Goal: Transaction & Acquisition: Purchase product/service

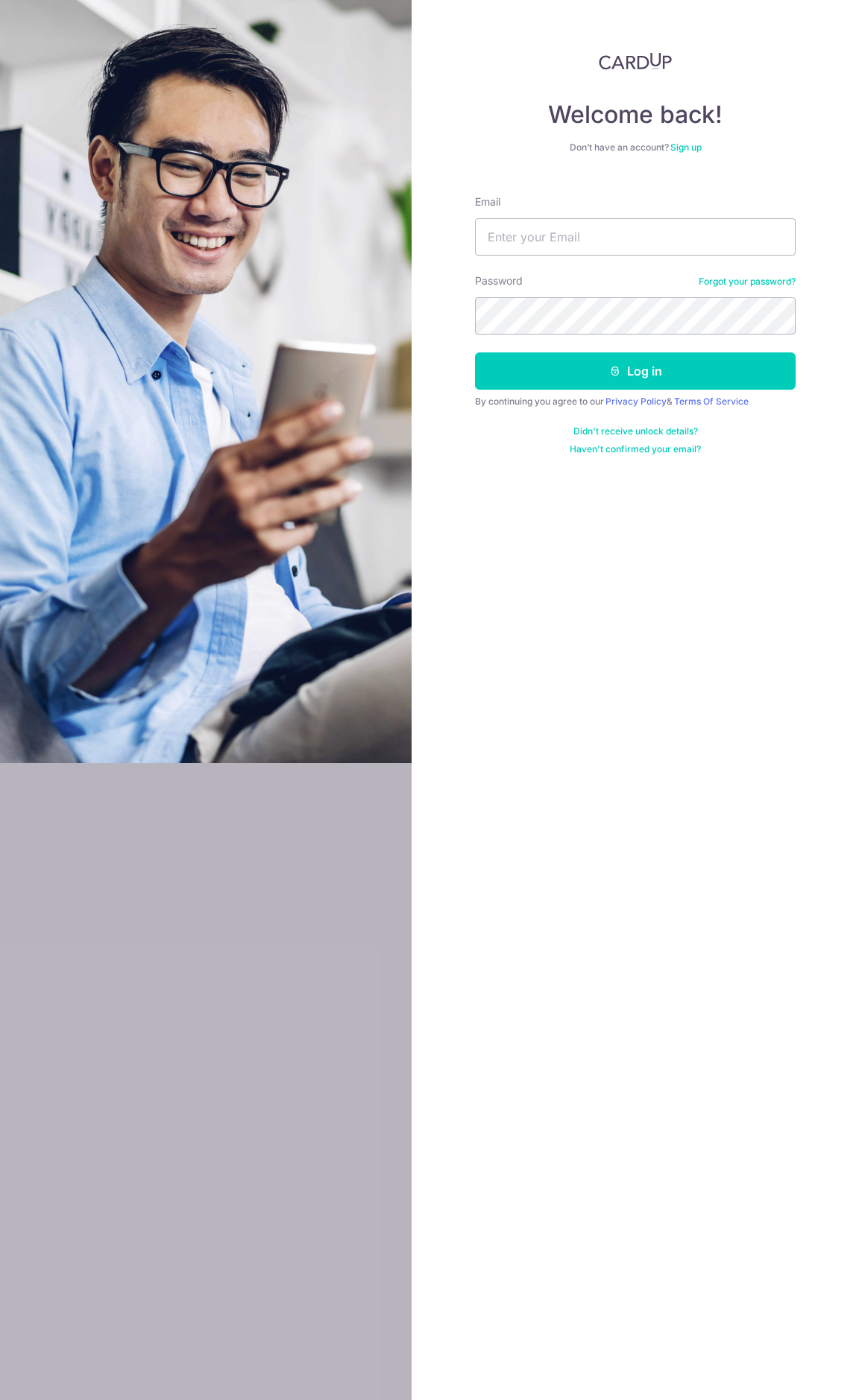
type input "lincolnheng@gmail.com"
click at [475, 352] on button "Log in" at bounding box center [635, 371] width 320 height 37
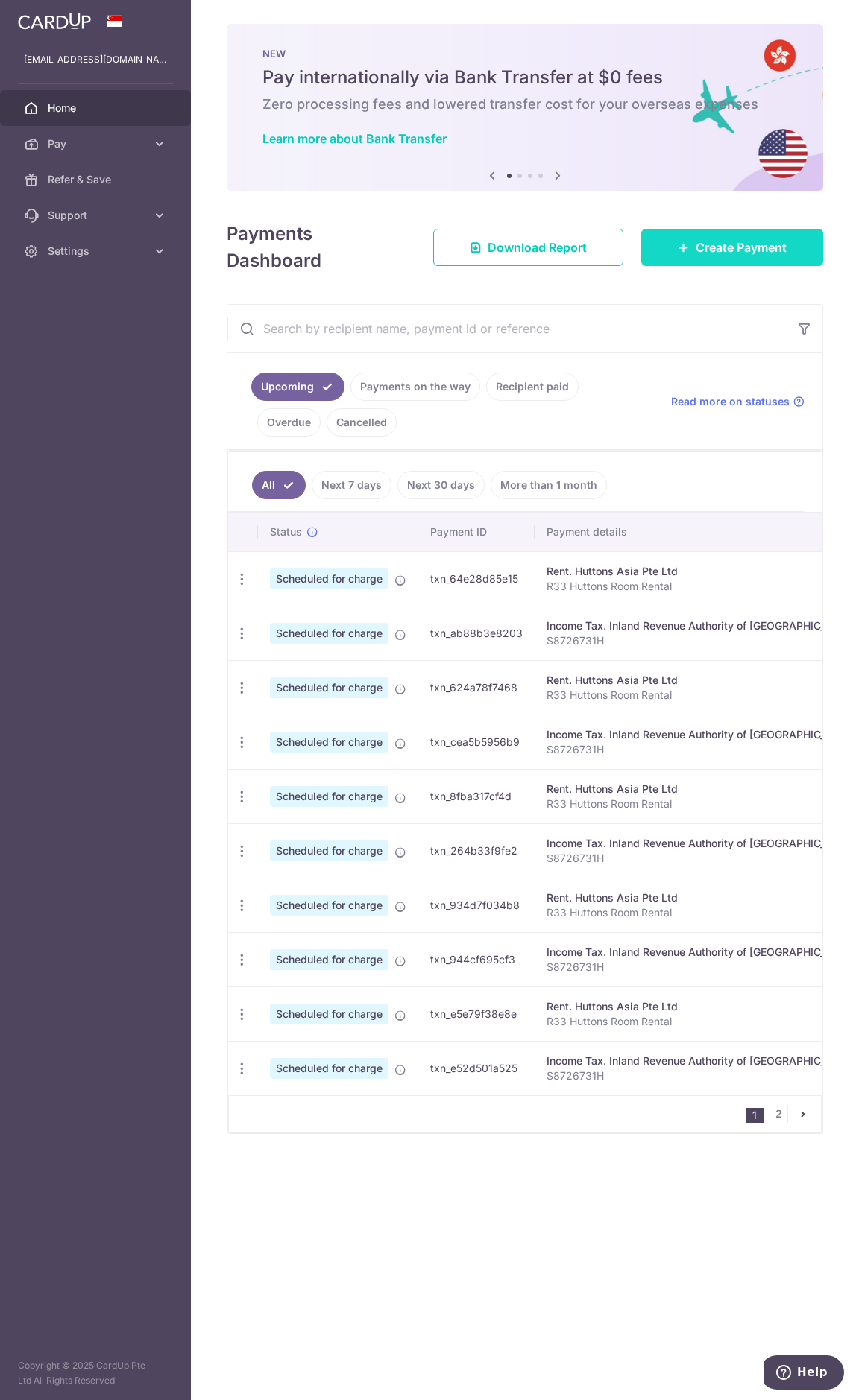
click at [732, 252] on span "Create Payment" at bounding box center [741, 247] width 91 height 18
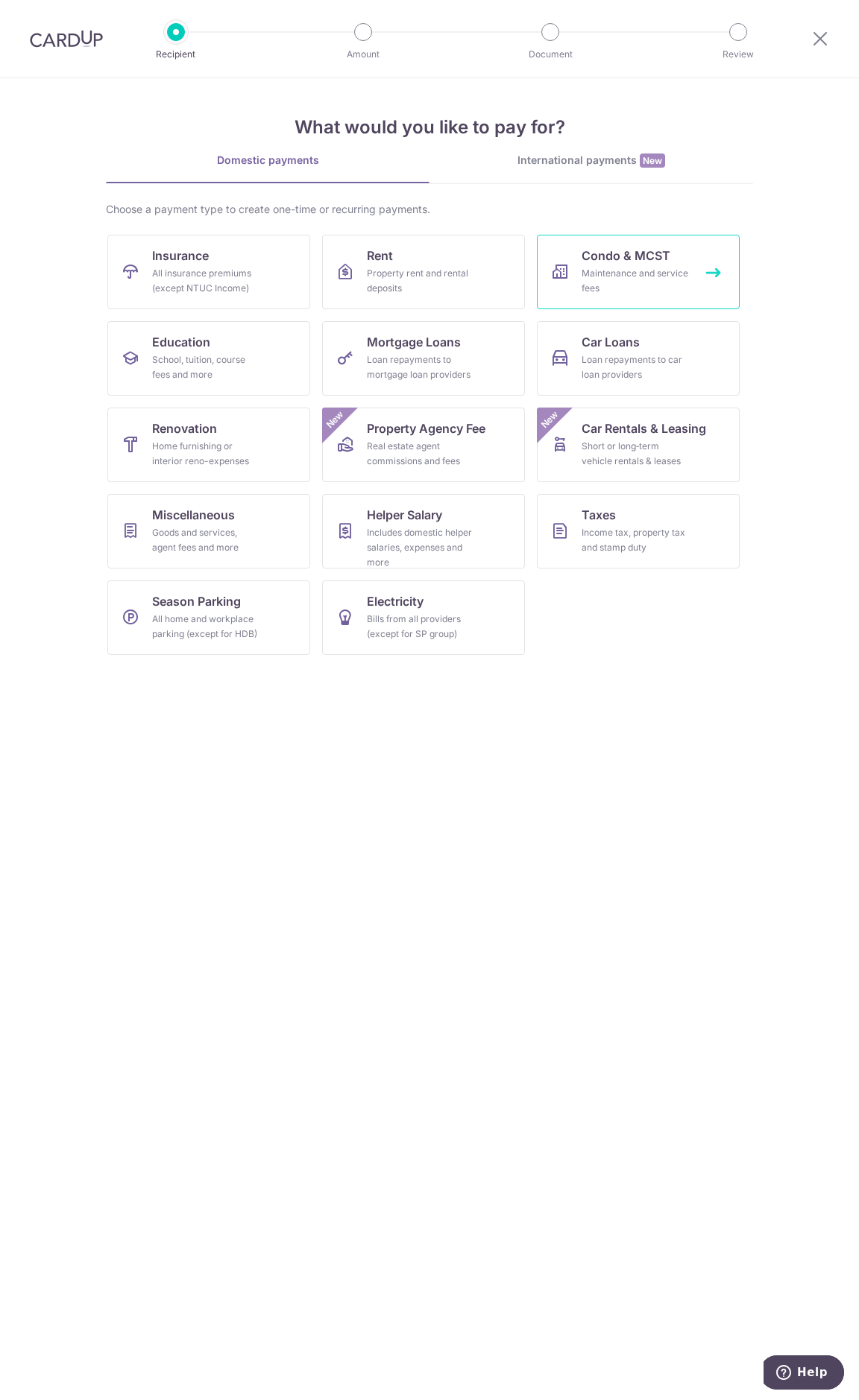
click at [609, 267] on div "Maintenance and service fees" at bounding box center [635, 280] width 108 height 30
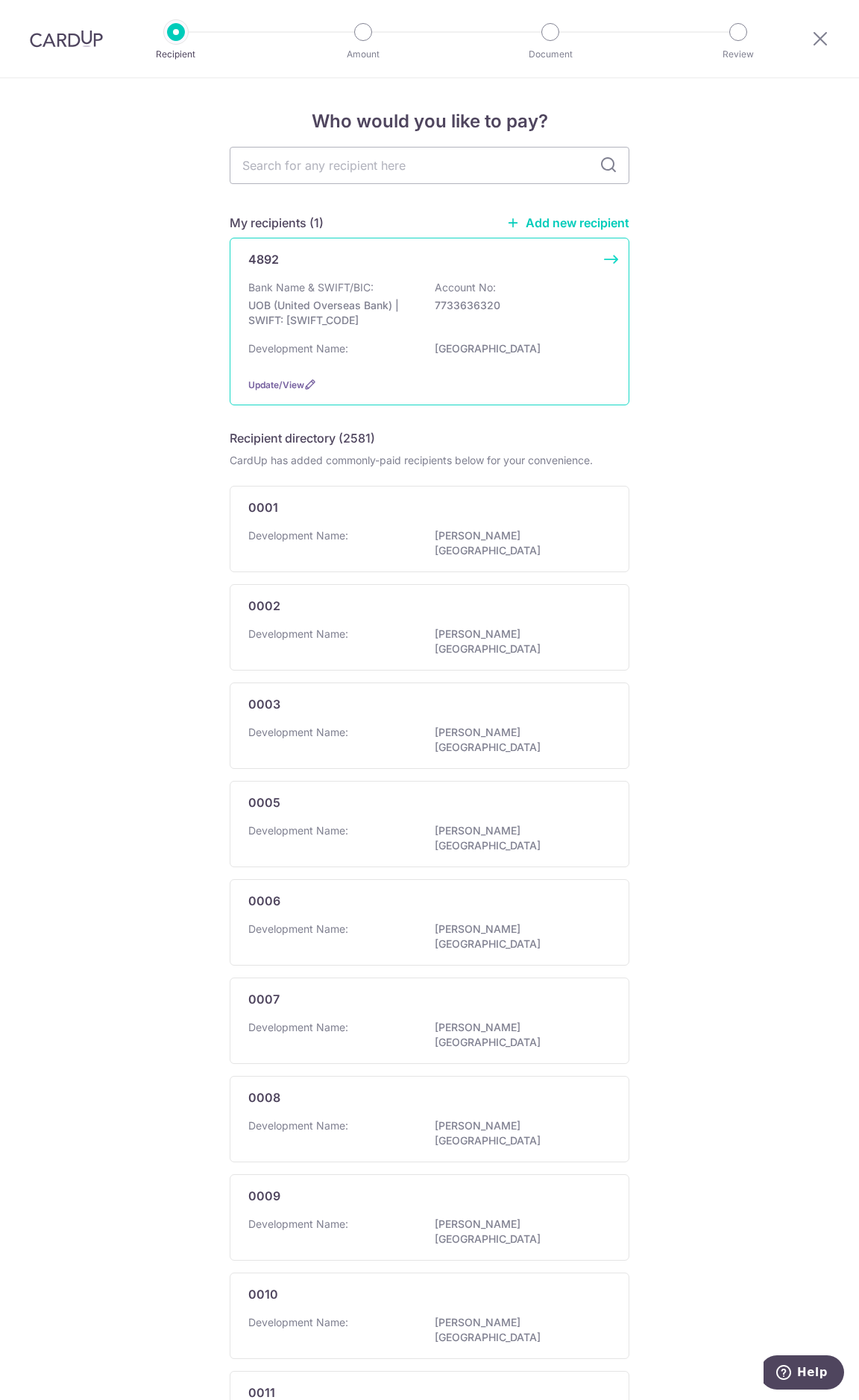
click at [516, 300] on p "7733636320" at bounding box center [518, 305] width 167 height 15
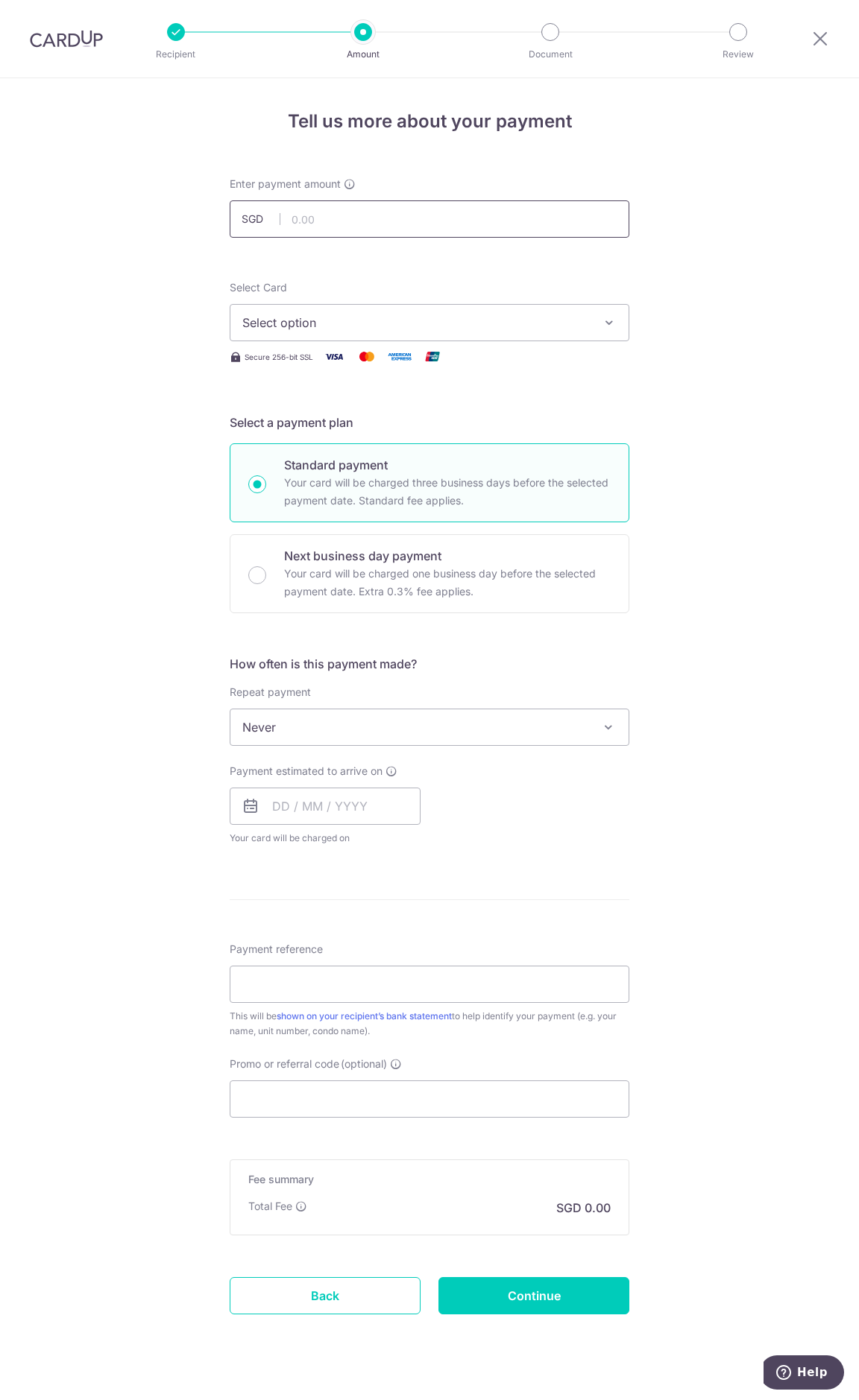
click at [362, 221] on input "text" at bounding box center [430, 219] width 400 height 37
type input "893.69"
click at [137, 330] on div "Tell us more about your payment Enter payment amount SGD 893.69 893.69 Select C…" at bounding box center [430, 752] width 859 height 1348
click at [266, 326] on span "Select option" at bounding box center [416, 323] width 348 height 18
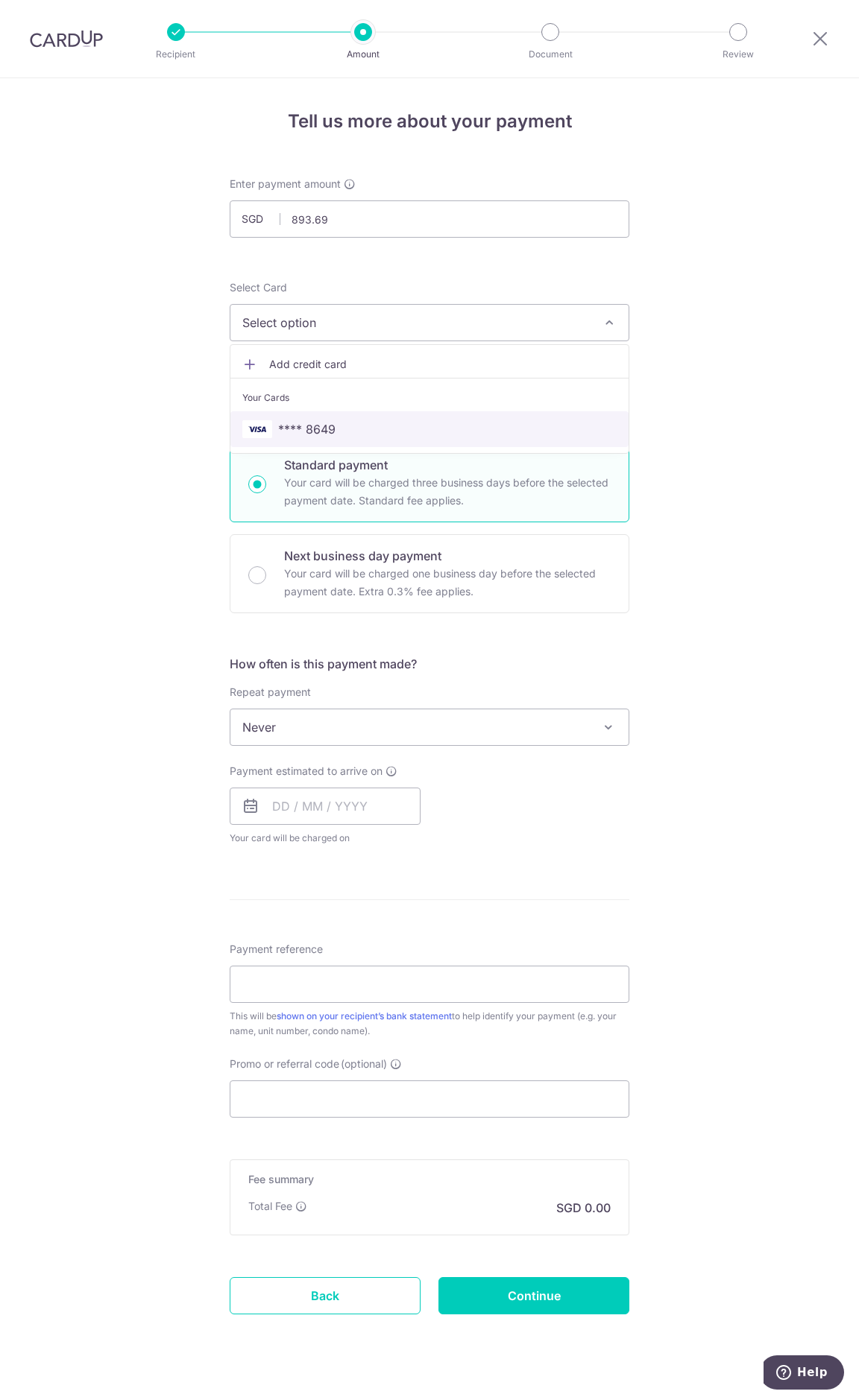
click at [296, 425] on span "**** 8649" at bounding box center [307, 428] width 58 height 18
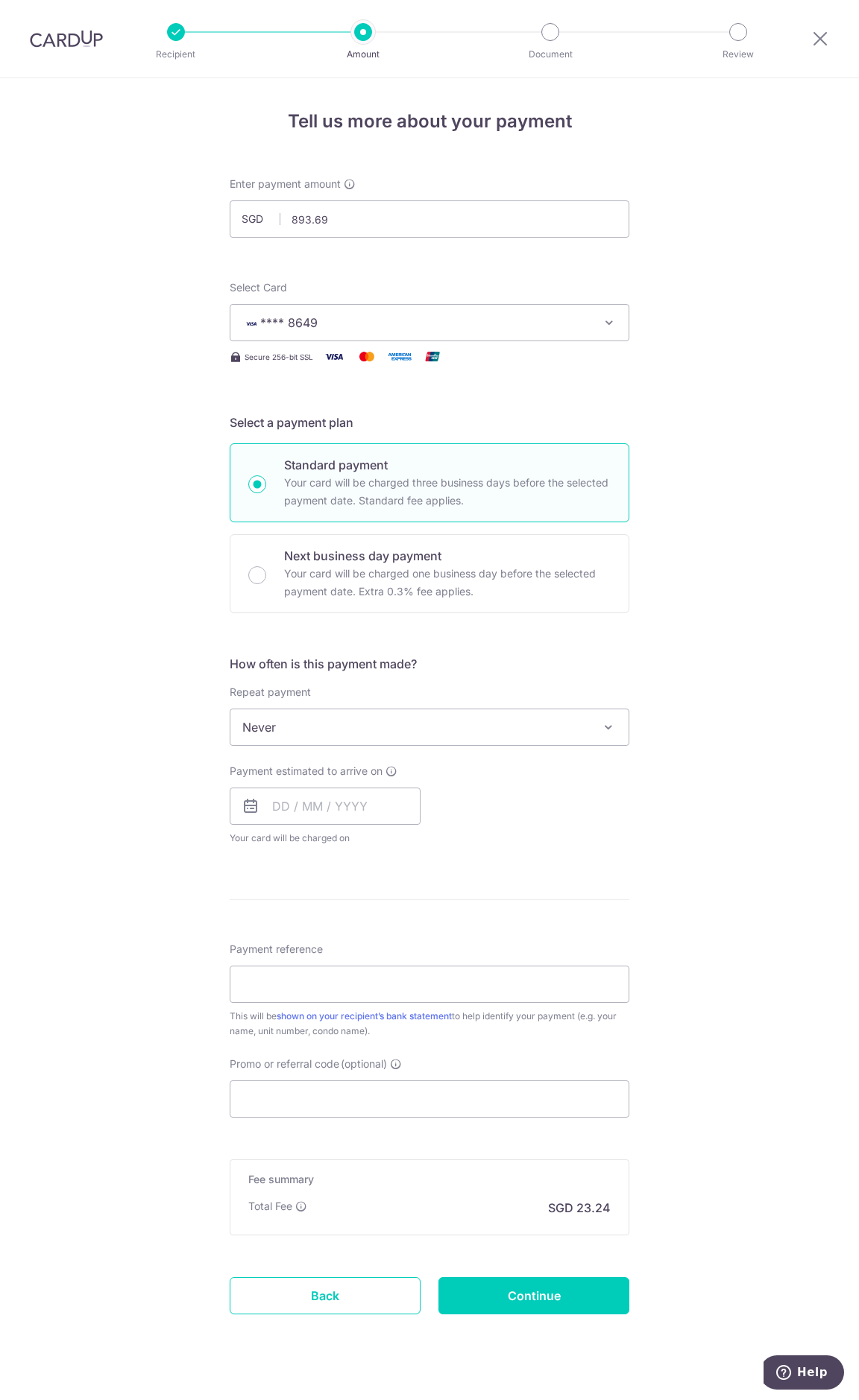
click at [155, 404] on div "Tell us more about your payment Enter payment amount SGD 893.69 893.69 Select C…" at bounding box center [430, 752] width 859 height 1348
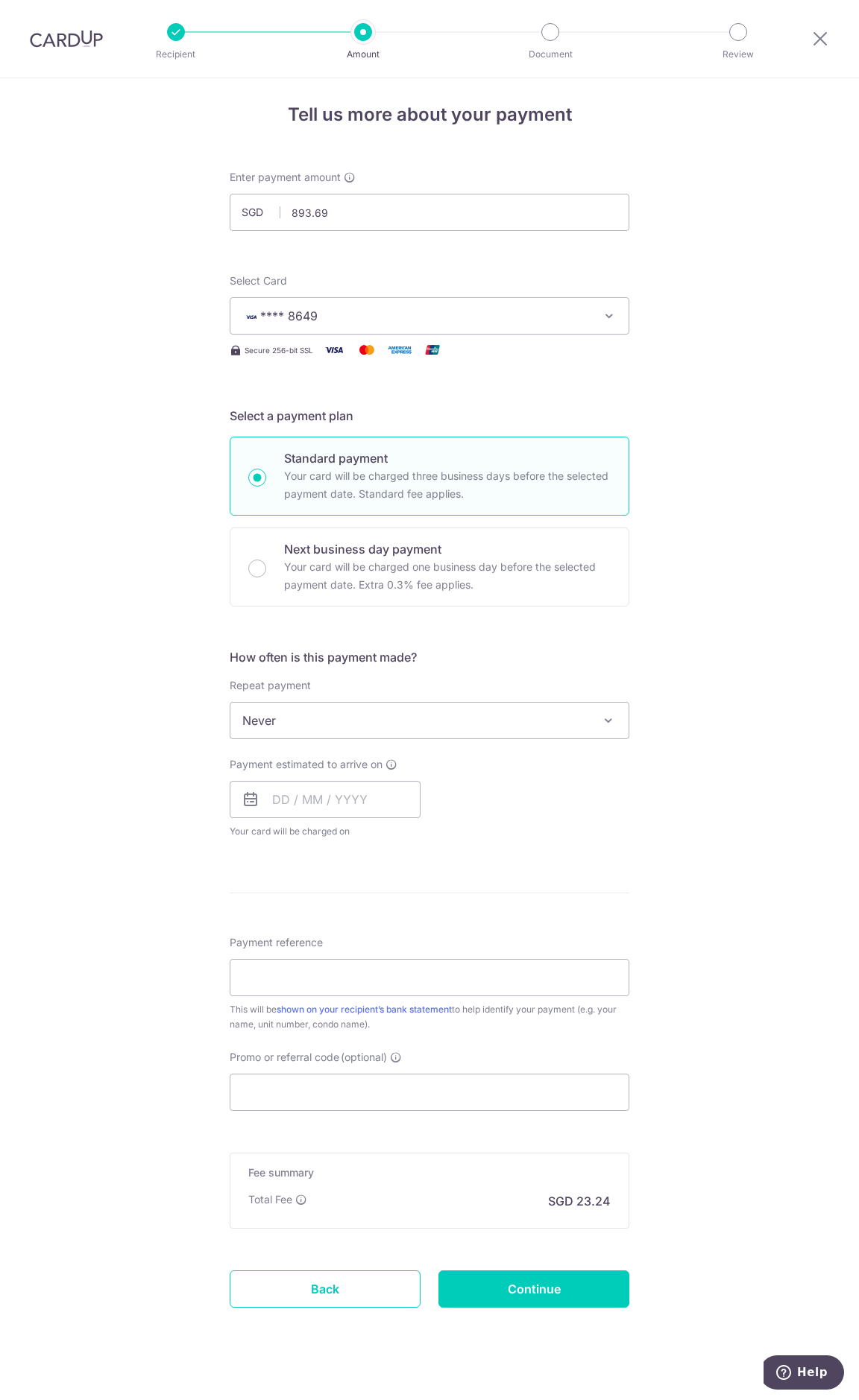
scroll to position [24, 0]
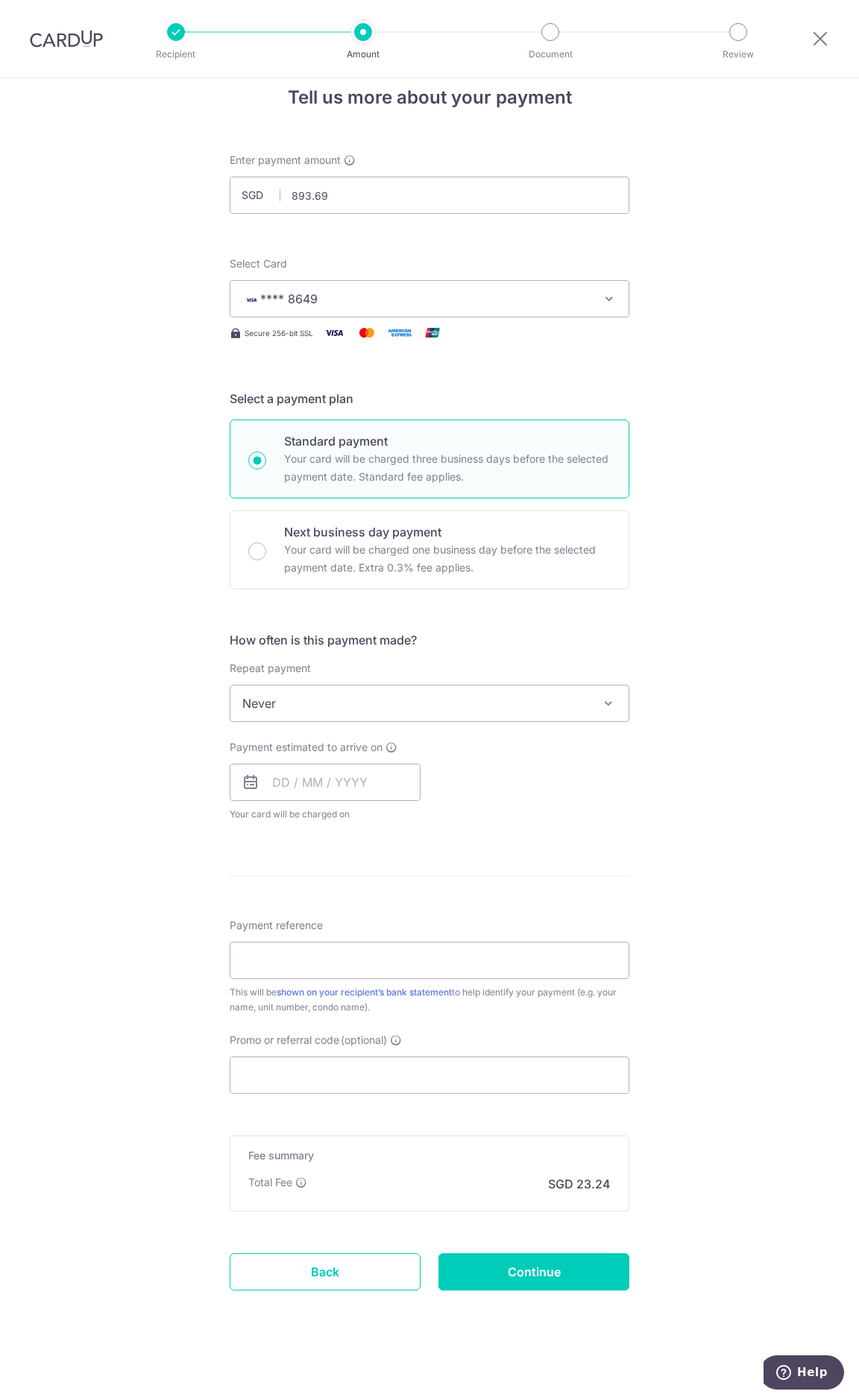
click at [334, 699] on span "Never" at bounding box center [430, 704] width 398 height 36
click at [166, 685] on div "Tell us more about your payment Enter payment amount SGD 893.69 893.69 Select C…" at bounding box center [430, 728] width 859 height 1348
click at [280, 786] on input "text" at bounding box center [325, 782] width 191 height 37
click at [263, 778] on input "text" at bounding box center [325, 782] width 191 height 37
click at [345, 950] on link "15" at bounding box center [349, 947] width 24 height 24
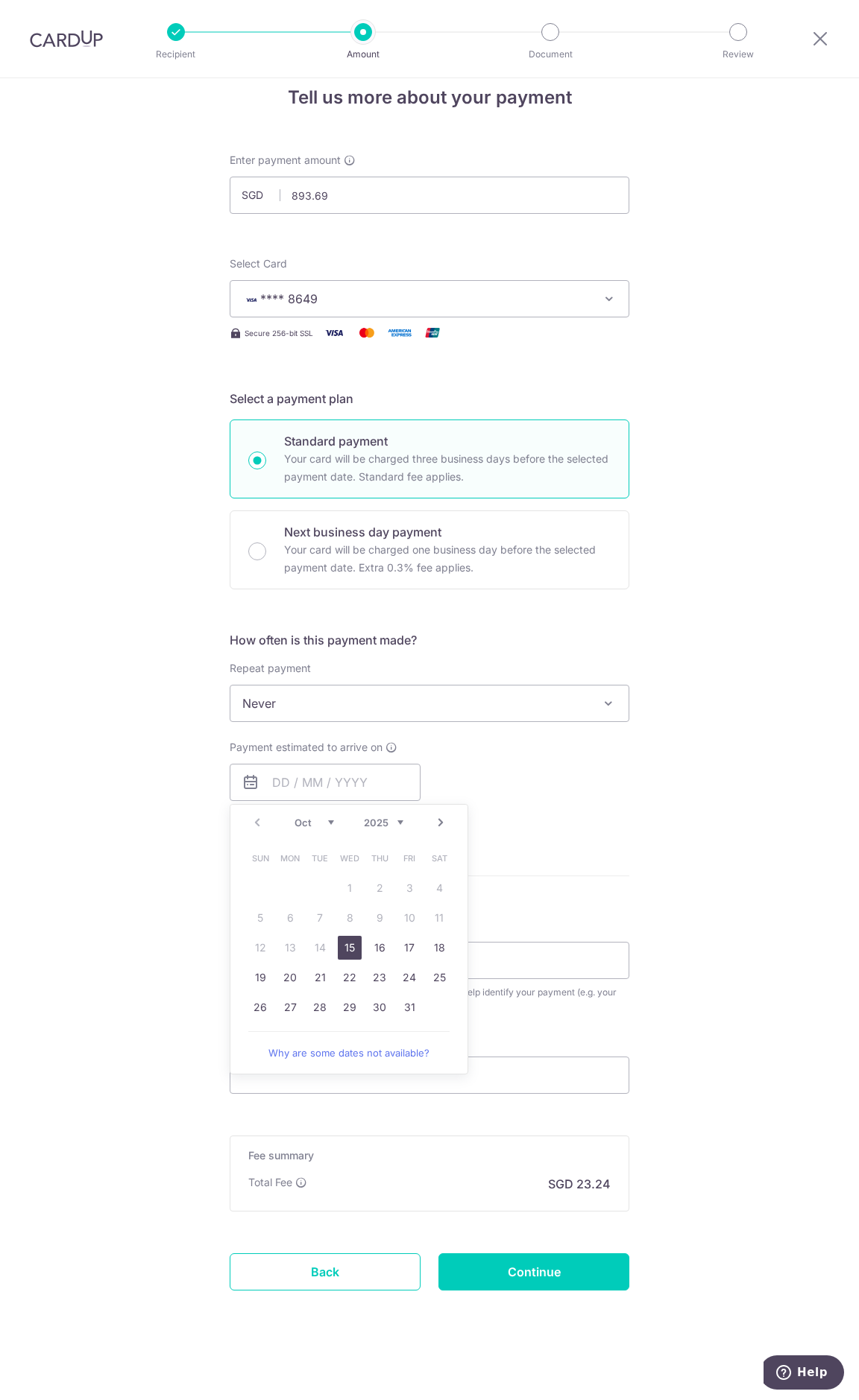
type input "[DATE]"
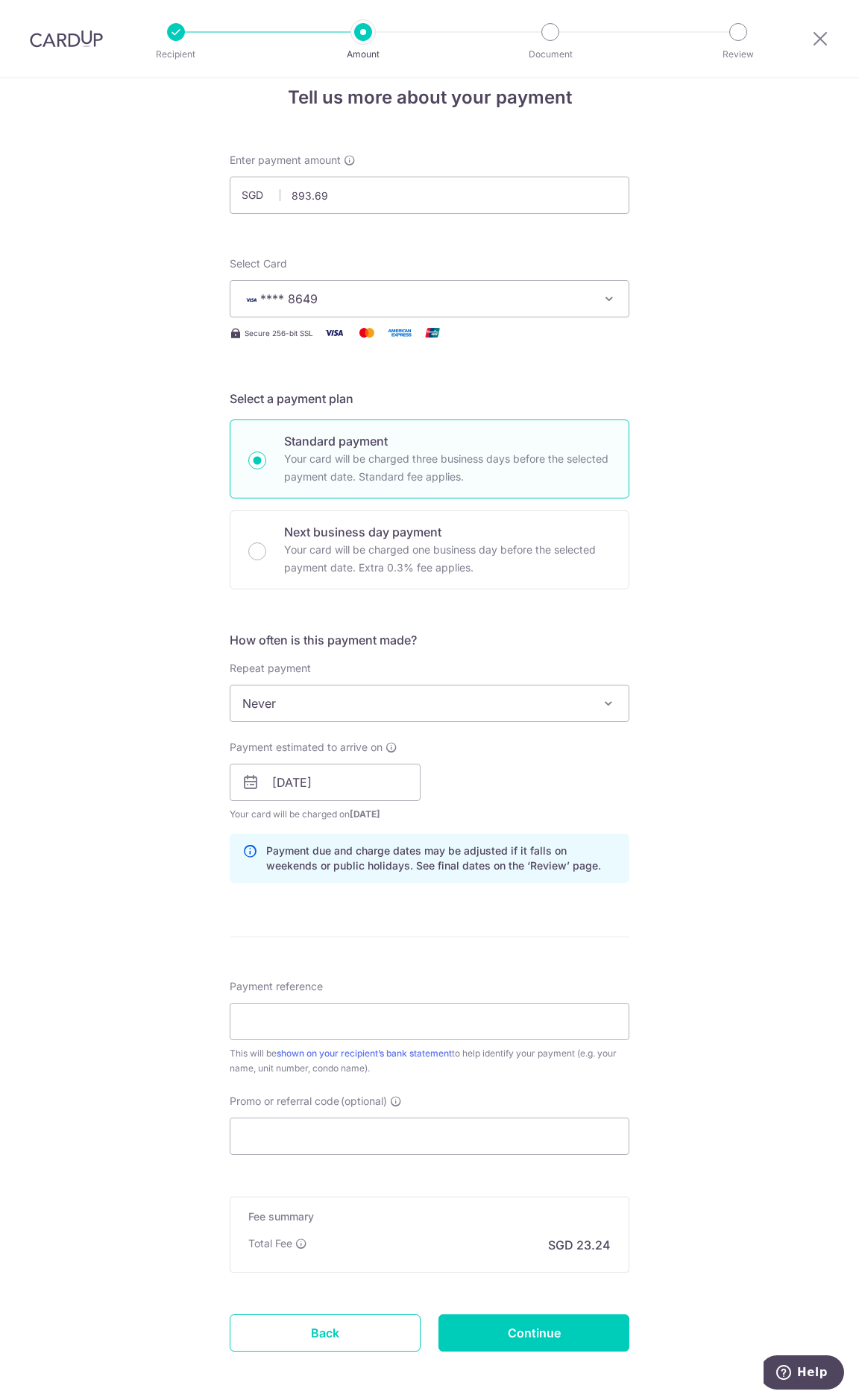
scroll to position [85, 0]
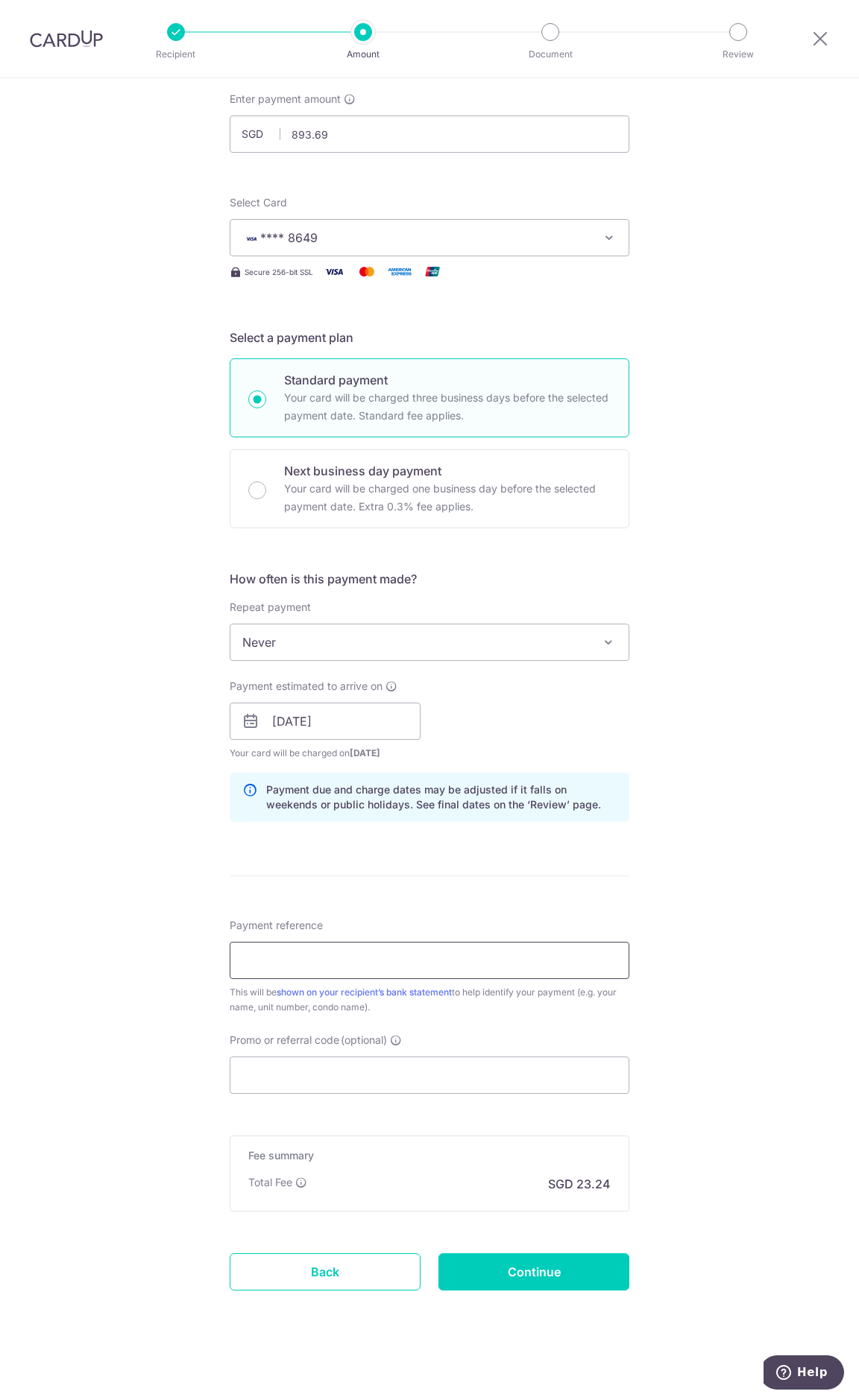
click at [301, 967] on input "Payment reference" at bounding box center [430, 961] width 400 height 37
type input "[DATE]"
click at [355, 1083] on input "Promo or referral code (optional)" at bounding box center [430, 1075] width 400 height 37
click at [313, 1075] on input "Promo or referral code (optional)" at bounding box center [430, 1075] width 400 height 37
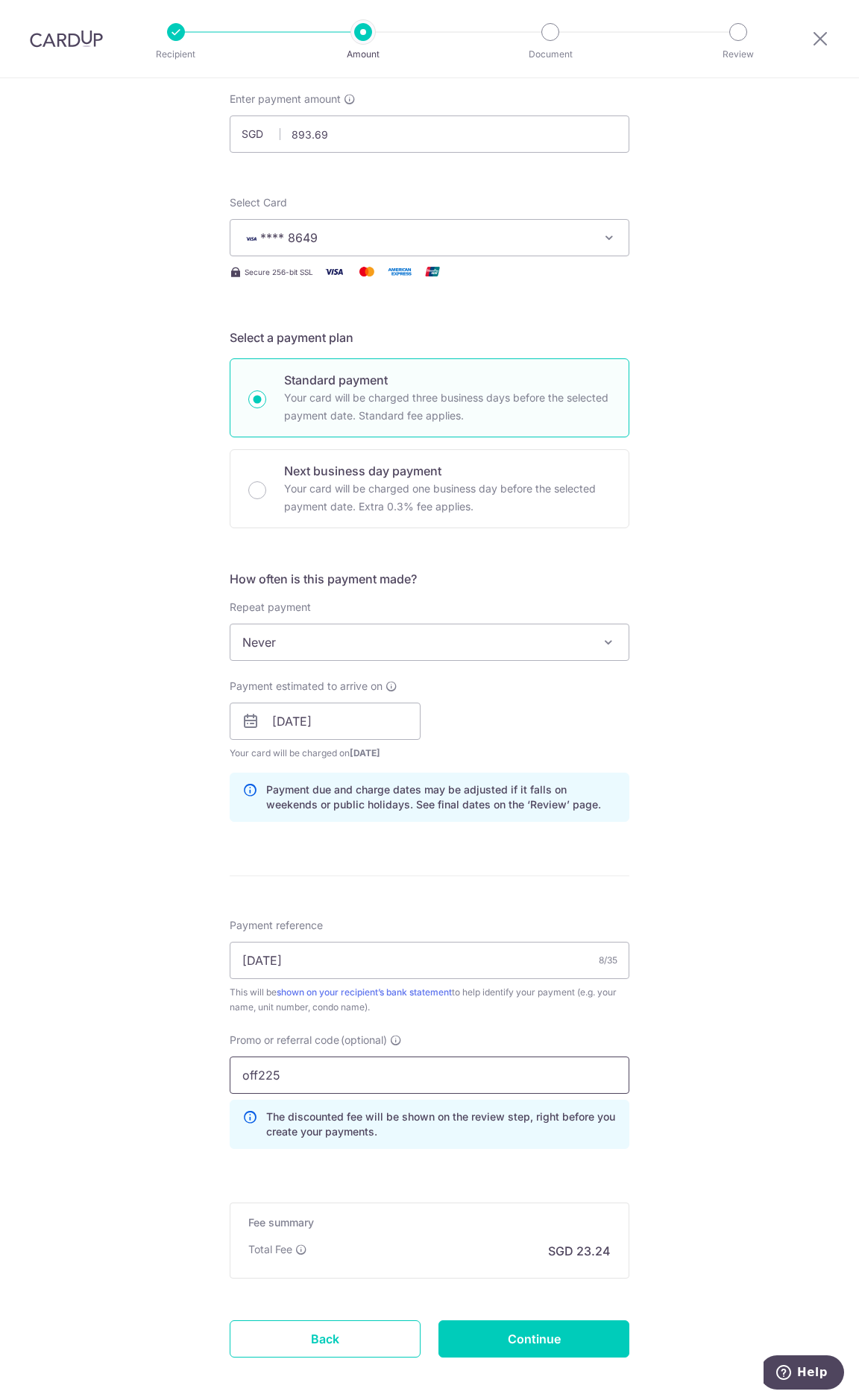
type input "off225"
click at [114, 1081] on div "Tell us more about your payment Enter payment amount SGD 893.69 893.69 Select C…" at bounding box center [430, 731] width 859 height 1476
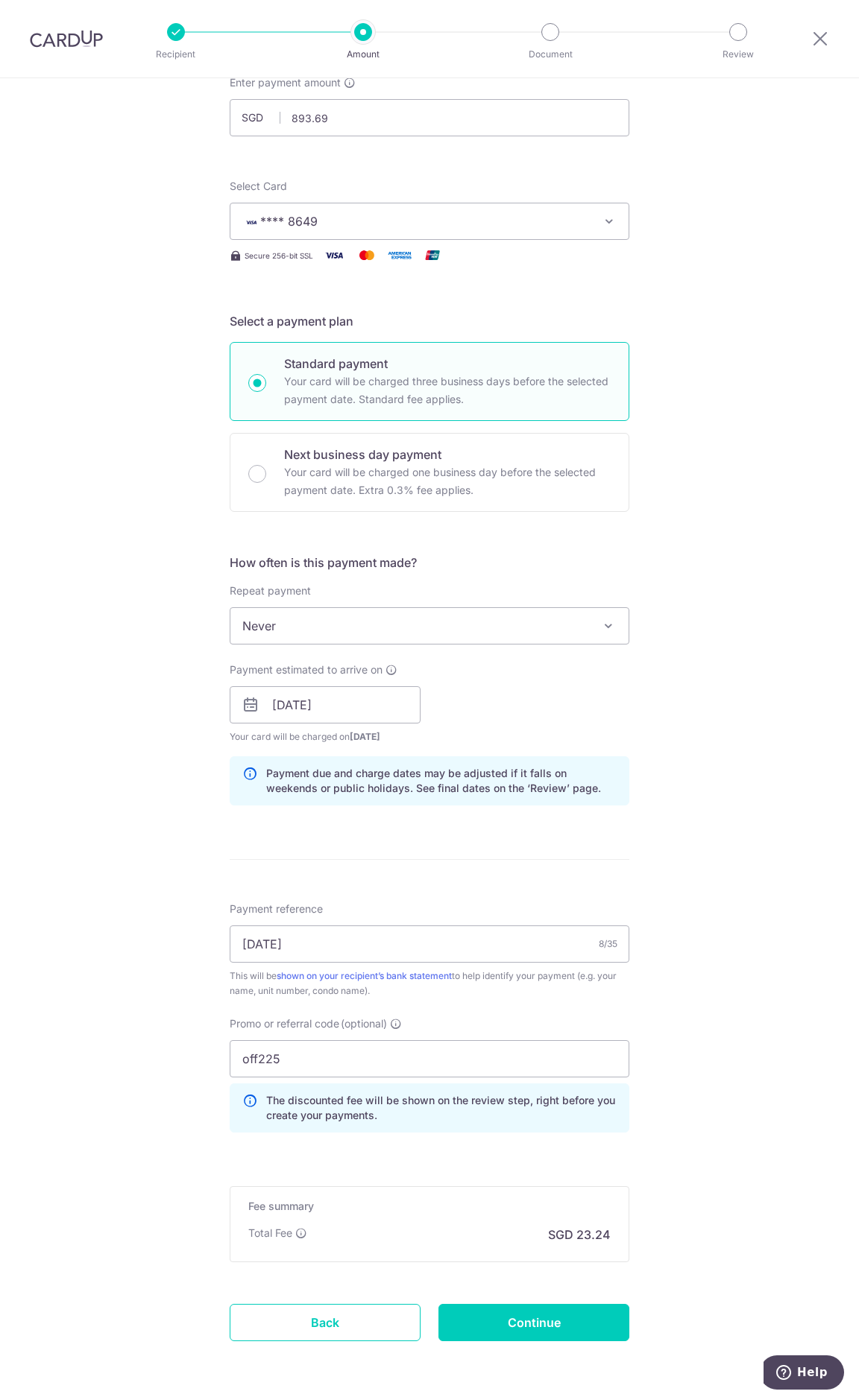
scroll to position [152, 0]
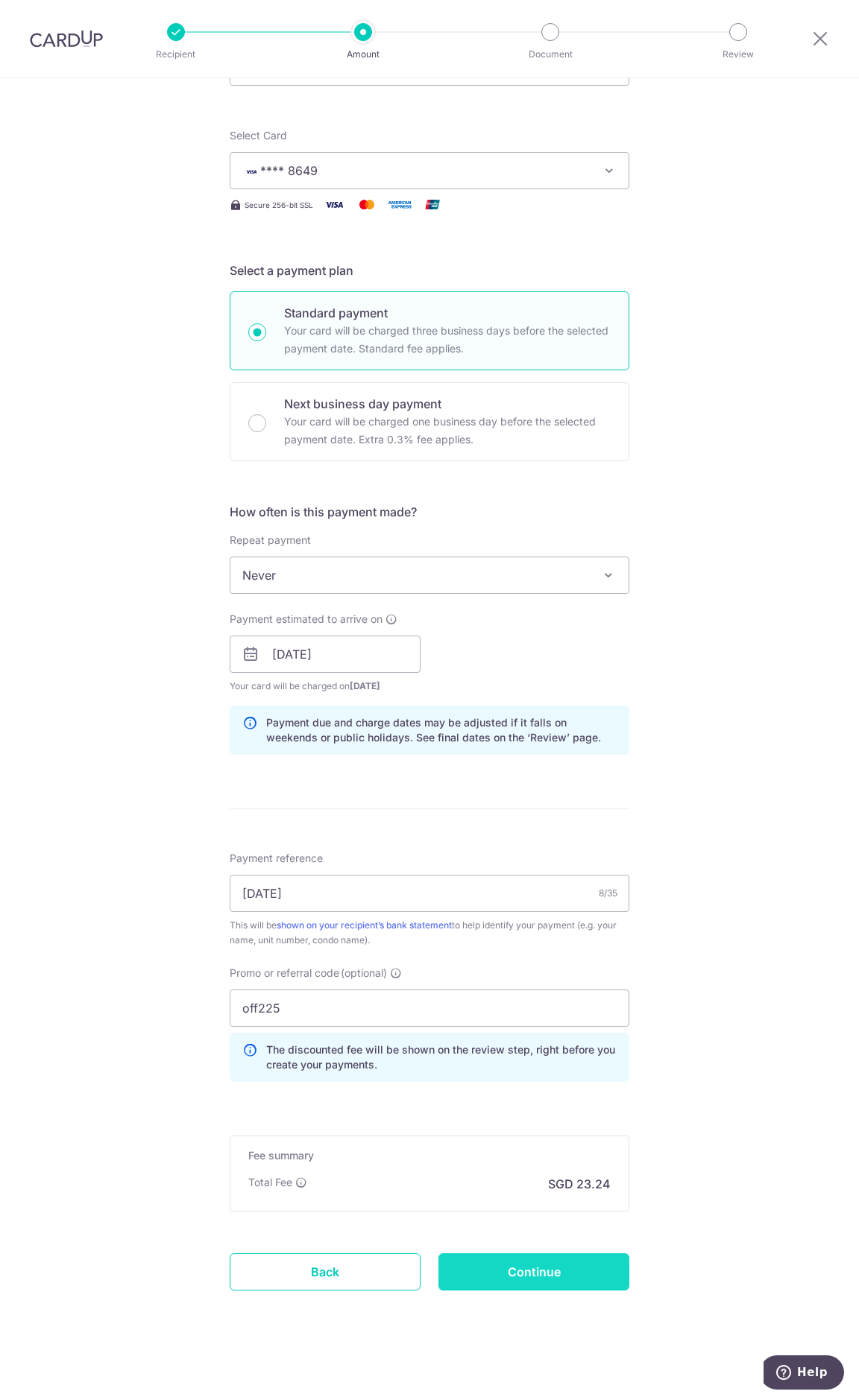
click at [515, 1264] on input "Continue" at bounding box center [533, 1272] width 191 height 37
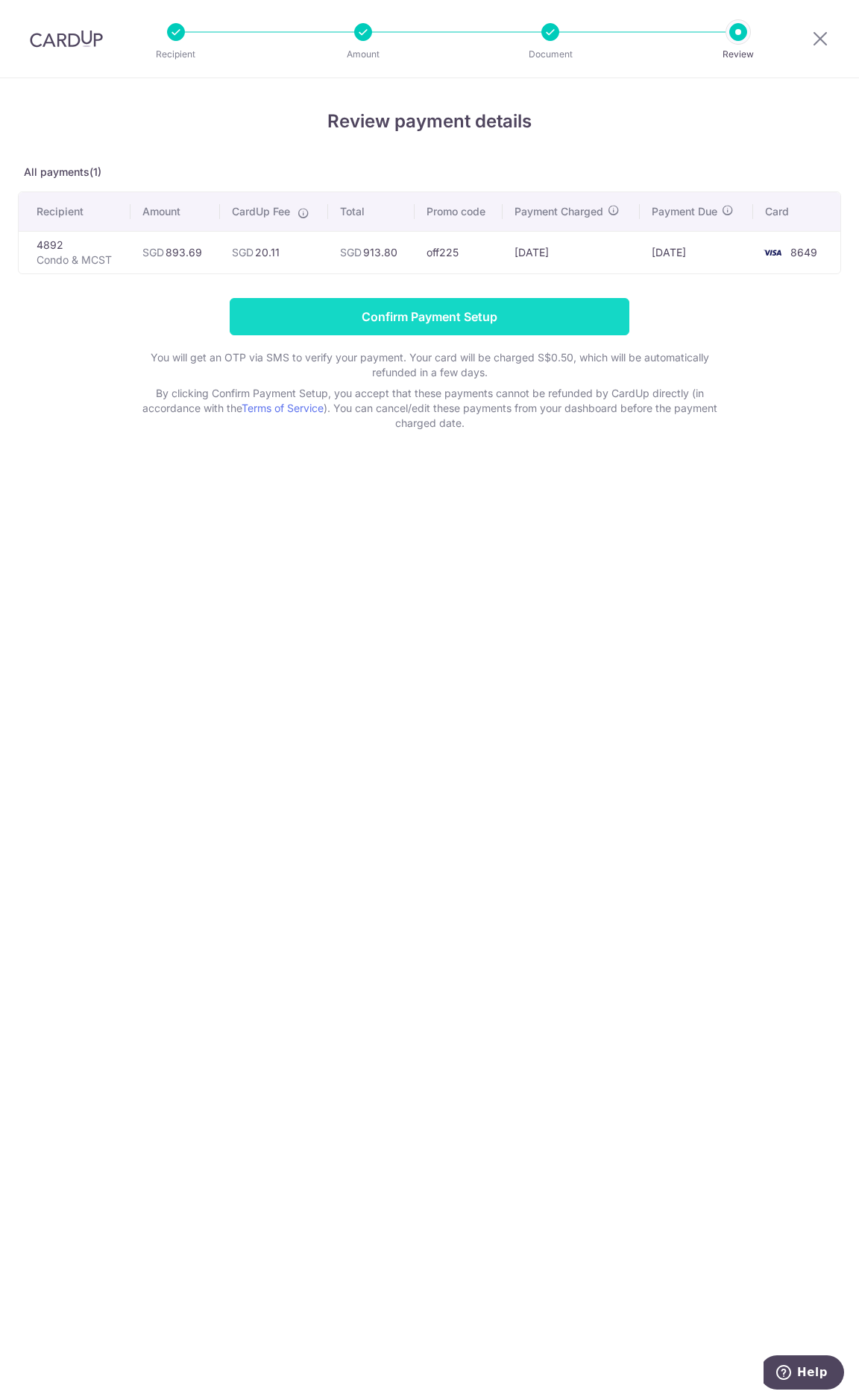
click at [372, 319] on input "Confirm Payment Setup" at bounding box center [430, 317] width 400 height 37
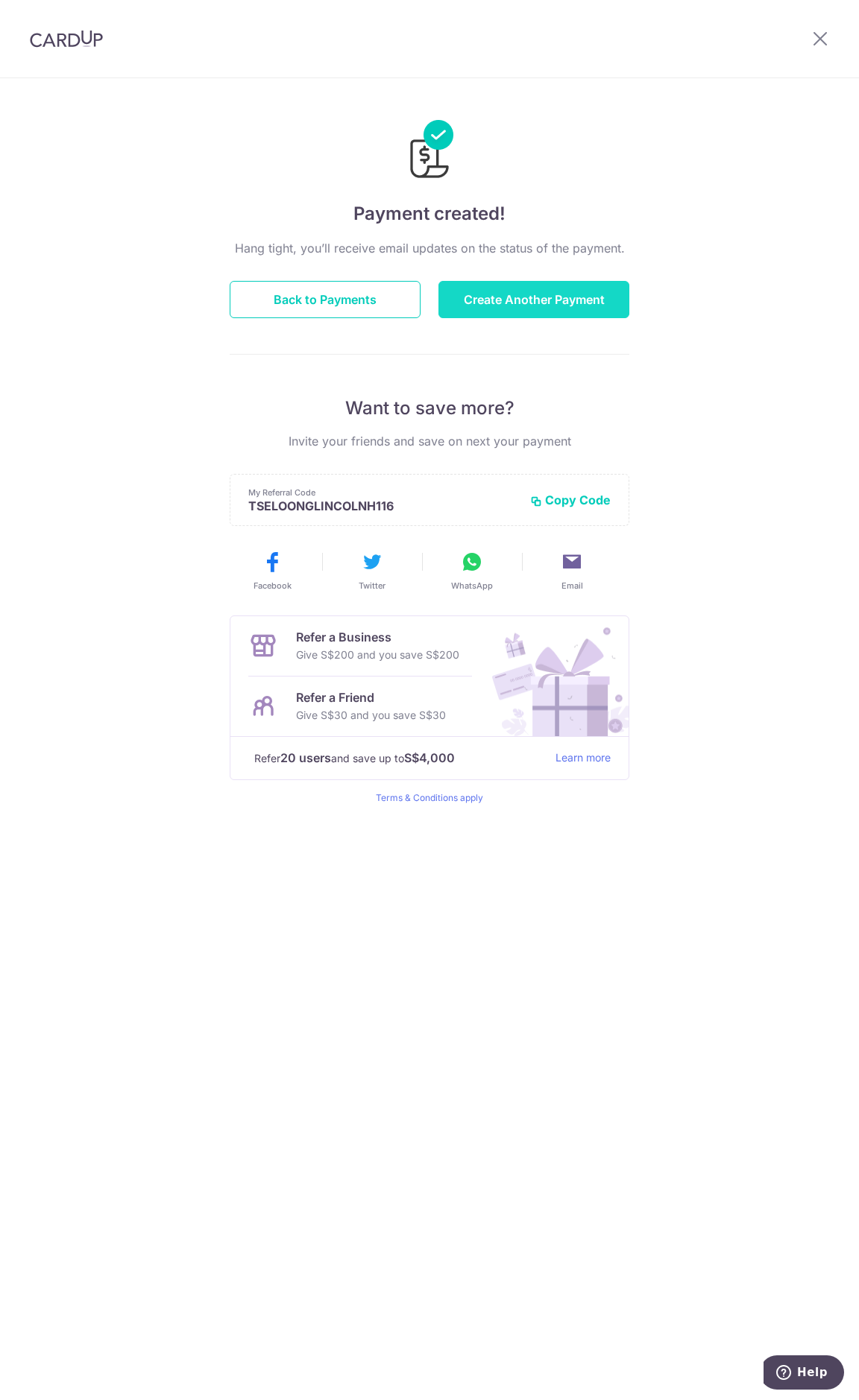
click at [488, 298] on button "Create Another Payment" at bounding box center [533, 300] width 191 height 37
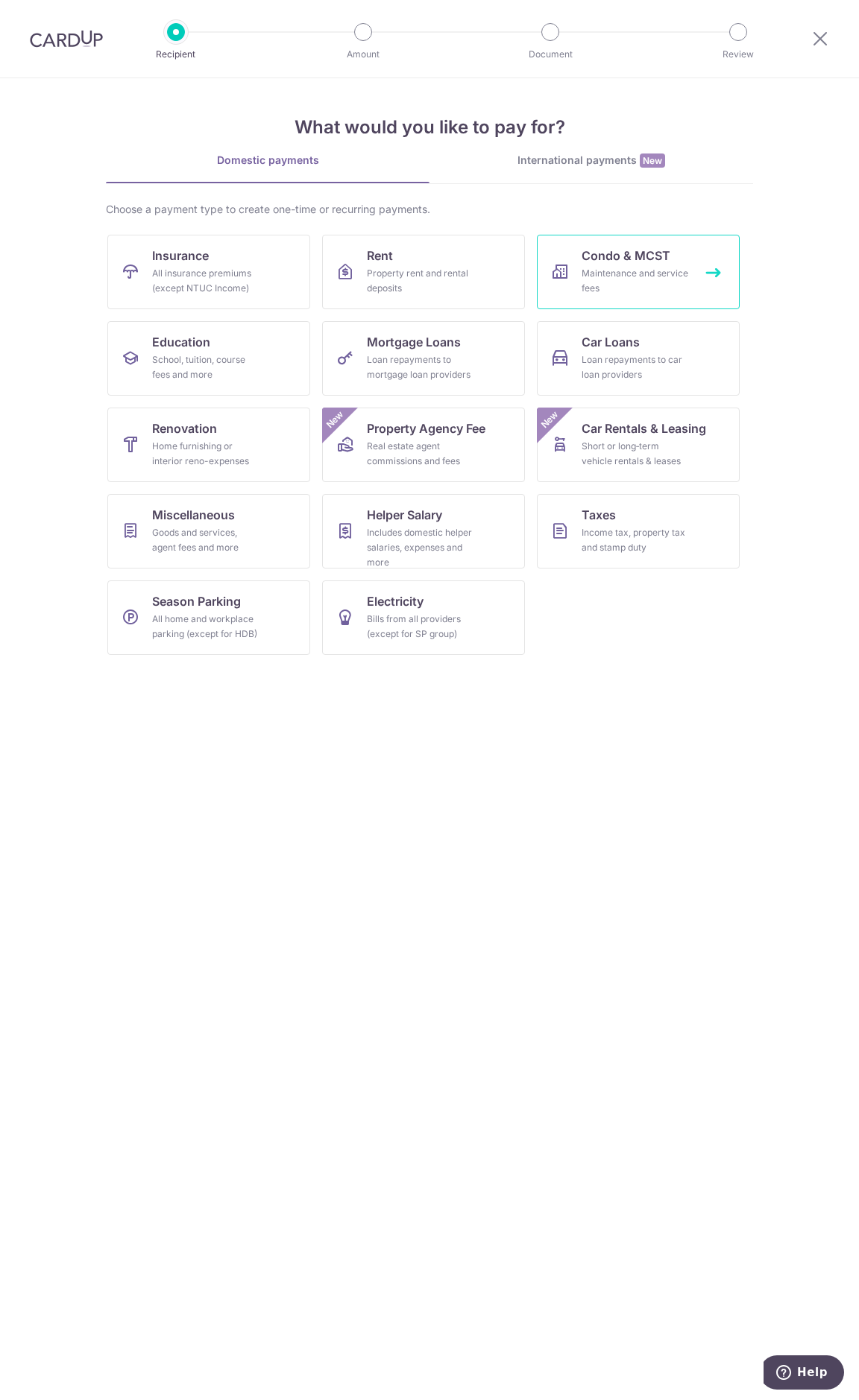
click at [619, 270] on div "Maintenance and service fees" at bounding box center [635, 280] width 108 height 30
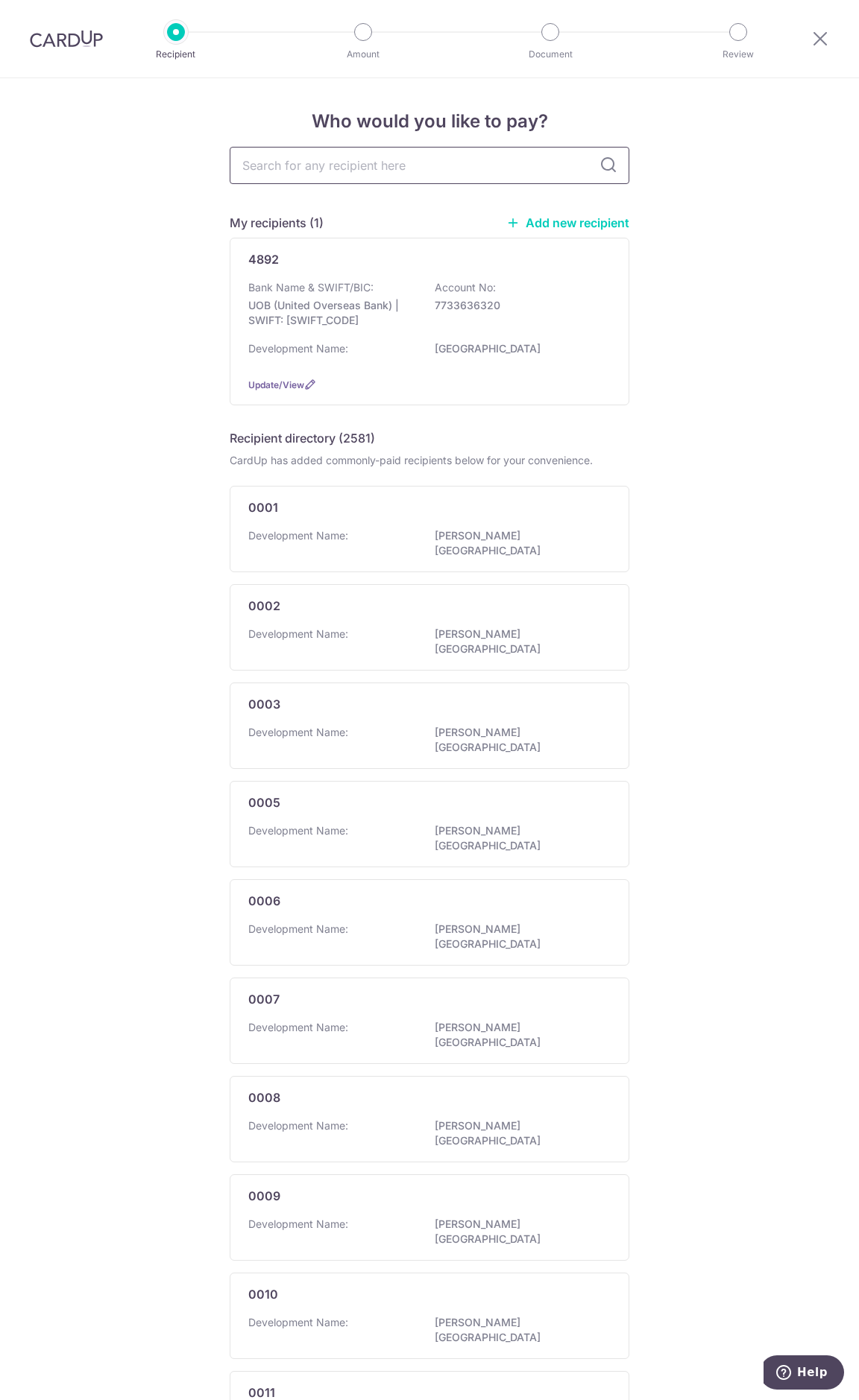
click at [342, 171] on input "text" at bounding box center [430, 165] width 400 height 37
type input "calrose"
click at [602, 164] on div "calrose My recipients (1) Add new recipient 4892 Bank Name & SWIFT/BIC: UOB (Un…" at bounding box center [430, 822] width 400 height 1351
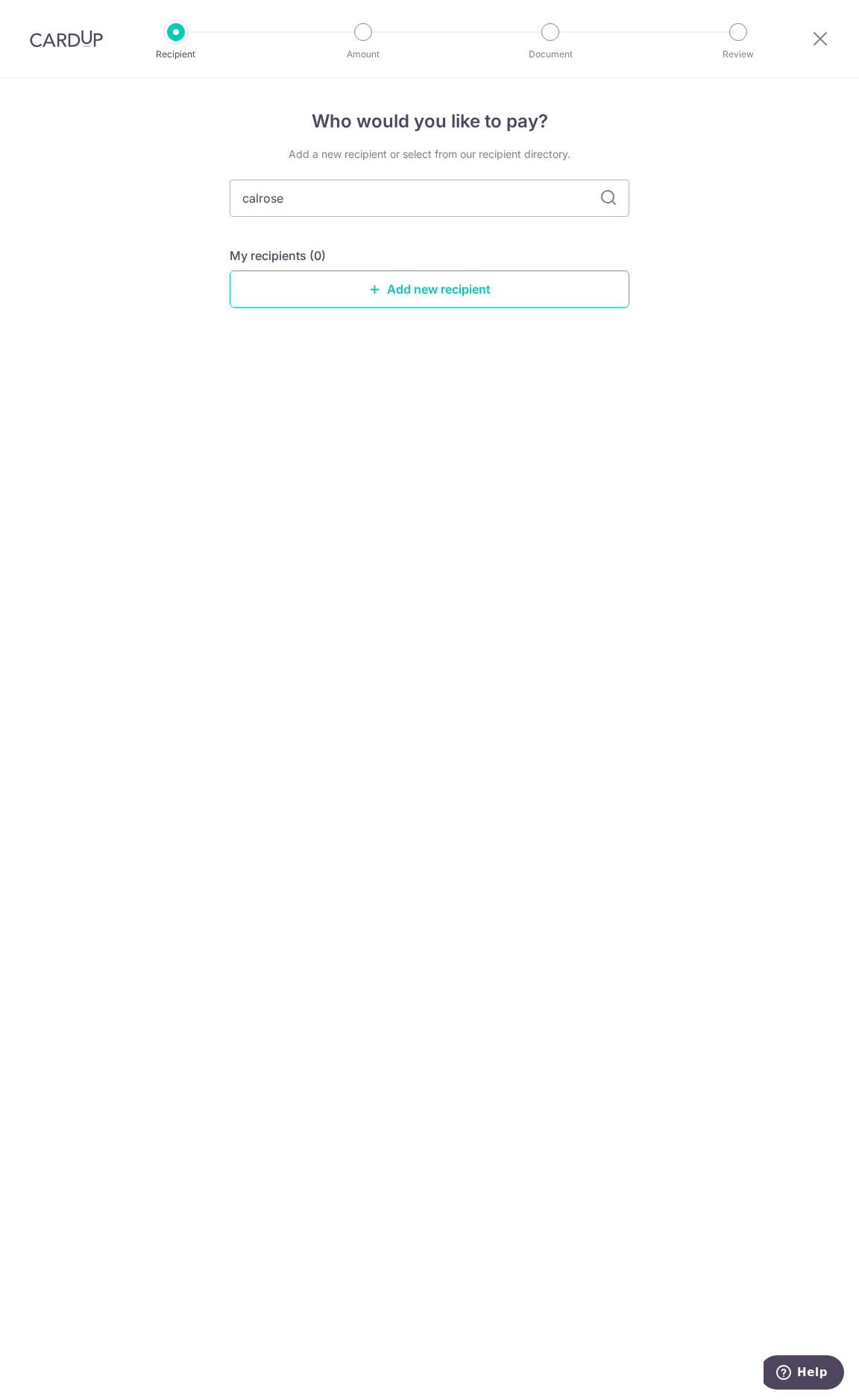
click at [602, 198] on icon at bounding box center [608, 198] width 18 height 18
click at [607, 198] on icon at bounding box center [608, 198] width 18 height 18
click at [498, 205] on input "calrose" at bounding box center [430, 199] width 400 height 37
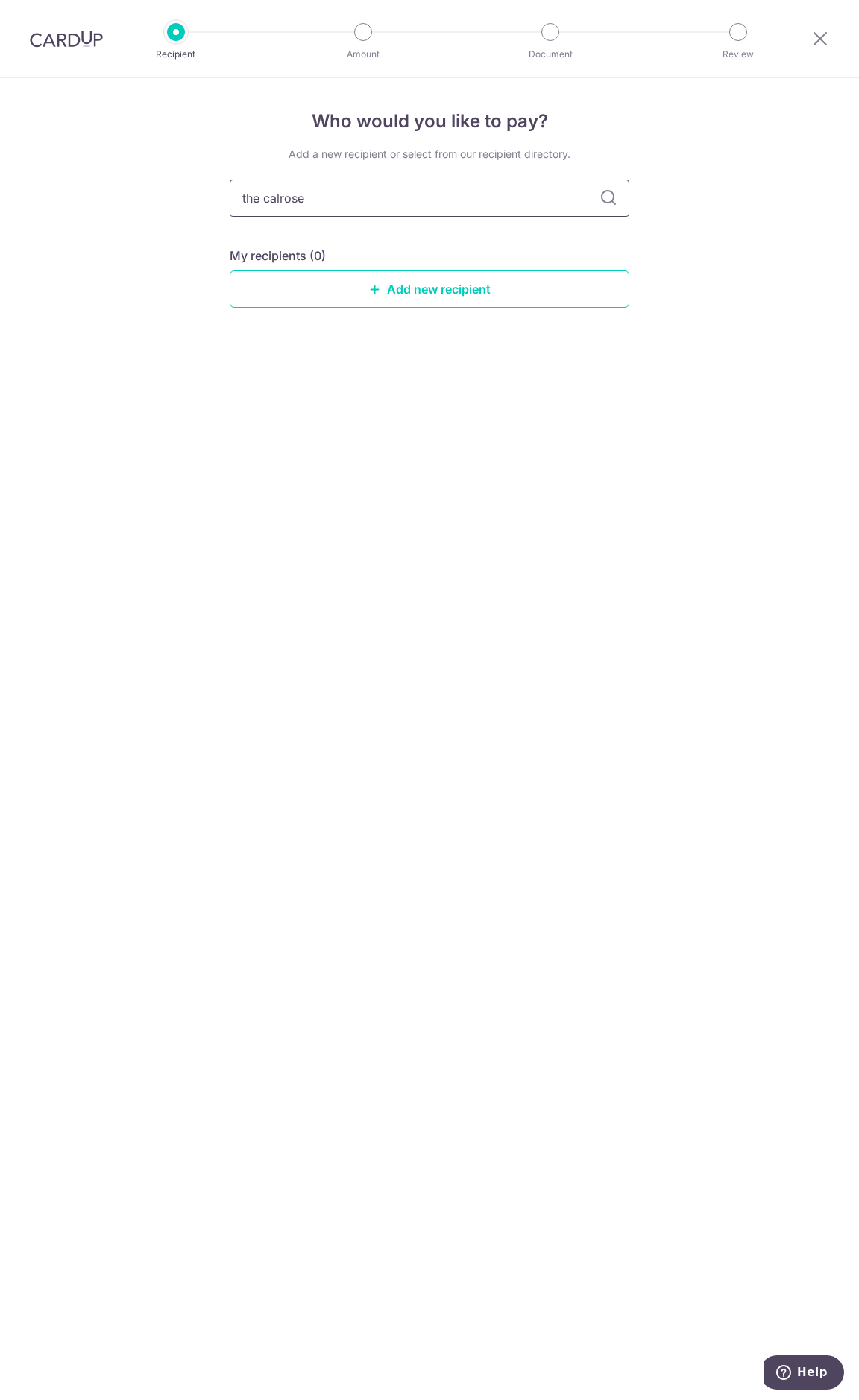
type input "the calrose"
click at [610, 196] on icon at bounding box center [608, 198] width 18 height 18
click at [437, 293] on link "Add new recipient" at bounding box center [430, 289] width 400 height 37
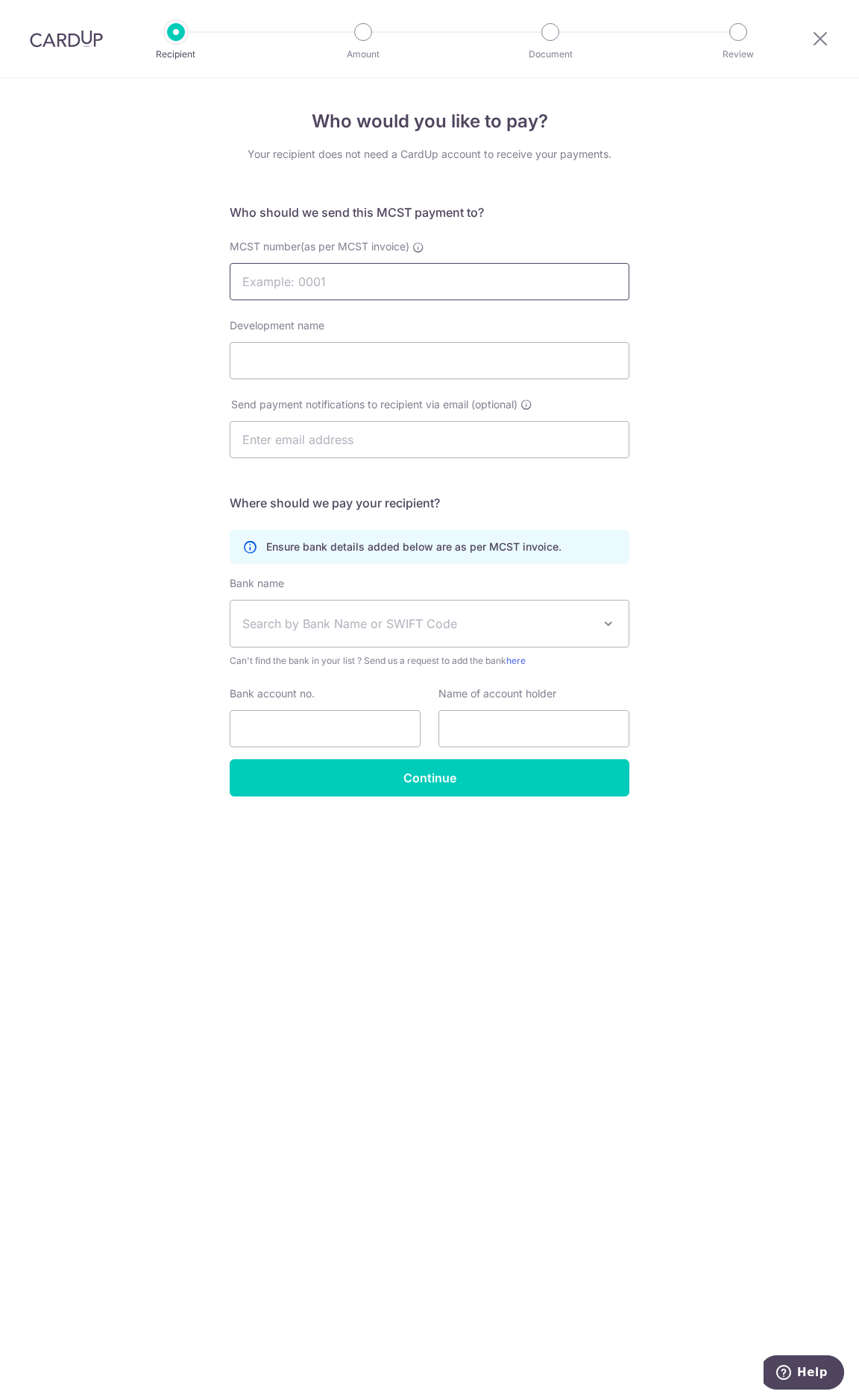
click at [405, 291] on input "MCST number(as per MCST invoice)" at bounding box center [430, 282] width 400 height 37
type input "3371"
click at [663, 259] on div "Who would you like to pay? Your recipient does not need a CardUp account to rec…" at bounding box center [430, 739] width 859 height 1322
click at [287, 353] on input "Development name" at bounding box center [430, 361] width 400 height 37
click at [34, 301] on div "Who would you like to pay? Your recipient does not need a CardUp account to rec…" at bounding box center [430, 739] width 859 height 1322
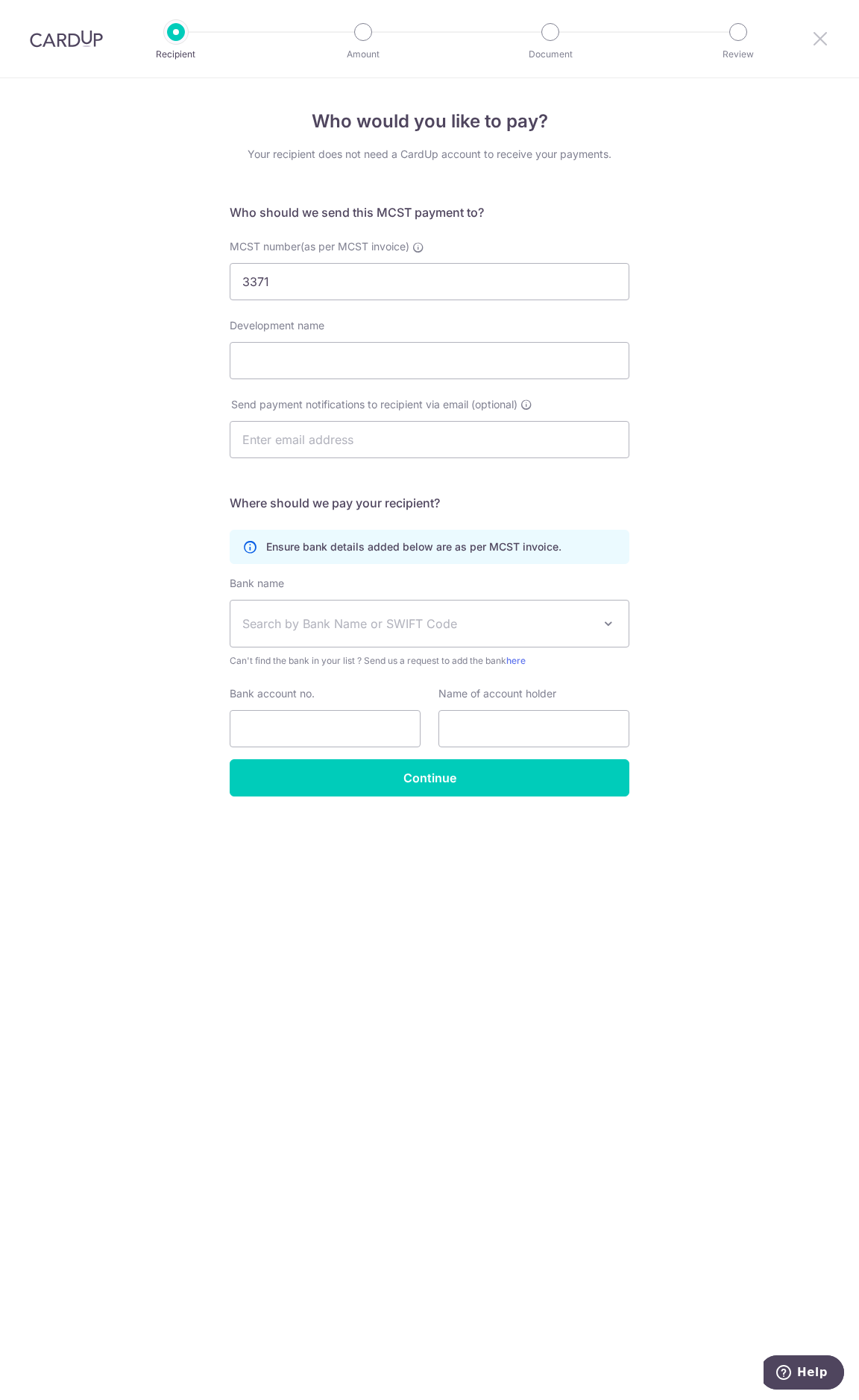
click at [815, 37] on icon at bounding box center [820, 38] width 18 height 19
click at [90, 43] on img at bounding box center [66, 38] width 73 height 18
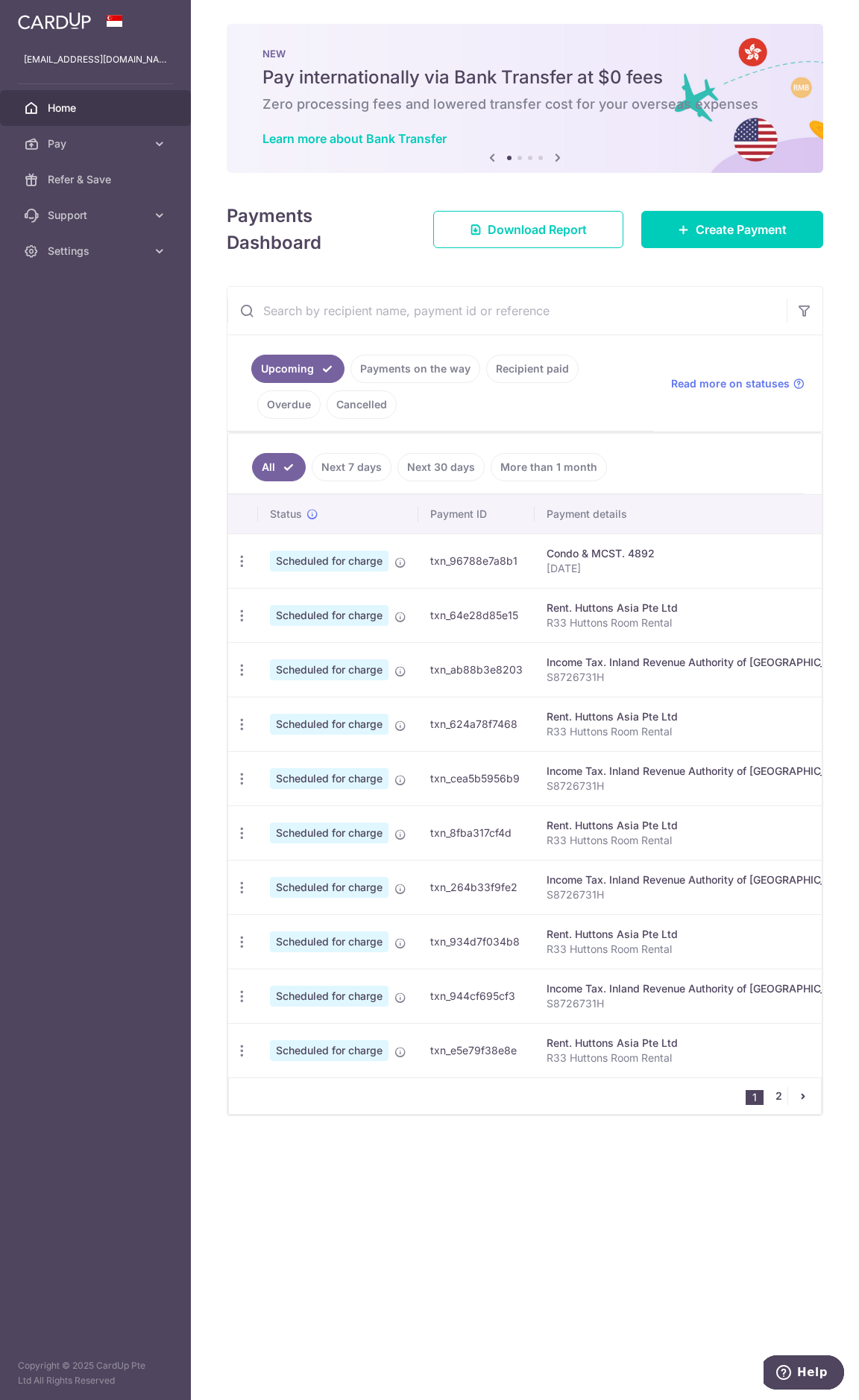
click at [783, 1096] on link "2" at bounding box center [778, 1095] width 18 height 18
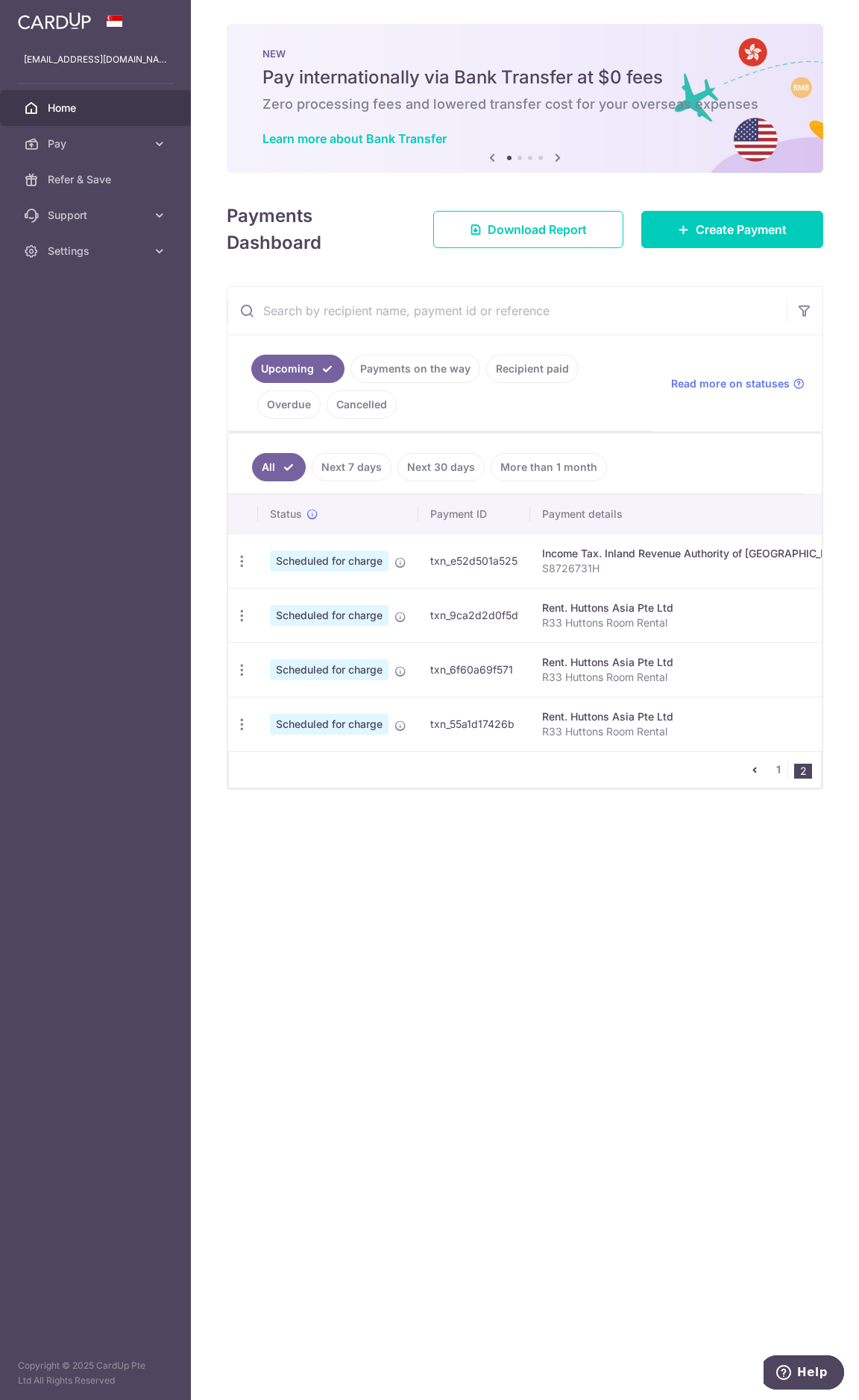
click at [508, 464] on link "More than 1 month" at bounding box center [548, 467] width 116 height 28
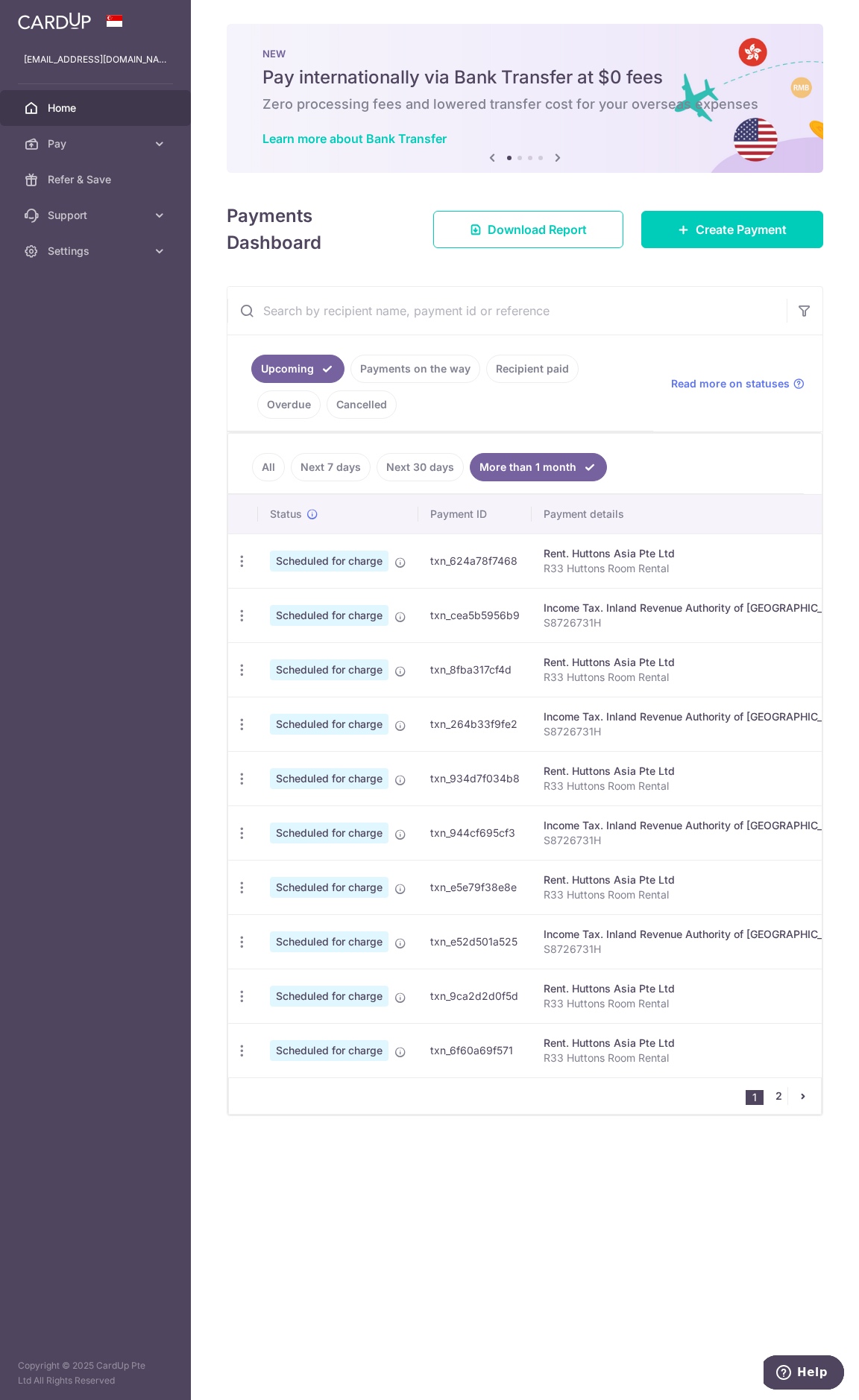
click at [781, 1101] on link "2" at bounding box center [778, 1095] width 18 height 18
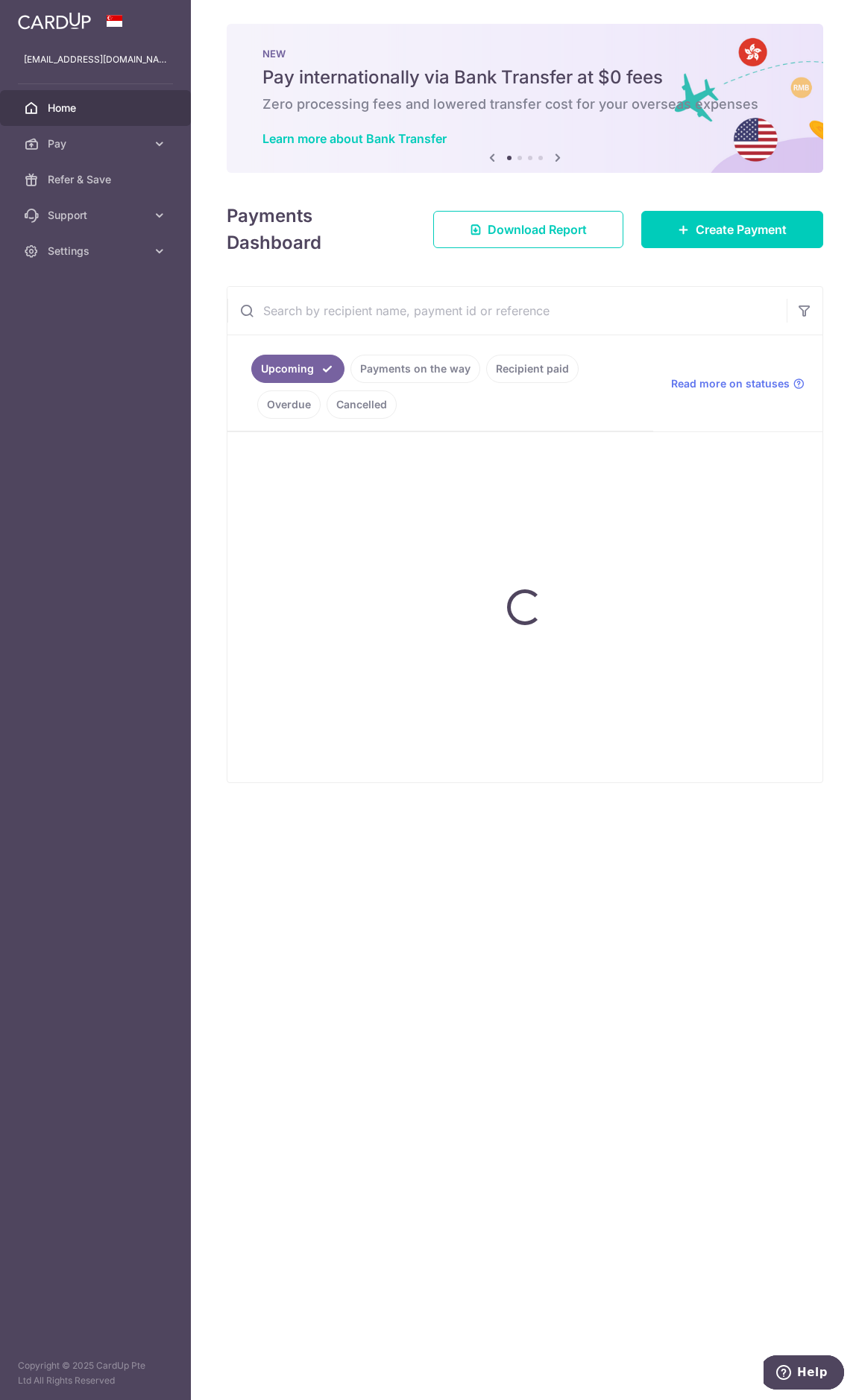
click at [387, 372] on link "Payments on the way" at bounding box center [415, 369] width 129 height 28
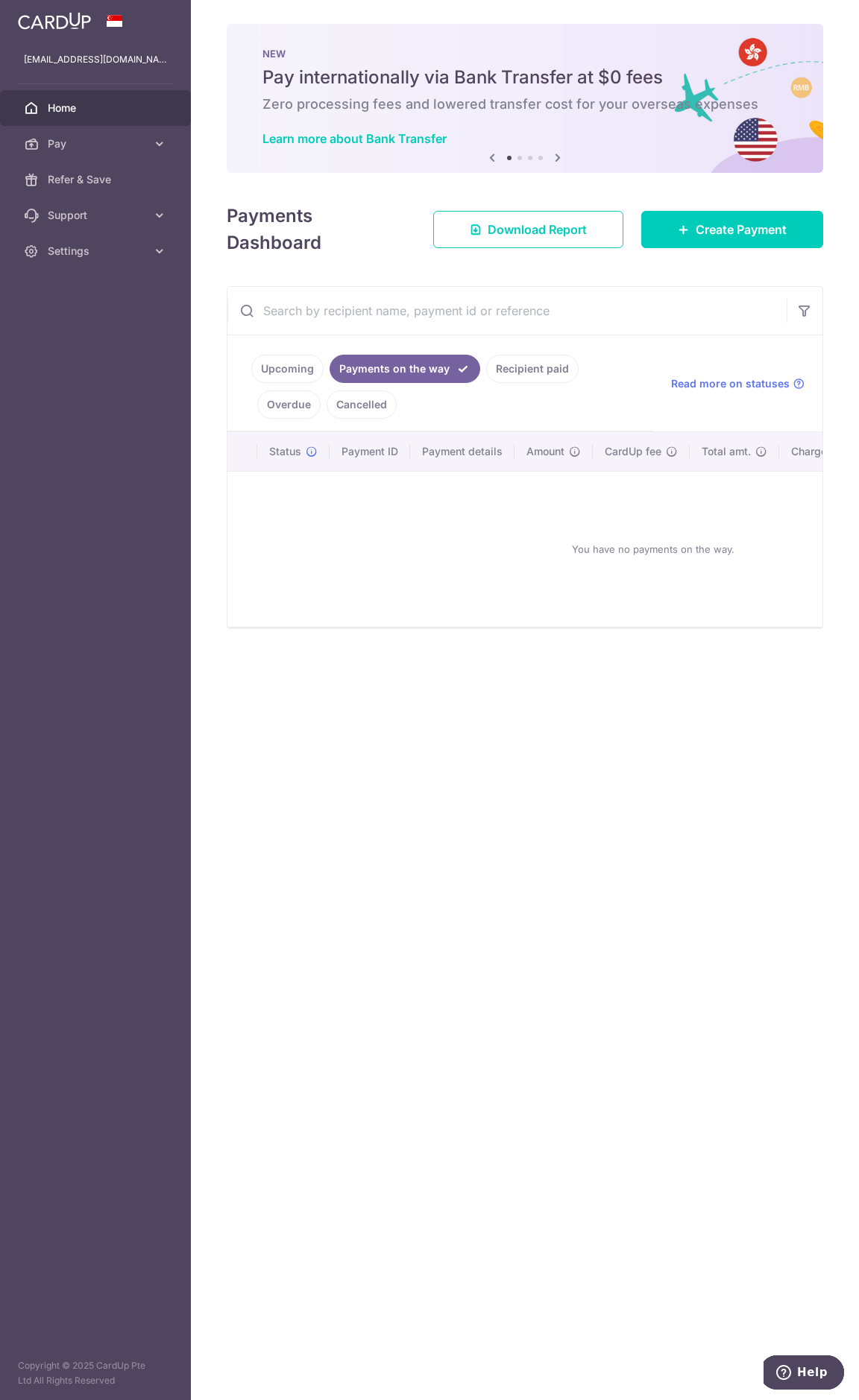
click at [510, 379] on link "Recipient paid" at bounding box center [532, 369] width 93 height 28
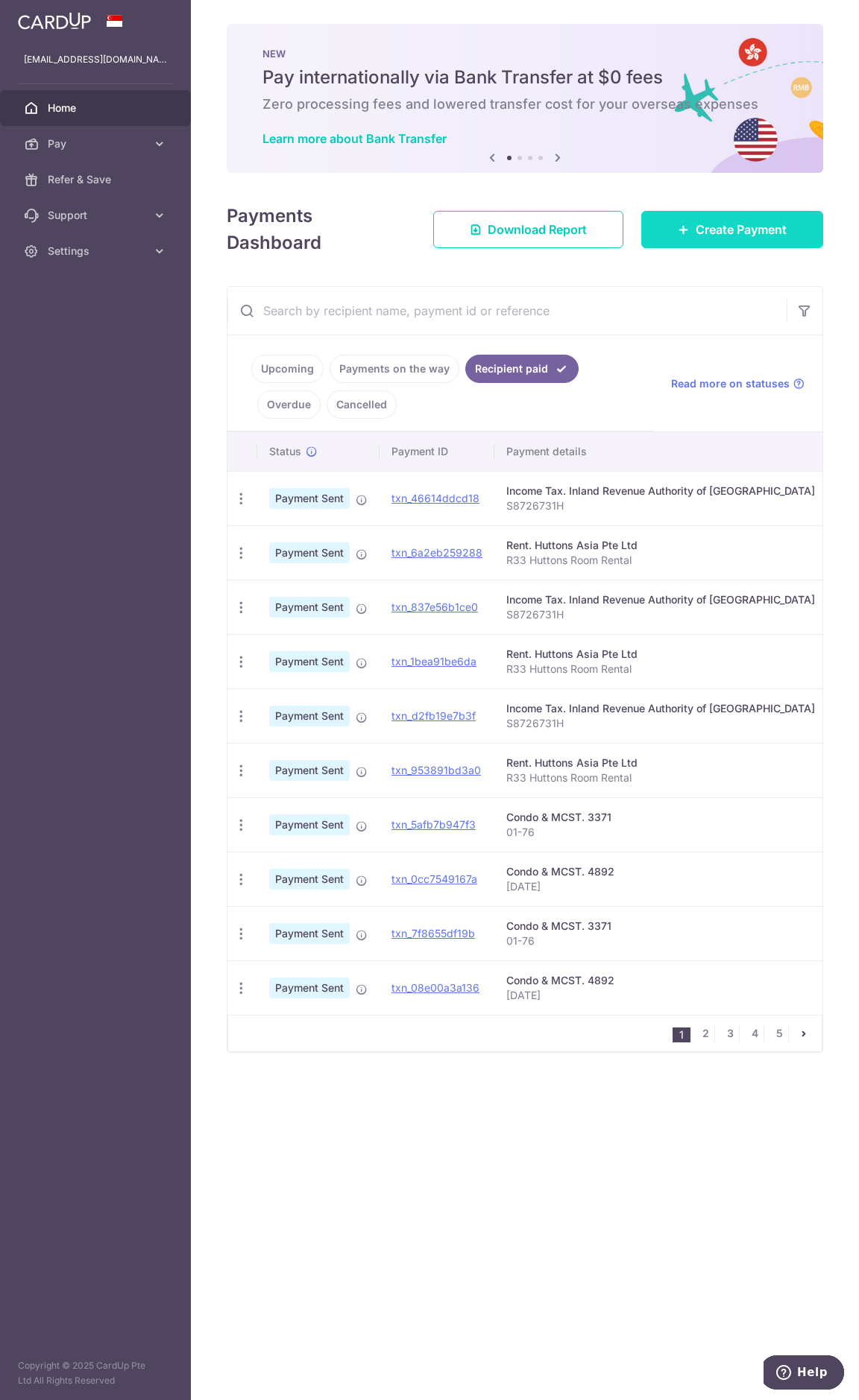
click at [663, 223] on link "Create Payment" at bounding box center [732, 230] width 182 height 37
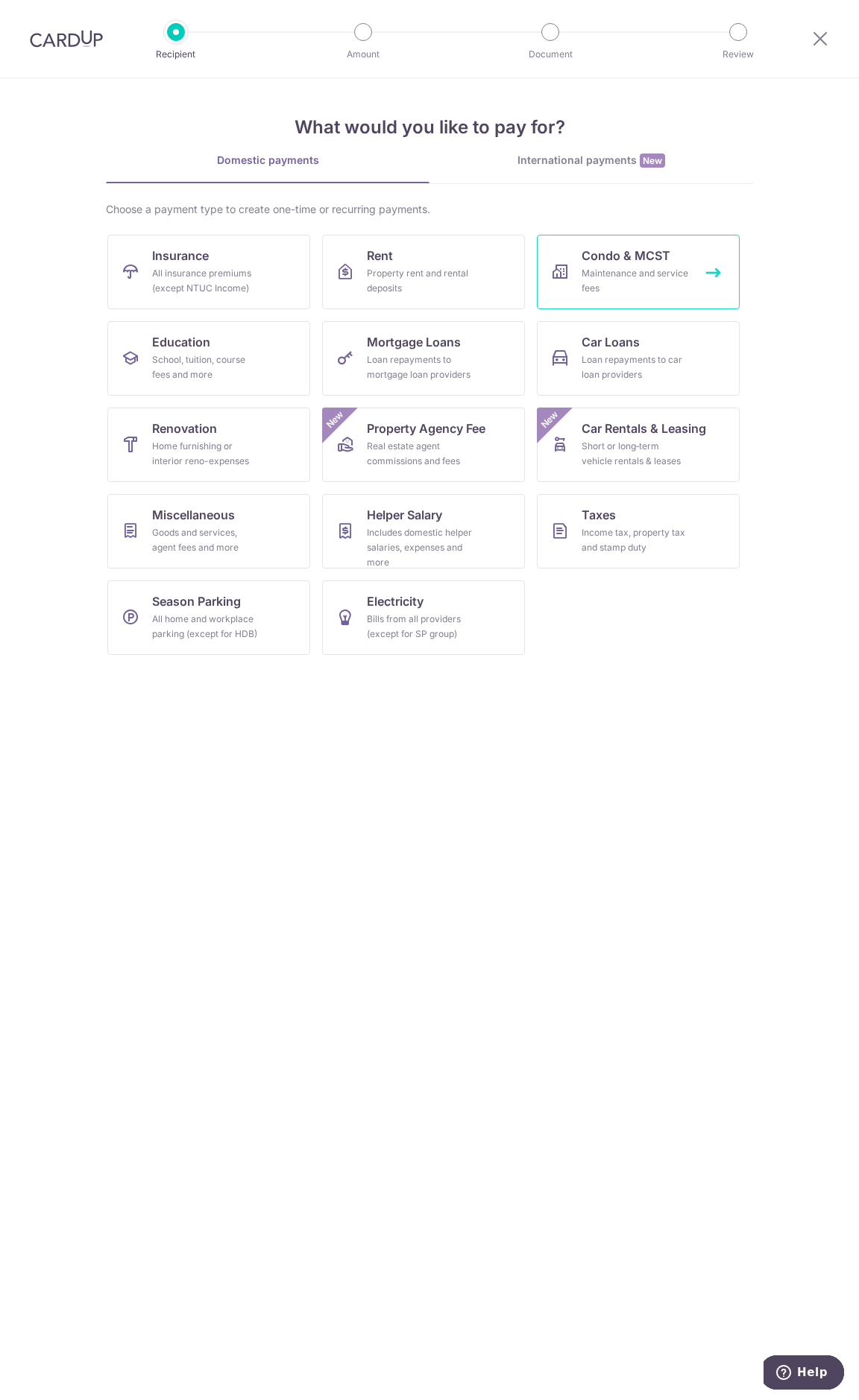
click at [623, 280] on div "Maintenance and service fees" at bounding box center [635, 280] width 108 height 30
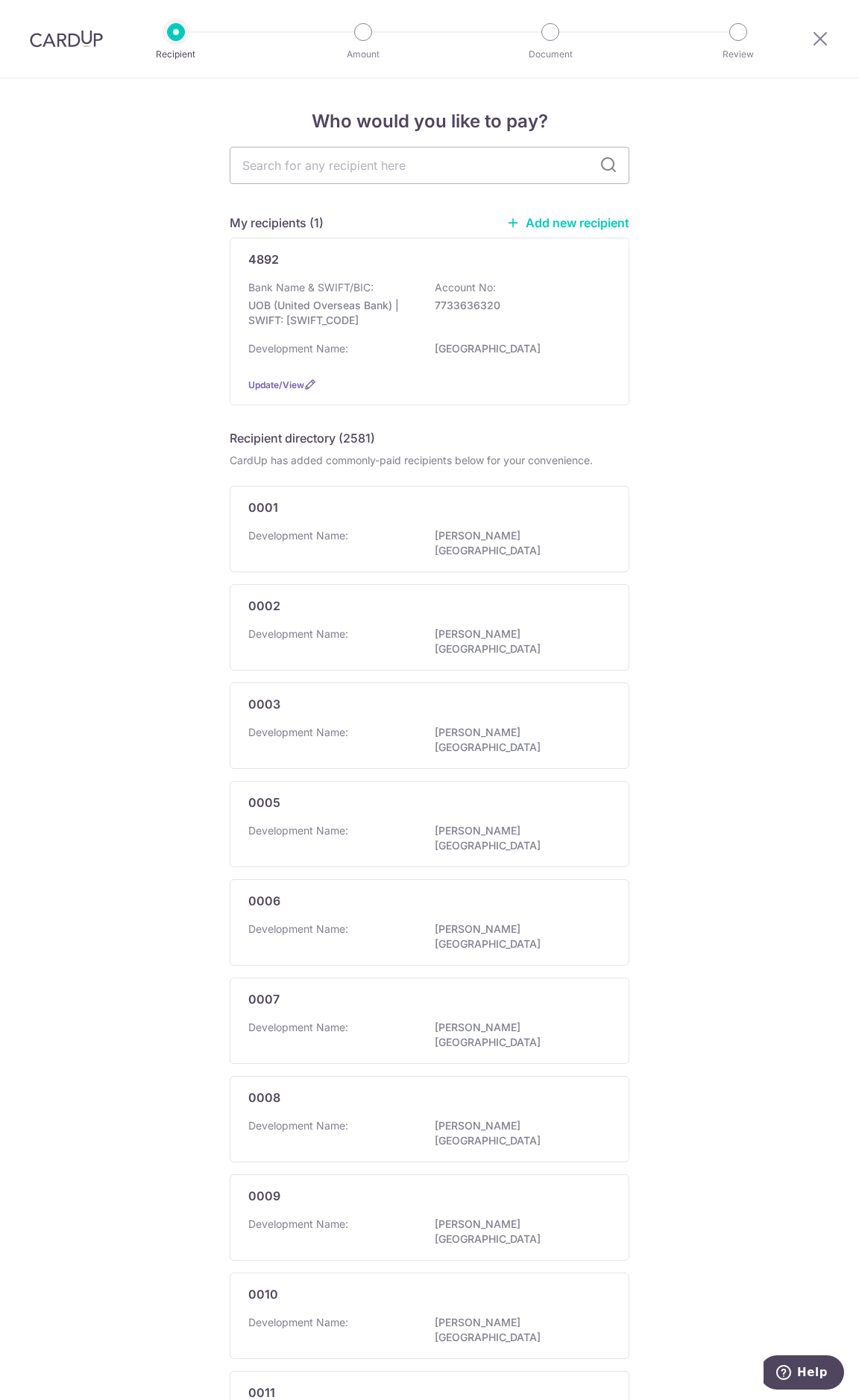
click at [539, 218] on link "Add new recipient" at bounding box center [567, 222] width 123 height 15
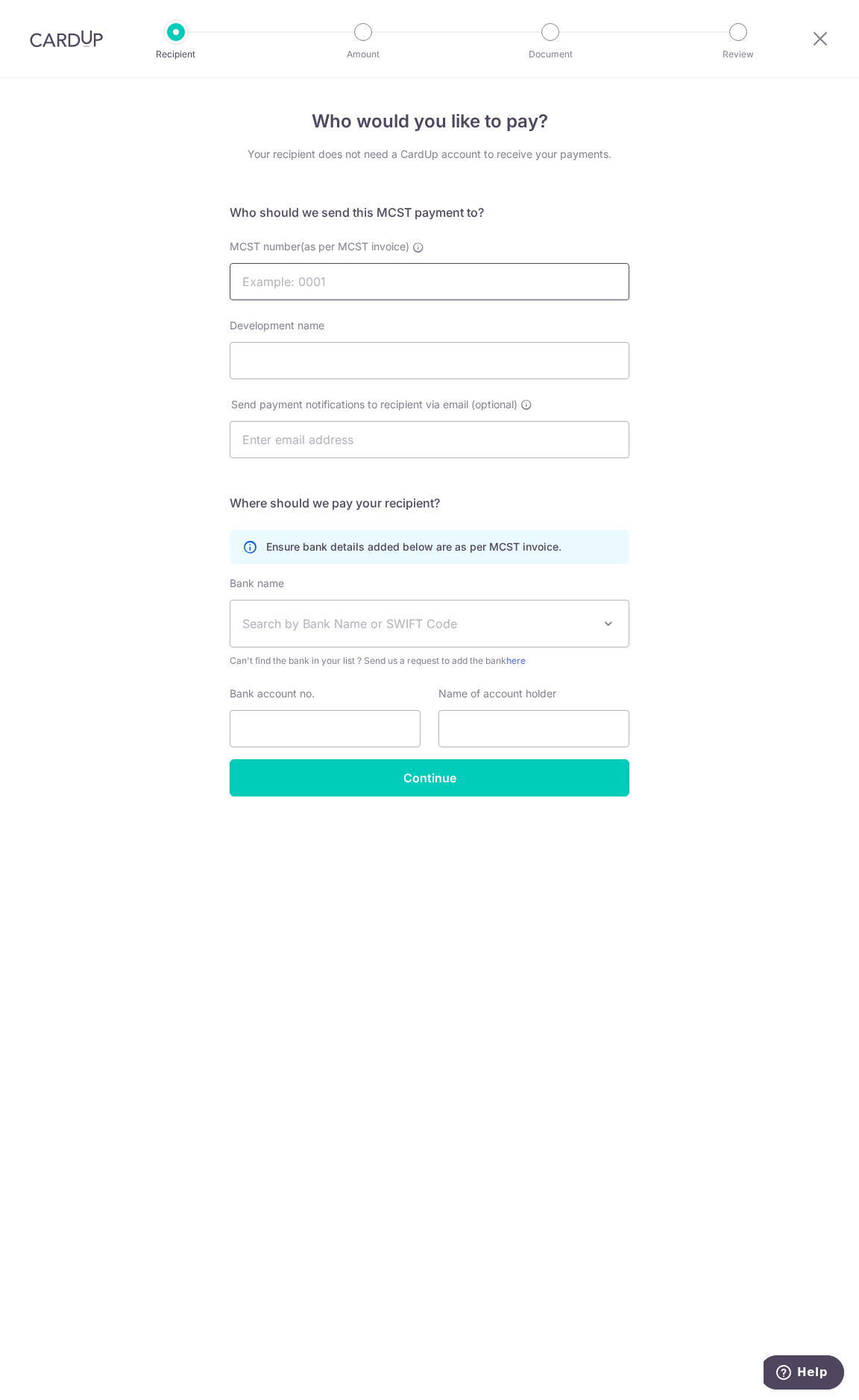
click at [355, 285] on input "MCST number(as per MCST invoice)" at bounding box center [430, 282] width 400 height 37
type input "3371"
click at [292, 357] on input "Development name" at bounding box center [430, 361] width 400 height 37
type input "The Calrose"
click at [314, 446] on input "text" at bounding box center [430, 439] width 400 height 37
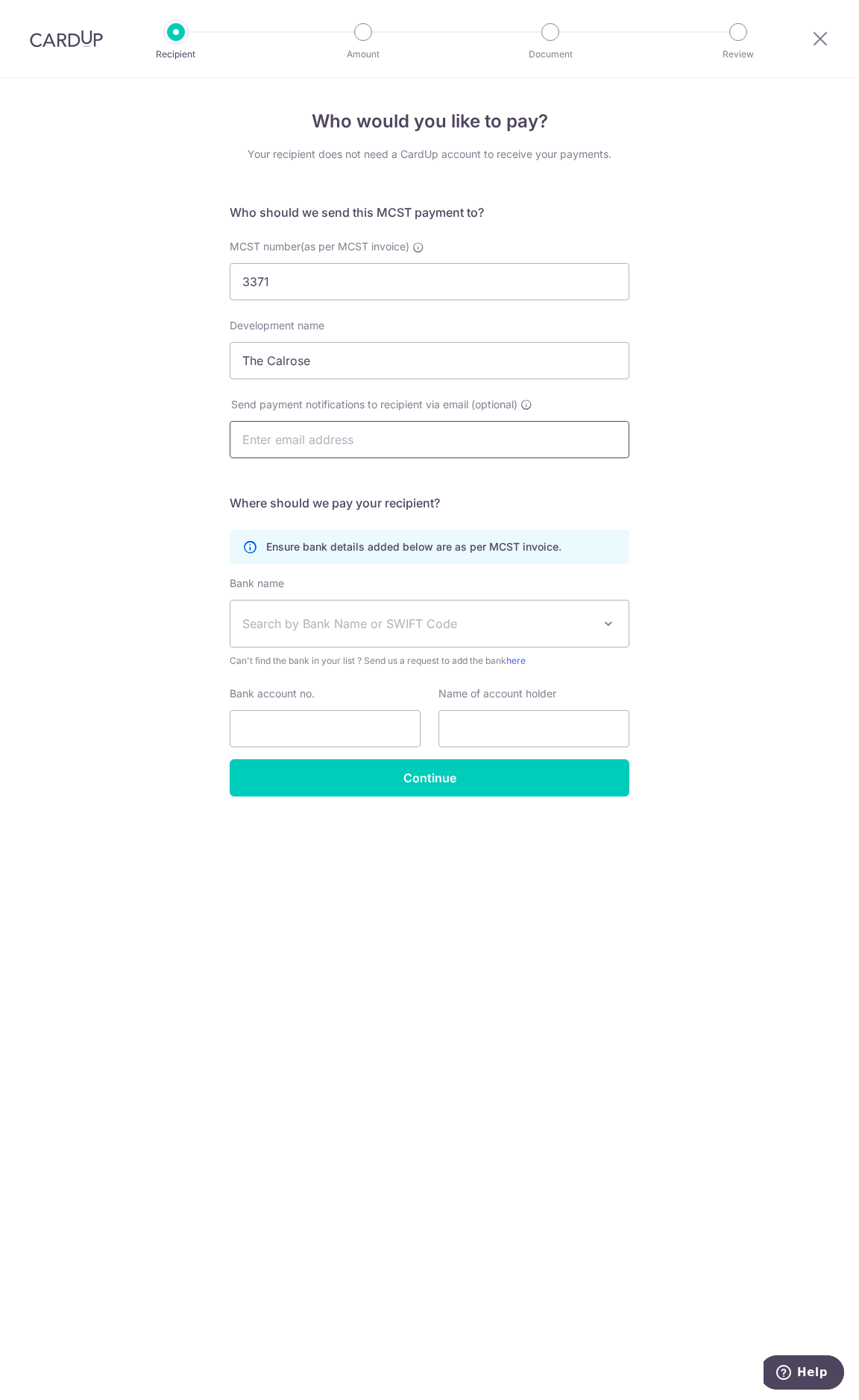
type input "lincolnheng@gmail.com"
type input "Lincoln Heng"
click at [308, 452] on input "lincolnheng@gmail.com" at bounding box center [430, 439] width 400 height 37
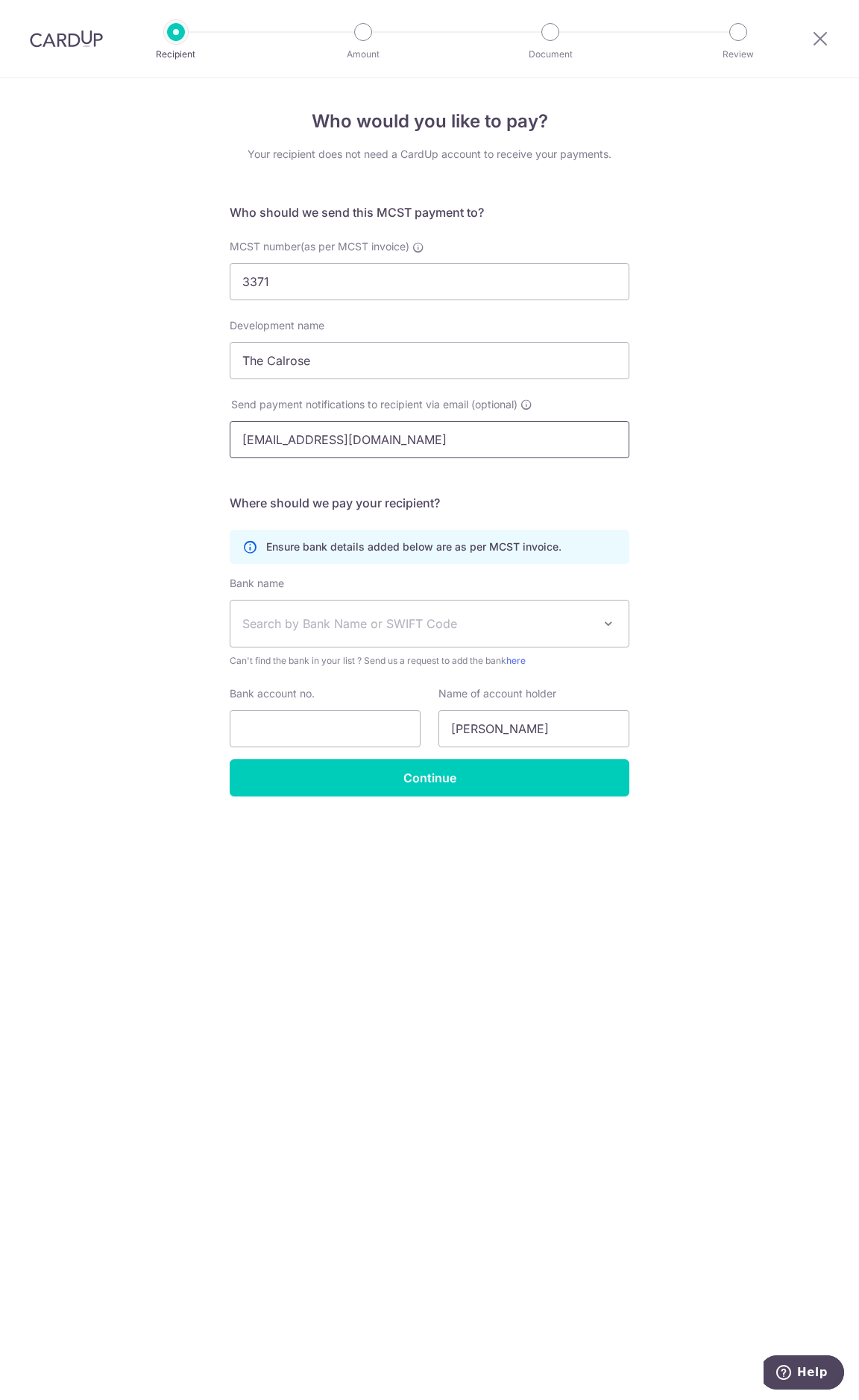
type input "alltrustaccounts@pfspl.com.sg"
click at [412, 553] on p "Ensure bank details added below are as per MCST invoice." at bounding box center [413, 546] width 295 height 15
click at [370, 621] on span "Search by Bank Name or SWIFT Code" at bounding box center [418, 623] width 351 height 18
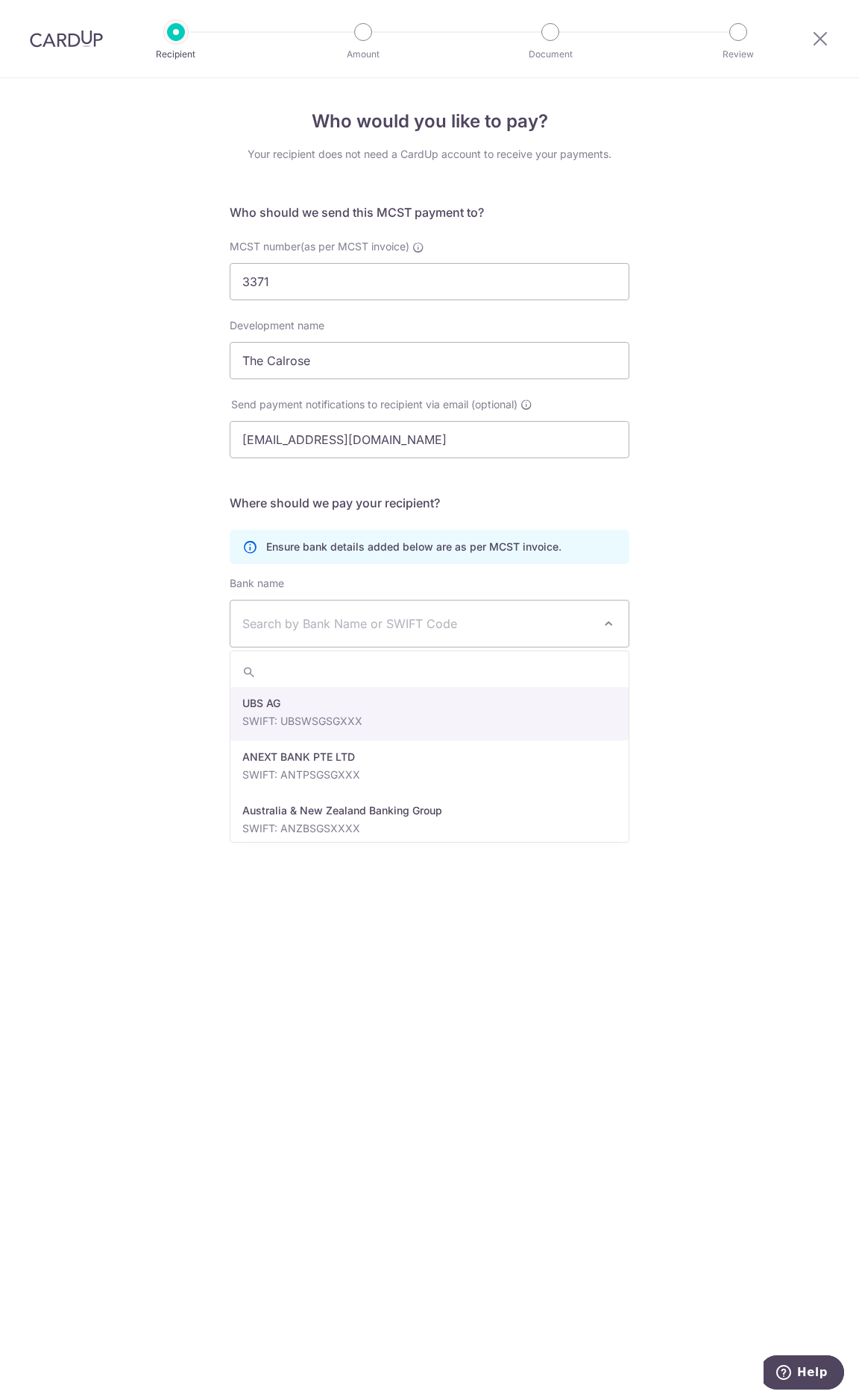
click at [159, 658] on div "Who would you like to pay? Your recipient does not need a CardUp account to rec…" at bounding box center [430, 739] width 859 height 1322
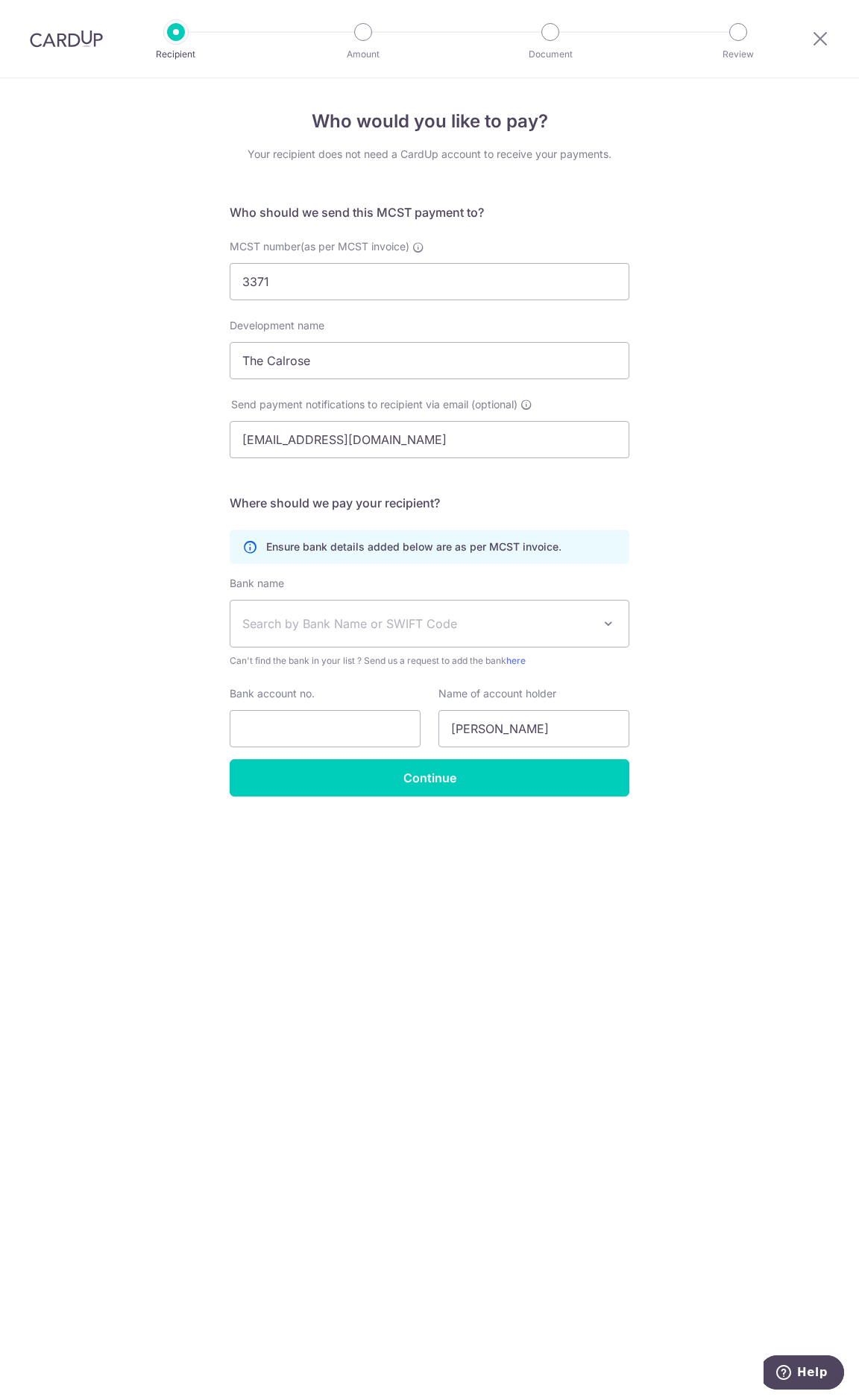
click at [318, 609] on span "Search by Bank Name or SWIFT Code" at bounding box center [430, 623] width 398 height 46
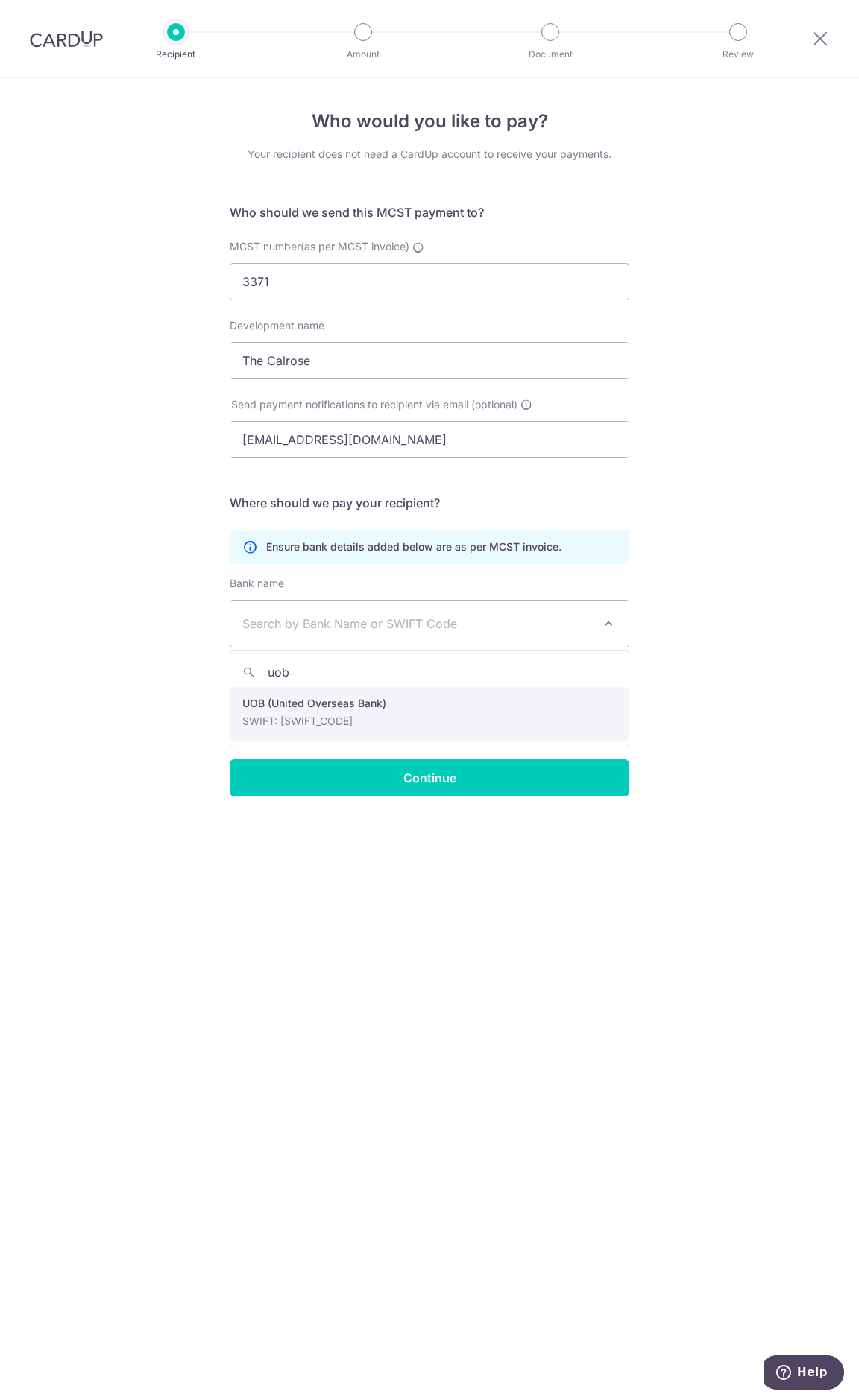
type input "uob"
select select "18"
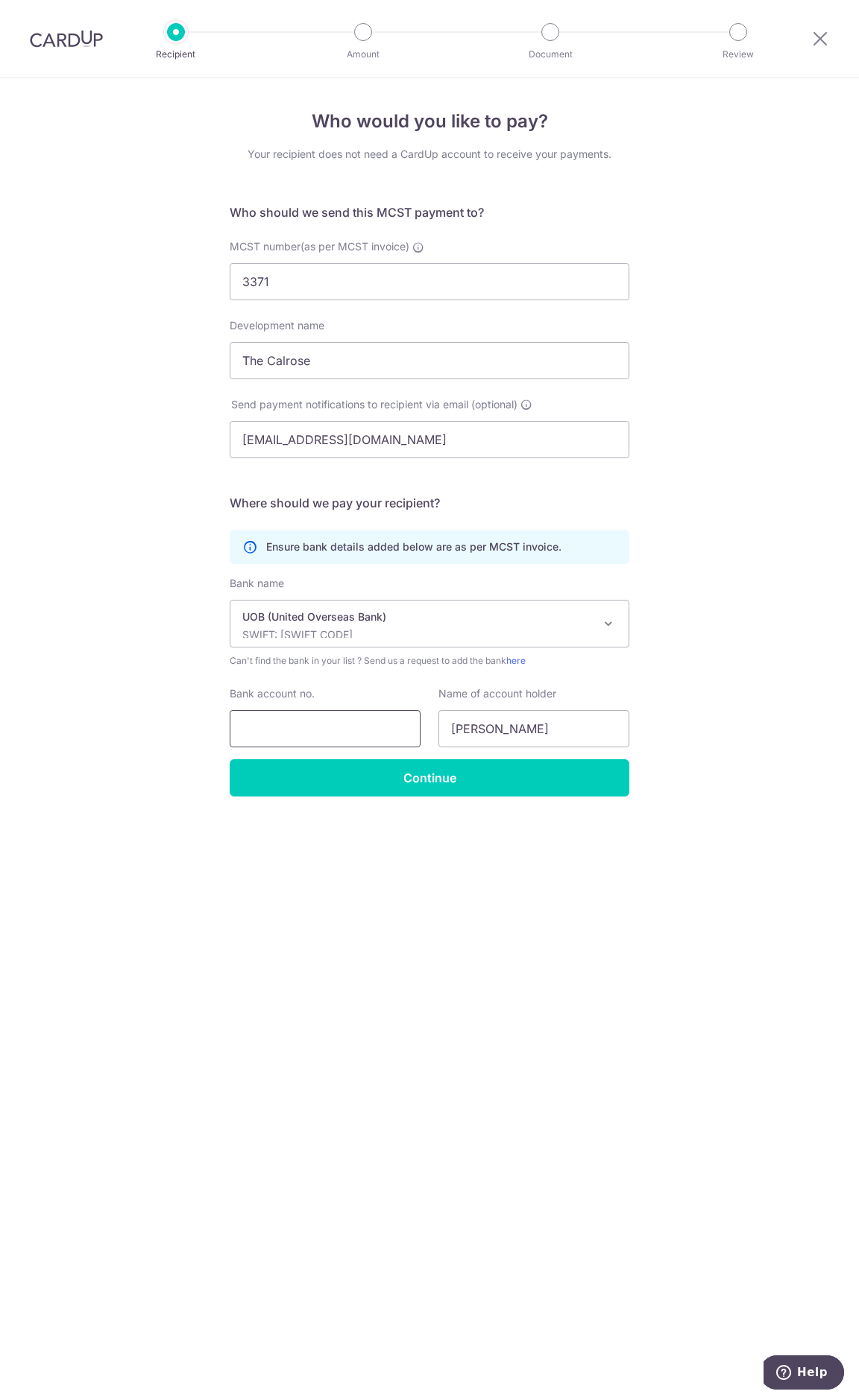
click at [299, 728] on input "Bank account no." at bounding box center [325, 729] width 191 height 37
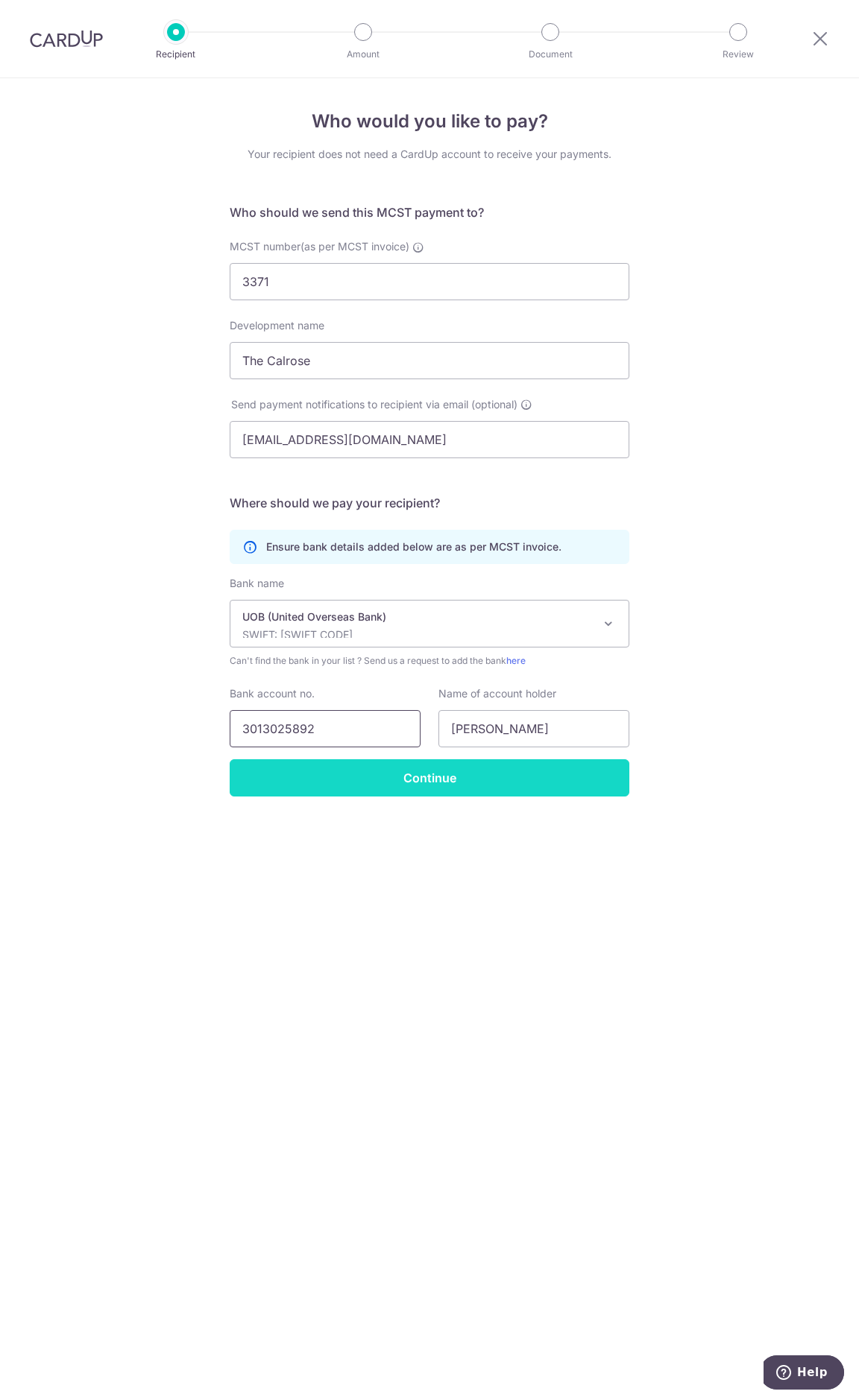
type input "3013025892"
click at [454, 781] on input "Continue" at bounding box center [430, 778] width 400 height 37
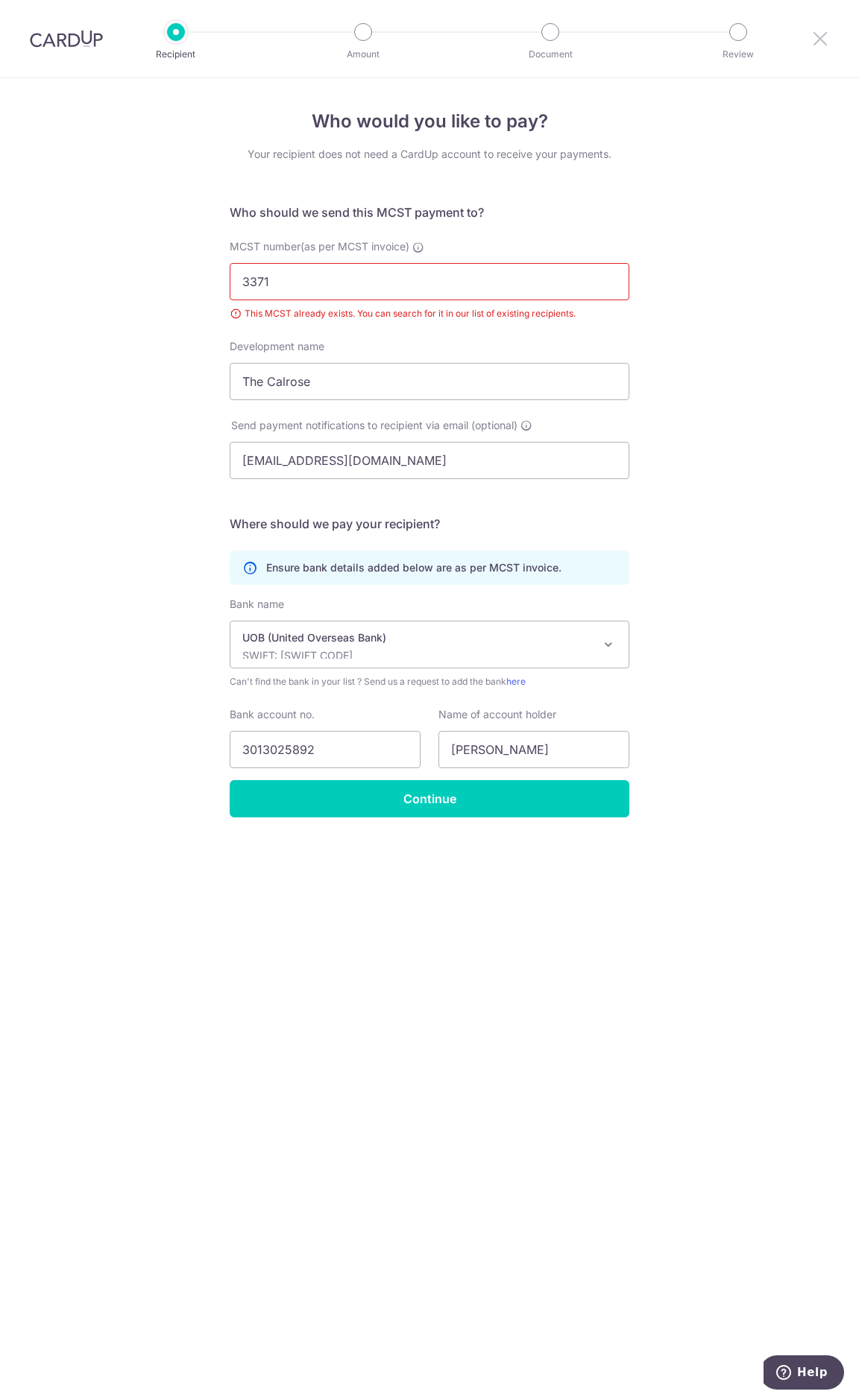
click at [818, 37] on icon at bounding box center [820, 38] width 18 height 19
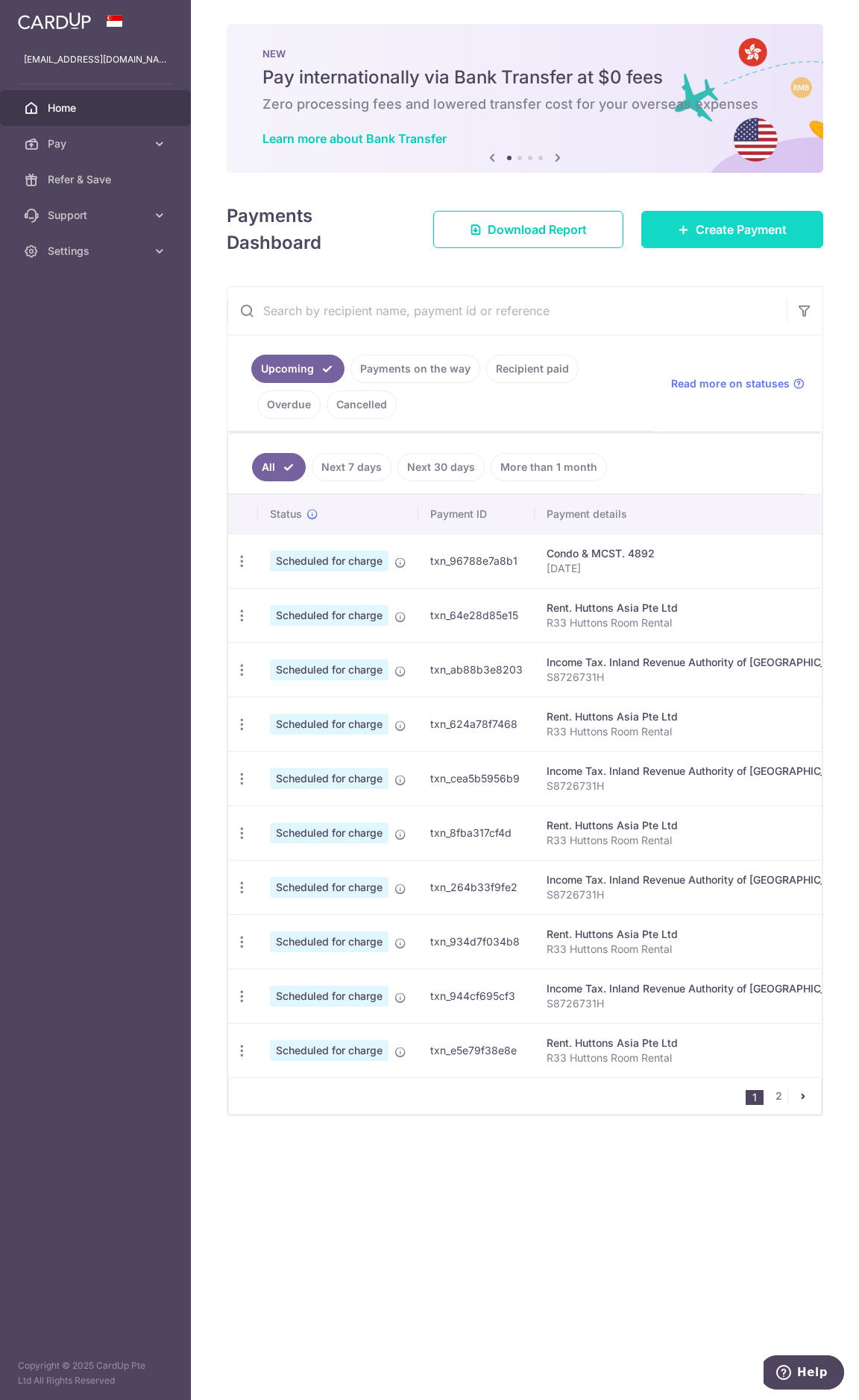
click at [668, 223] on link "Create Payment" at bounding box center [732, 230] width 182 height 37
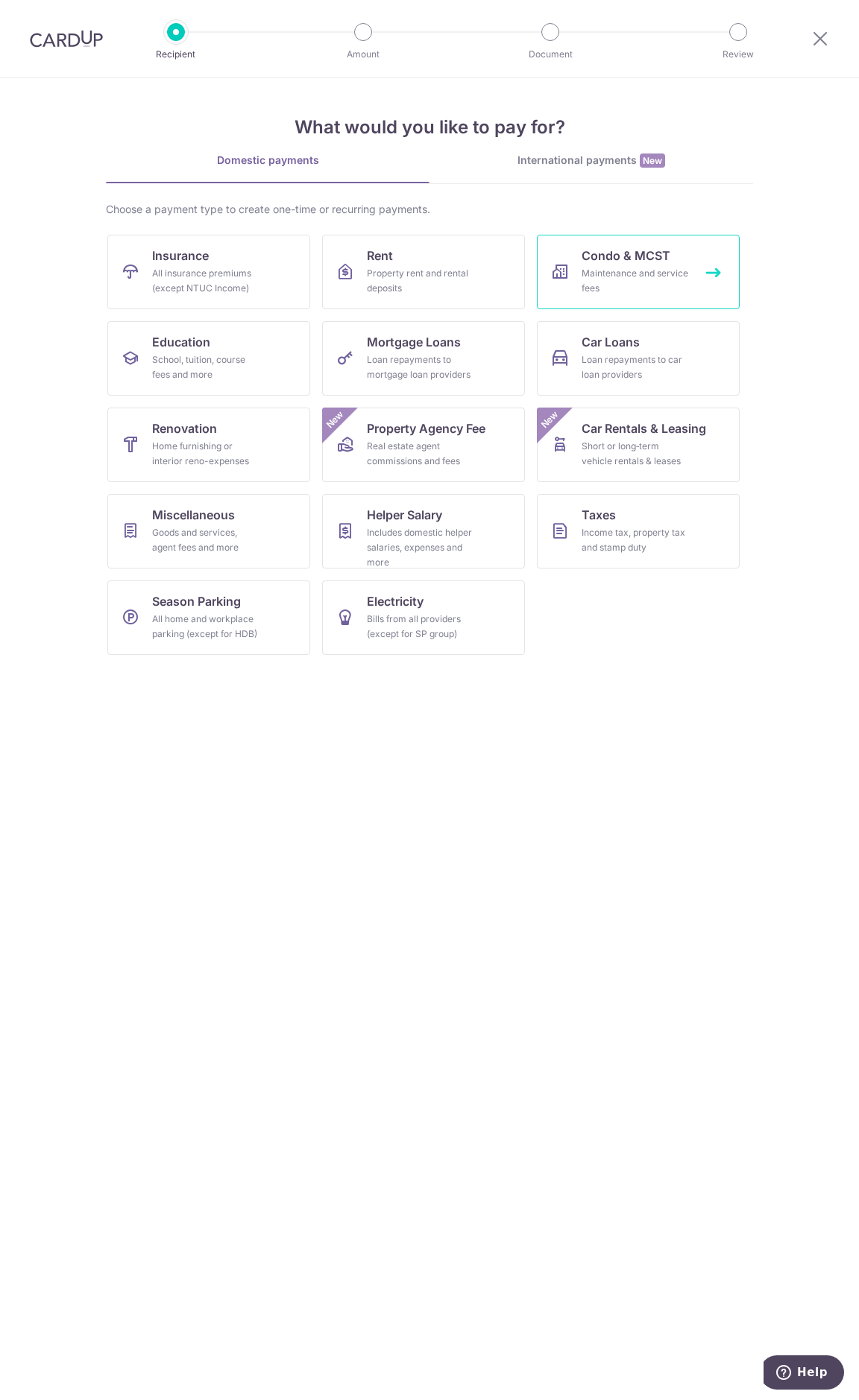
click at [622, 277] on div "Maintenance and service fees" at bounding box center [635, 280] width 108 height 30
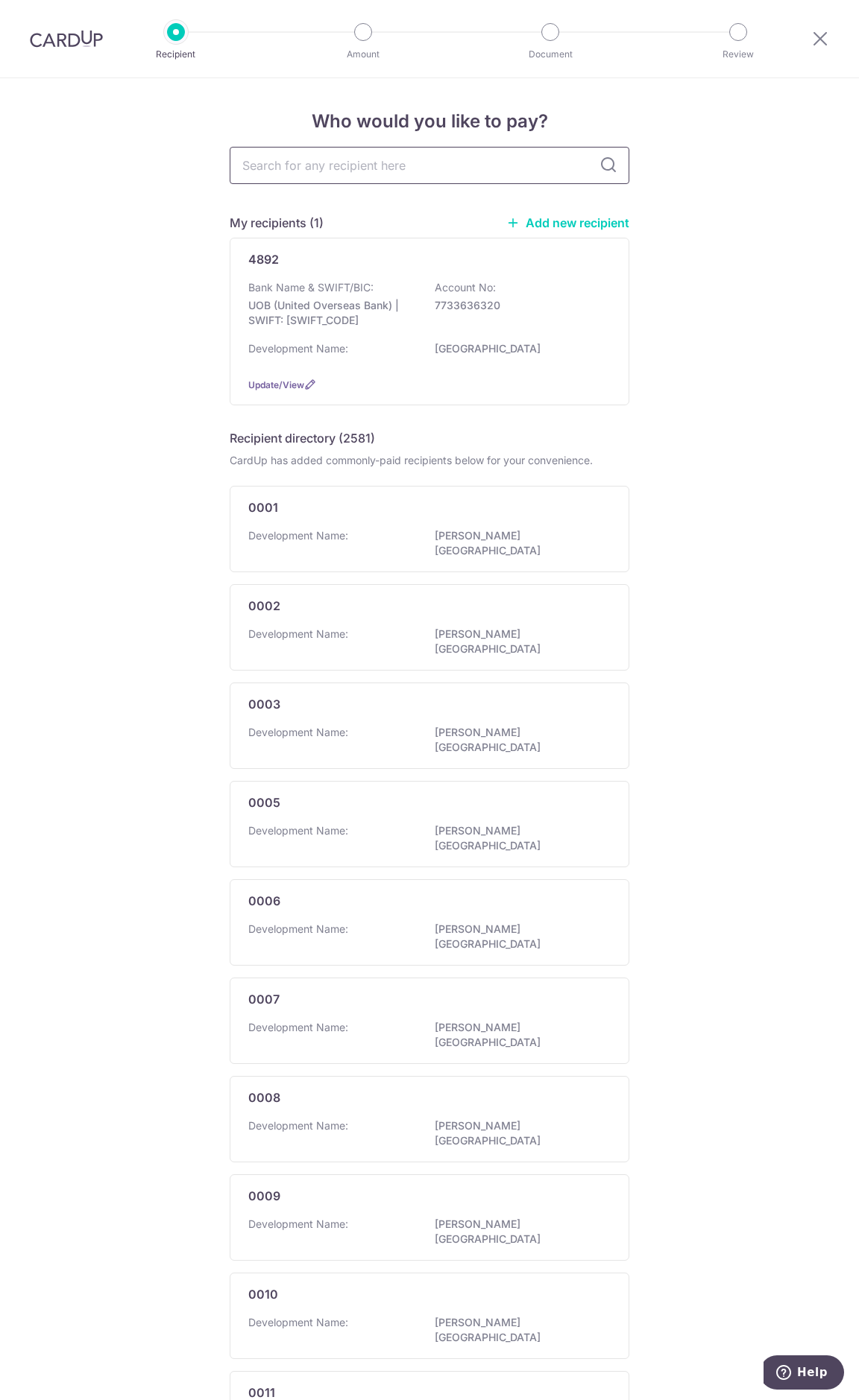
click at [304, 165] on input "text" at bounding box center [430, 165] width 400 height 37
type input "3371"
click at [604, 169] on icon at bounding box center [608, 165] width 18 height 18
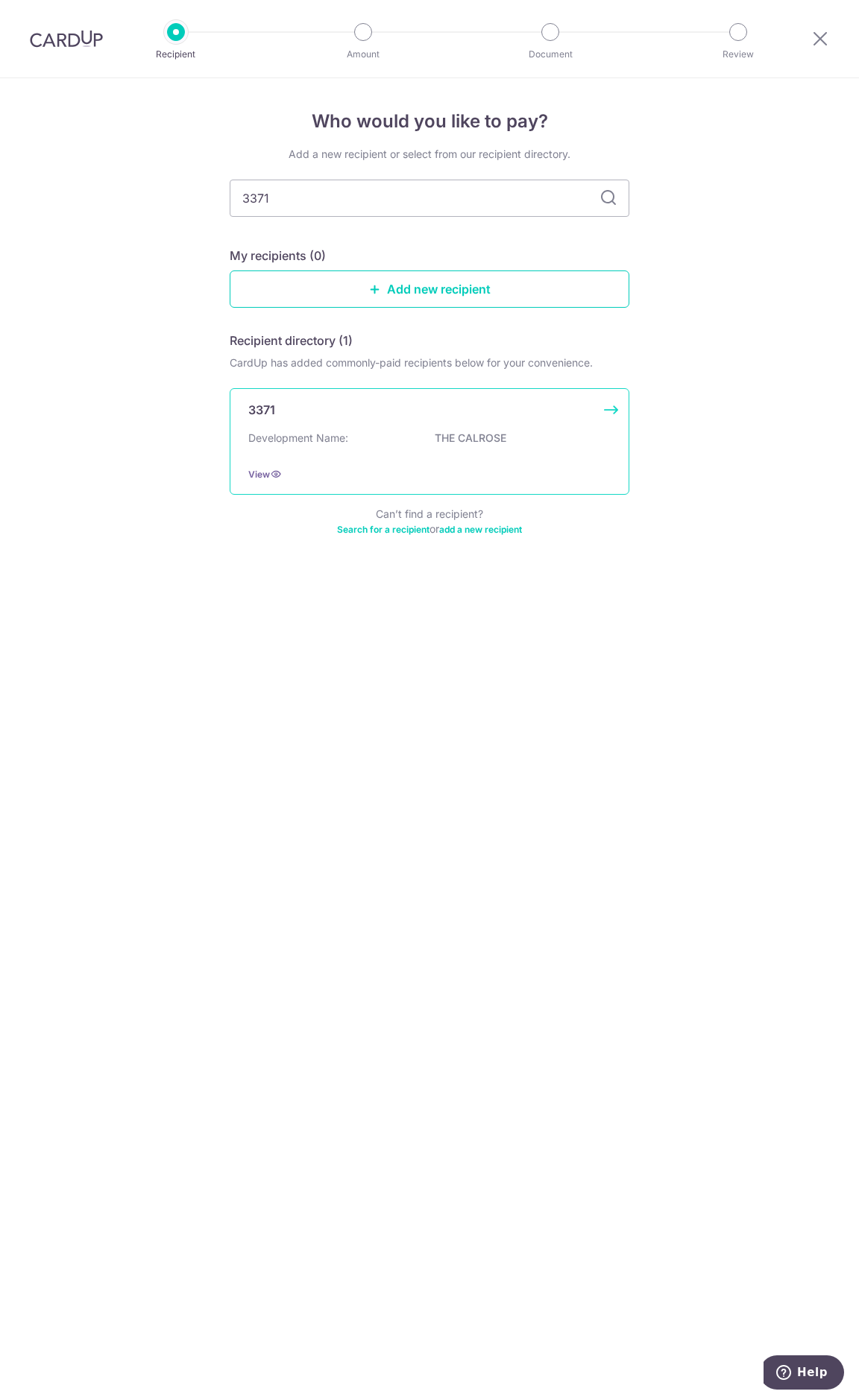
click at [341, 436] on p "Development Name:" at bounding box center [299, 438] width 100 height 15
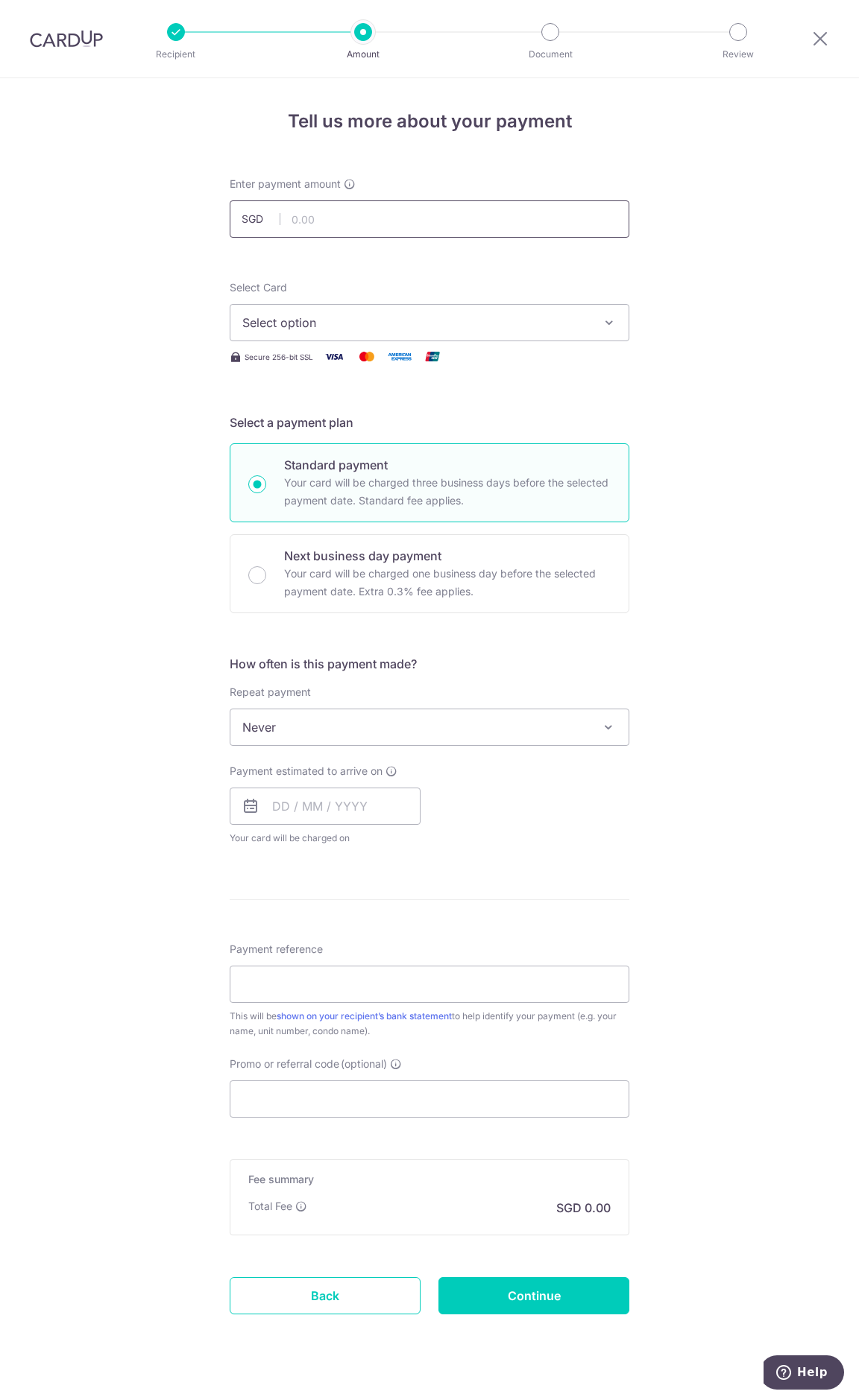
click at [361, 217] on input "text" at bounding box center [430, 219] width 400 height 37
type input "1,522.19"
click at [113, 267] on div "Tell us more about your payment Enter payment amount SGD 1,522.19 1522.19 Selec…" at bounding box center [430, 752] width 859 height 1348
click at [327, 323] on span "Select option" at bounding box center [416, 323] width 348 height 18
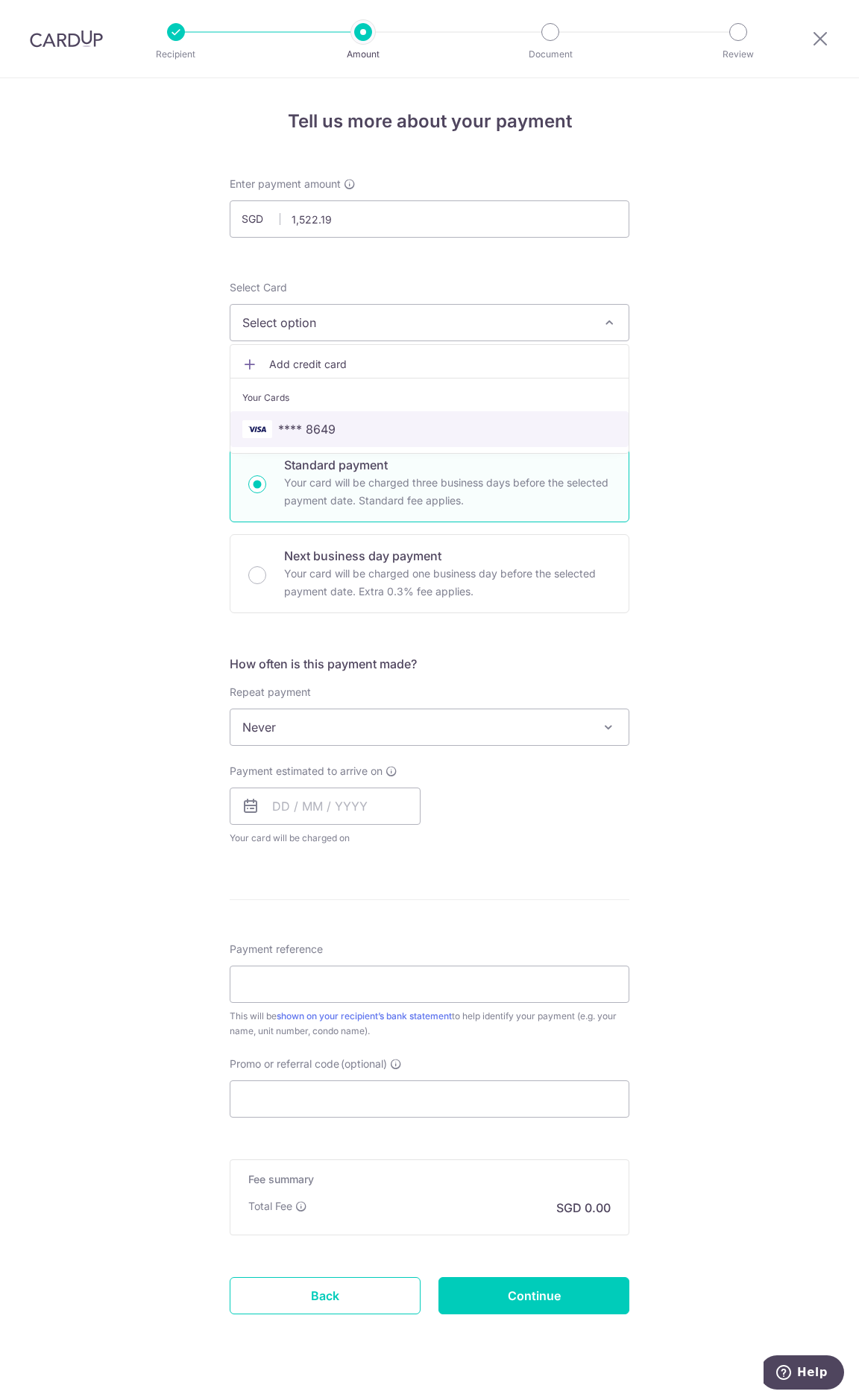
click at [318, 427] on span "**** 8649" at bounding box center [307, 428] width 58 height 18
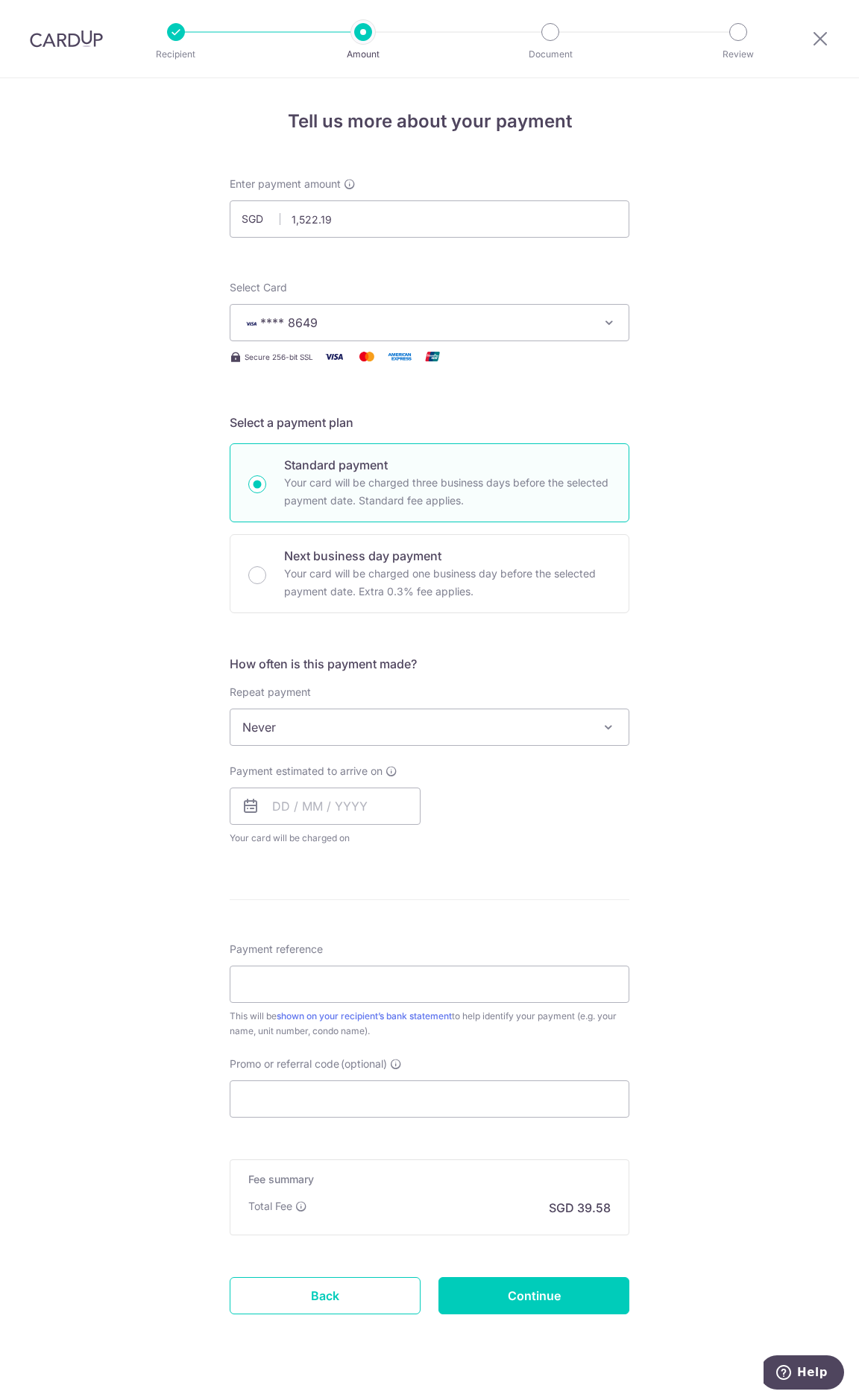
click at [134, 496] on div "Tell us more about your payment Enter payment amount SGD 1,522.19 1522.19 Selec…" at bounding box center [430, 752] width 859 height 1348
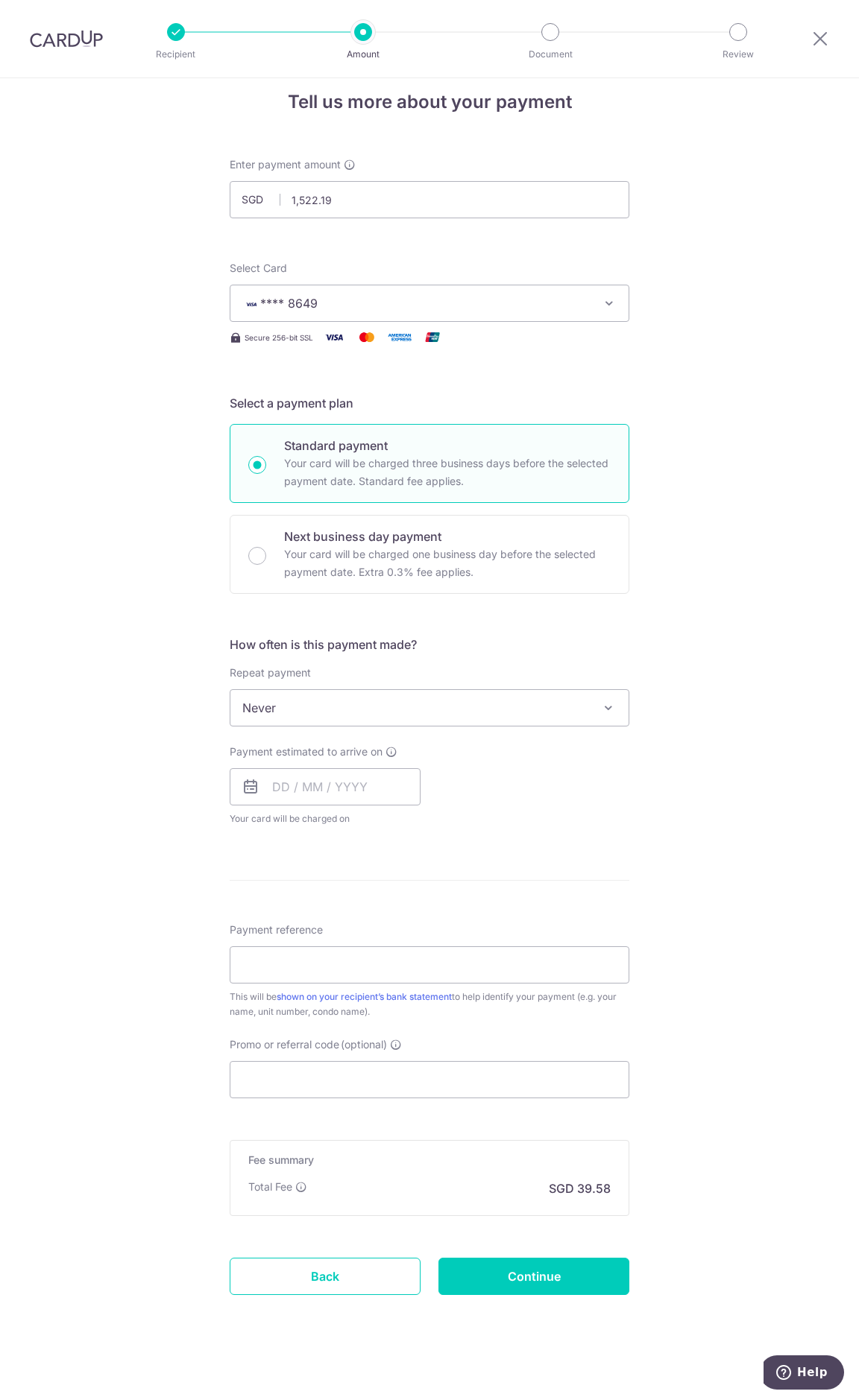
scroll to position [24, 0]
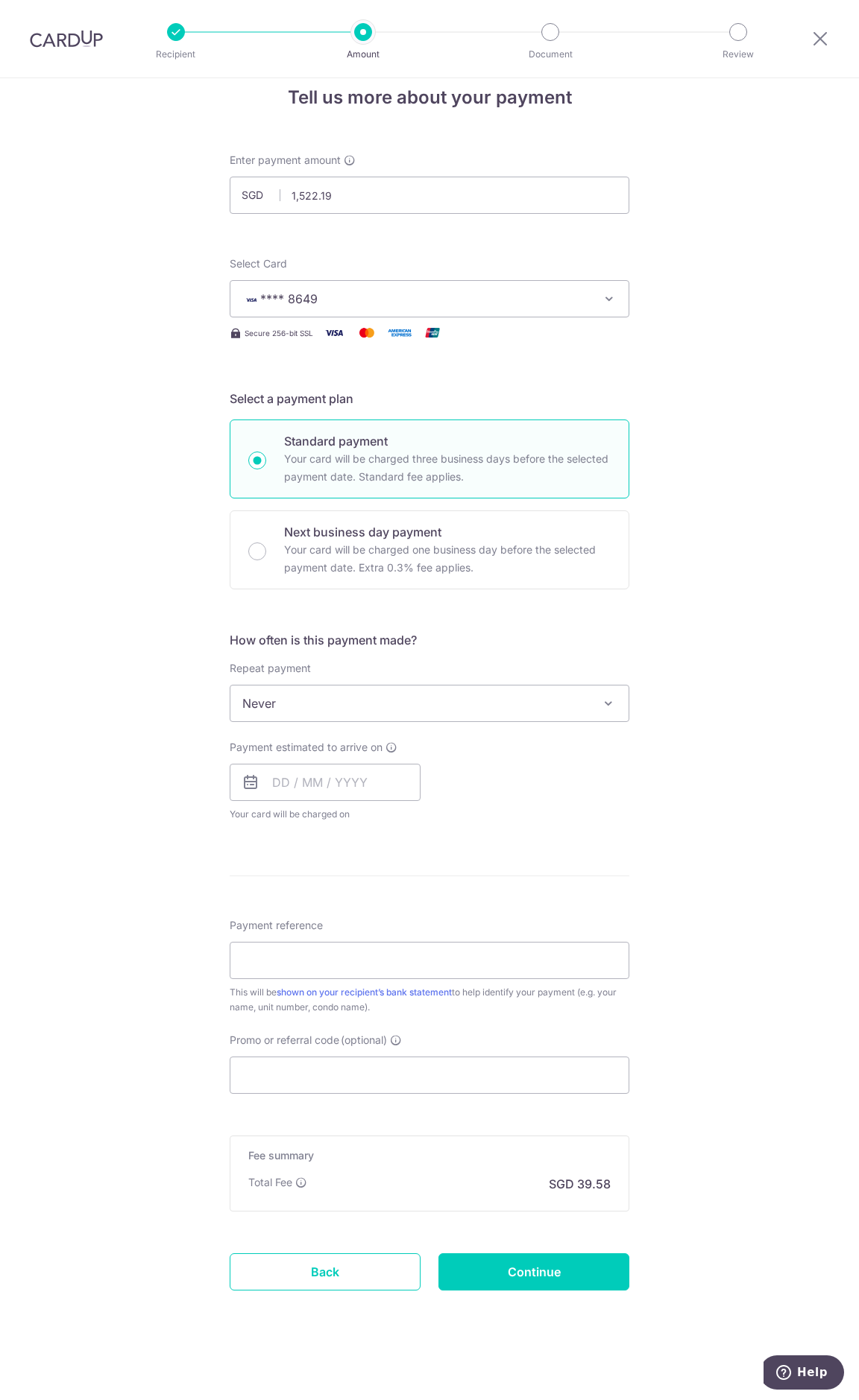
click at [335, 701] on span "Never" at bounding box center [430, 704] width 398 height 36
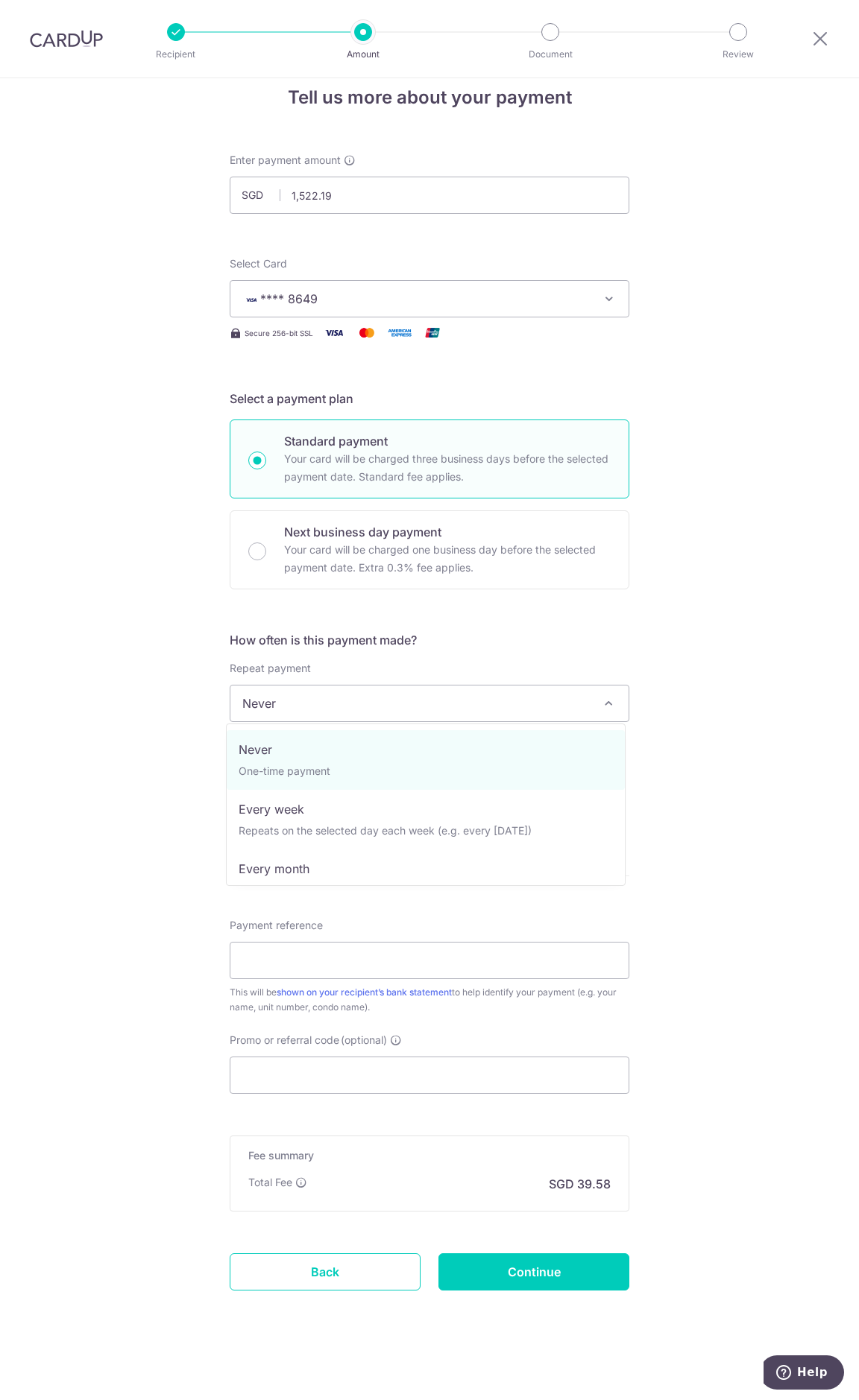
click at [158, 726] on div "Tell us more about your payment Enter payment amount SGD 1,522.19 1522.19 Selec…" at bounding box center [430, 728] width 859 height 1348
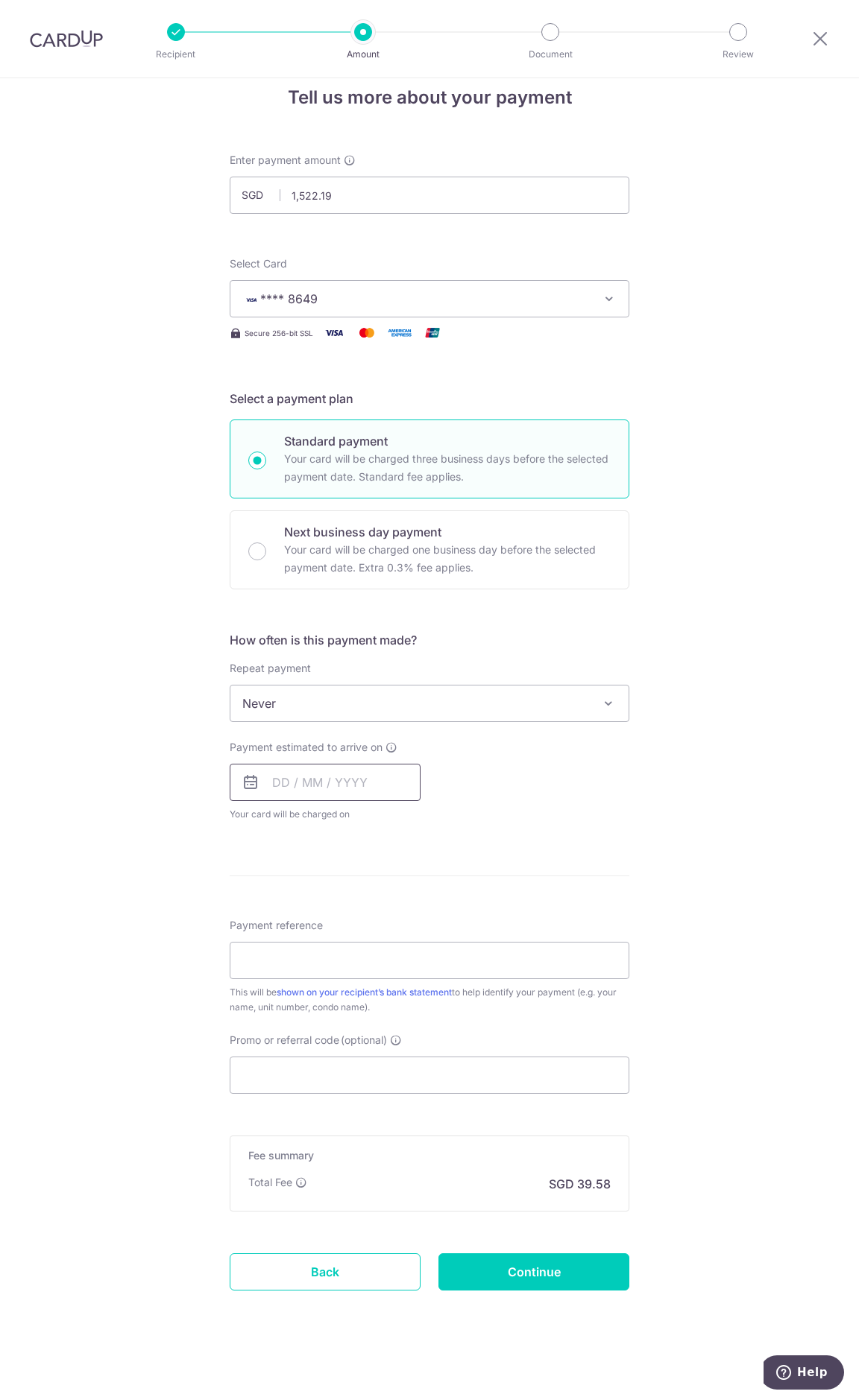
click at [288, 781] on input "text" at bounding box center [325, 782] width 191 height 37
click at [152, 795] on div "Tell us more about your payment Enter payment amount SGD 1,522.19 1522.19 Selec…" at bounding box center [430, 728] width 859 height 1348
click at [295, 788] on input "text" at bounding box center [325, 782] width 191 height 37
click at [347, 944] on link "15" at bounding box center [349, 947] width 24 height 24
type input "[DATE]"
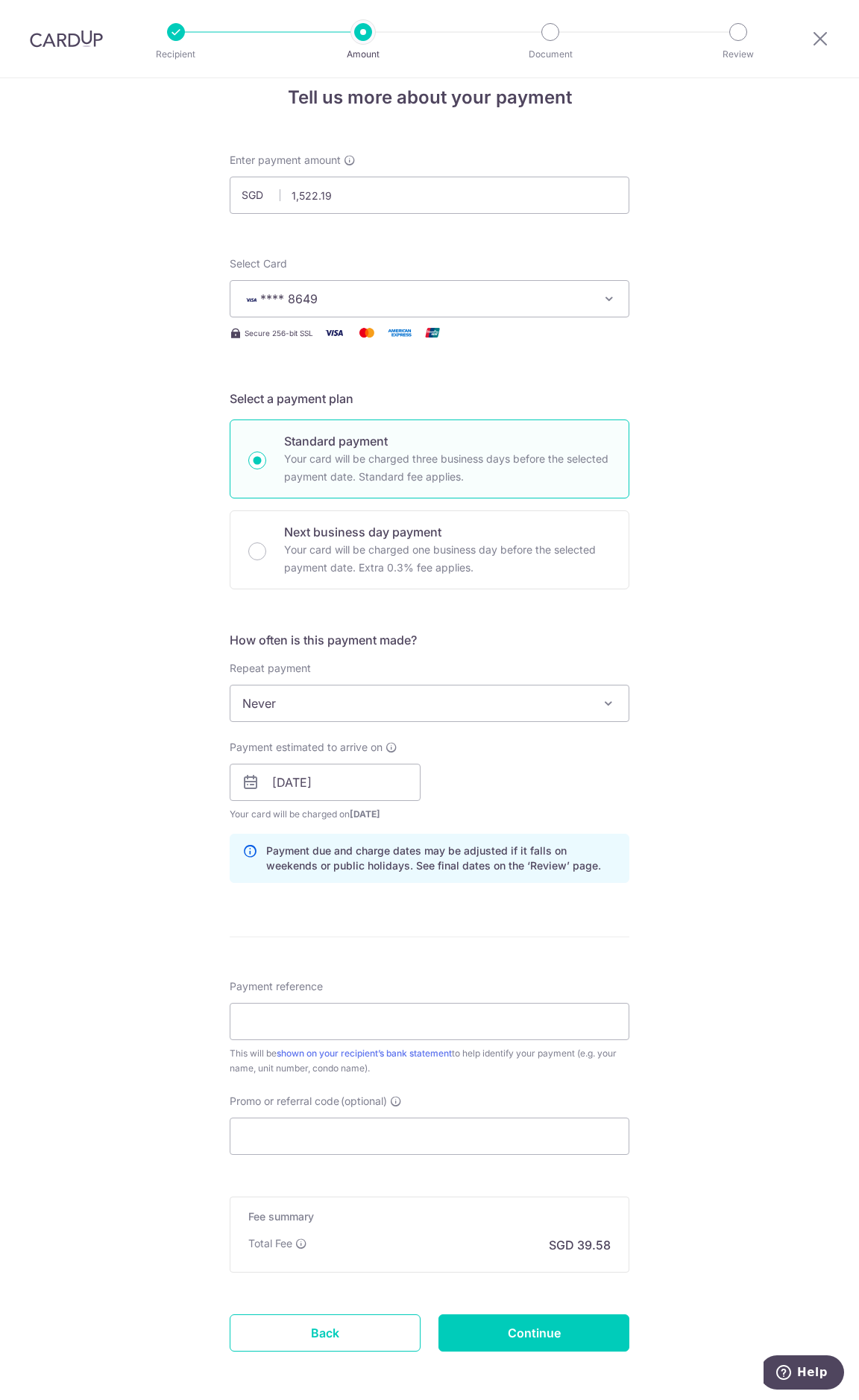
click at [154, 890] on div "Tell us more about your payment Enter payment amount SGD 1,522.19 1522.19 Selec…" at bounding box center [430, 759] width 859 height 1409
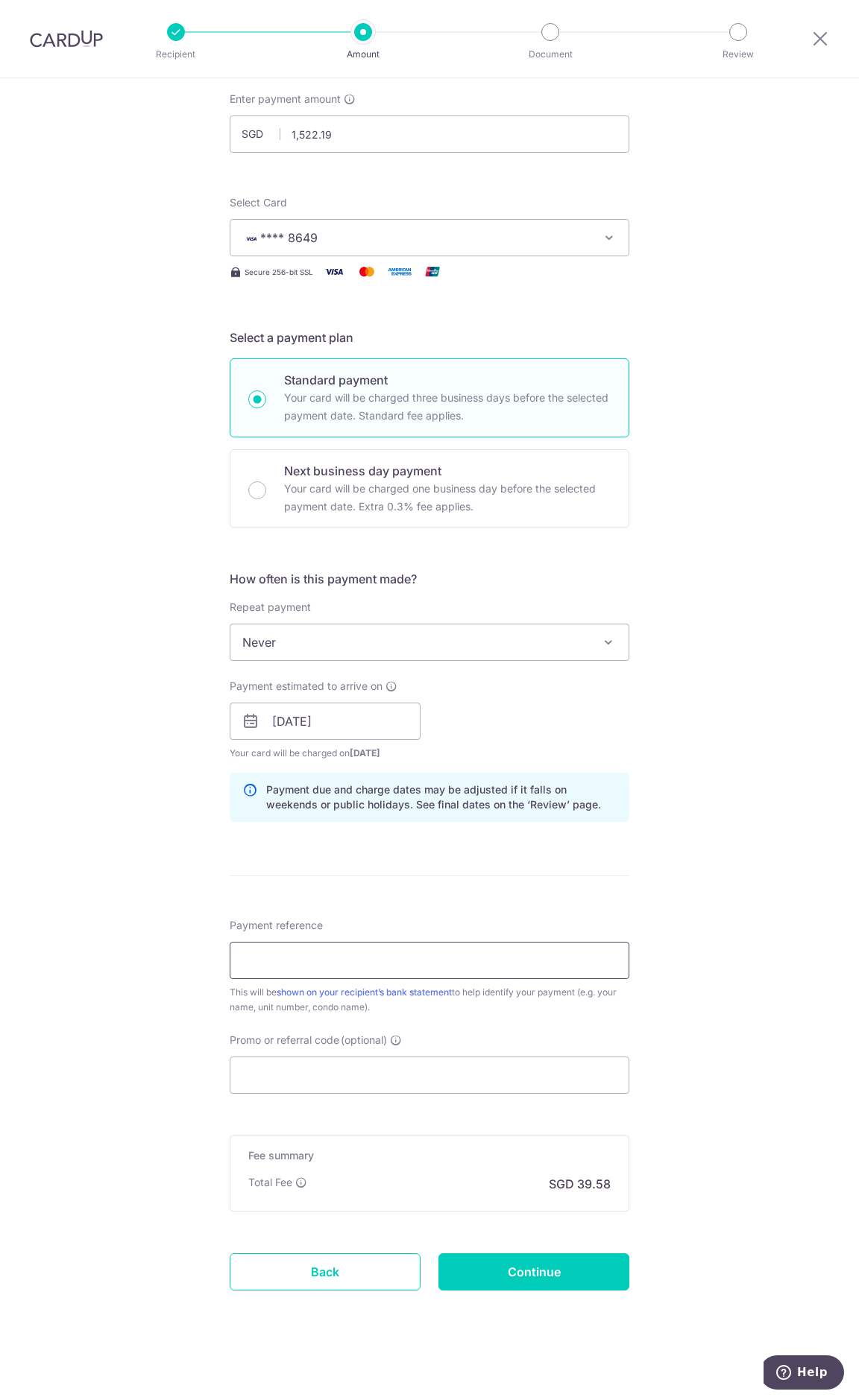
click at [256, 944] on input "Payment reference" at bounding box center [430, 961] width 400 height 37
type input "#01-76"
click at [144, 931] on div "Tell us more about your payment Enter payment amount SGD 1,522.19 1522.19 Selec…" at bounding box center [430, 697] width 859 height 1409
click at [321, 1077] on input "Promo or referral code (optional)" at bounding box center [430, 1075] width 400 height 37
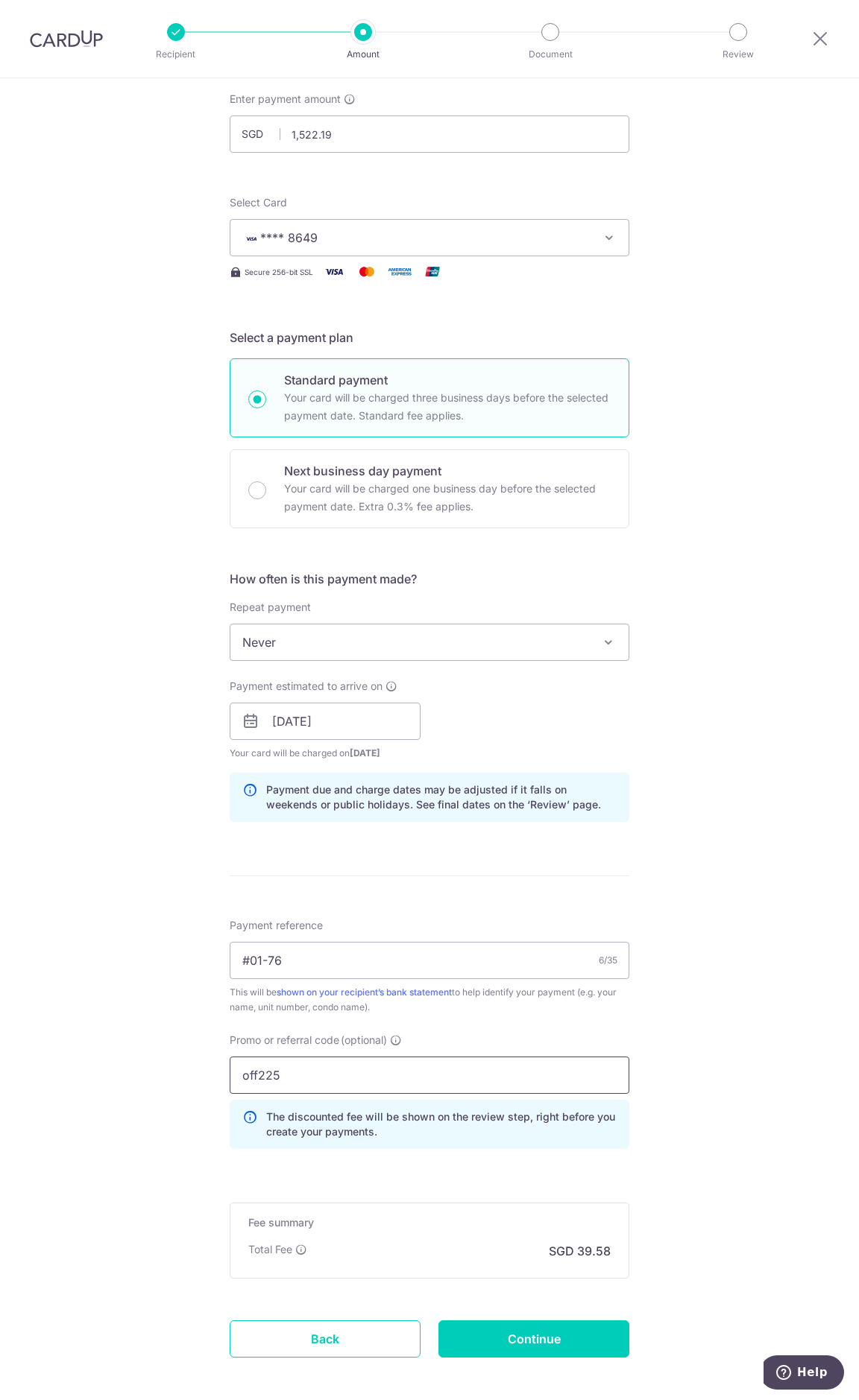
type input "off225"
click at [122, 1039] on div "Tell us more about your payment Enter payment amount SGD 1,522.19 1522.19 Selec…" at bounding box center [430, 731] width 859 height 1476
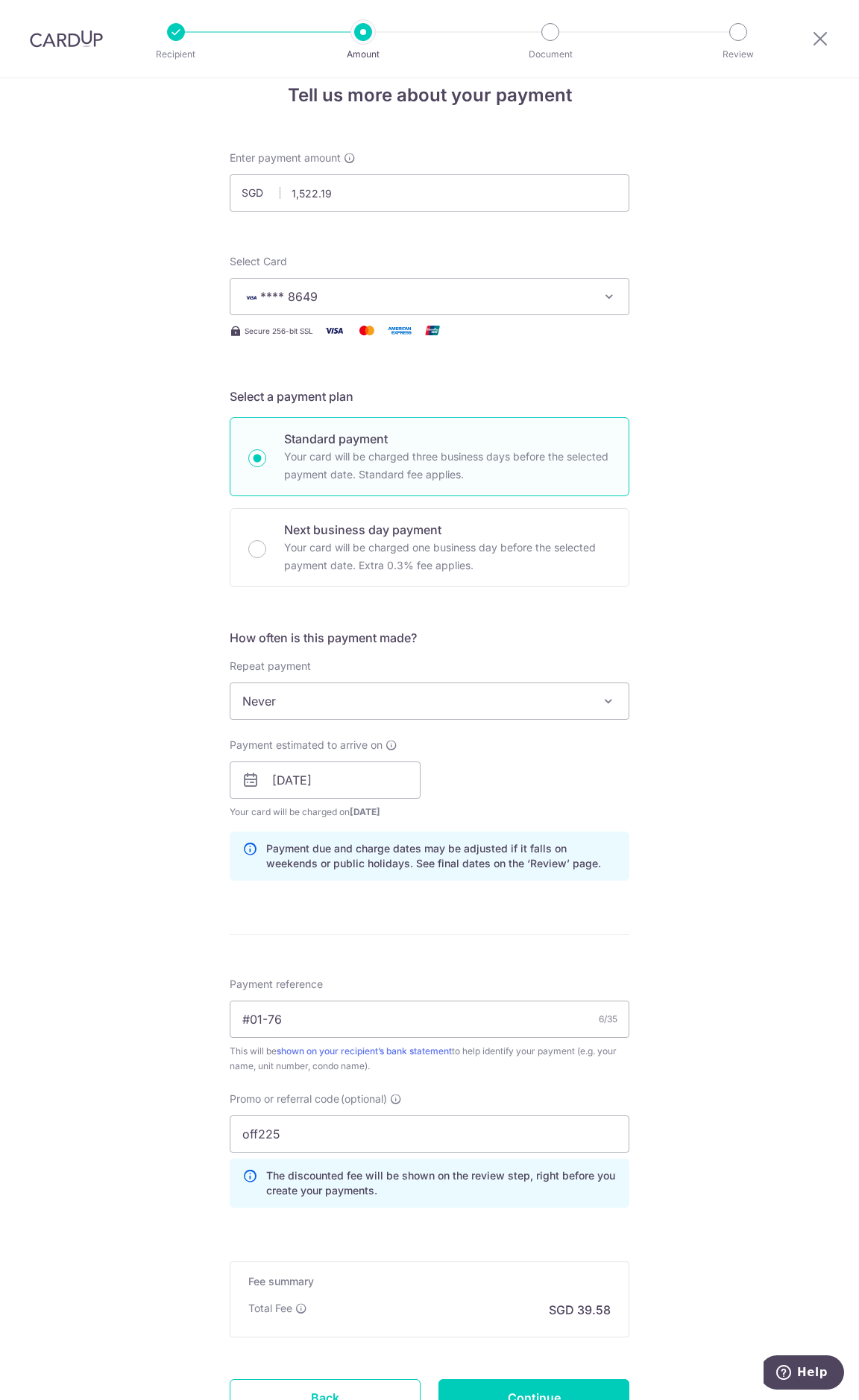
scroll to position [152, 0]
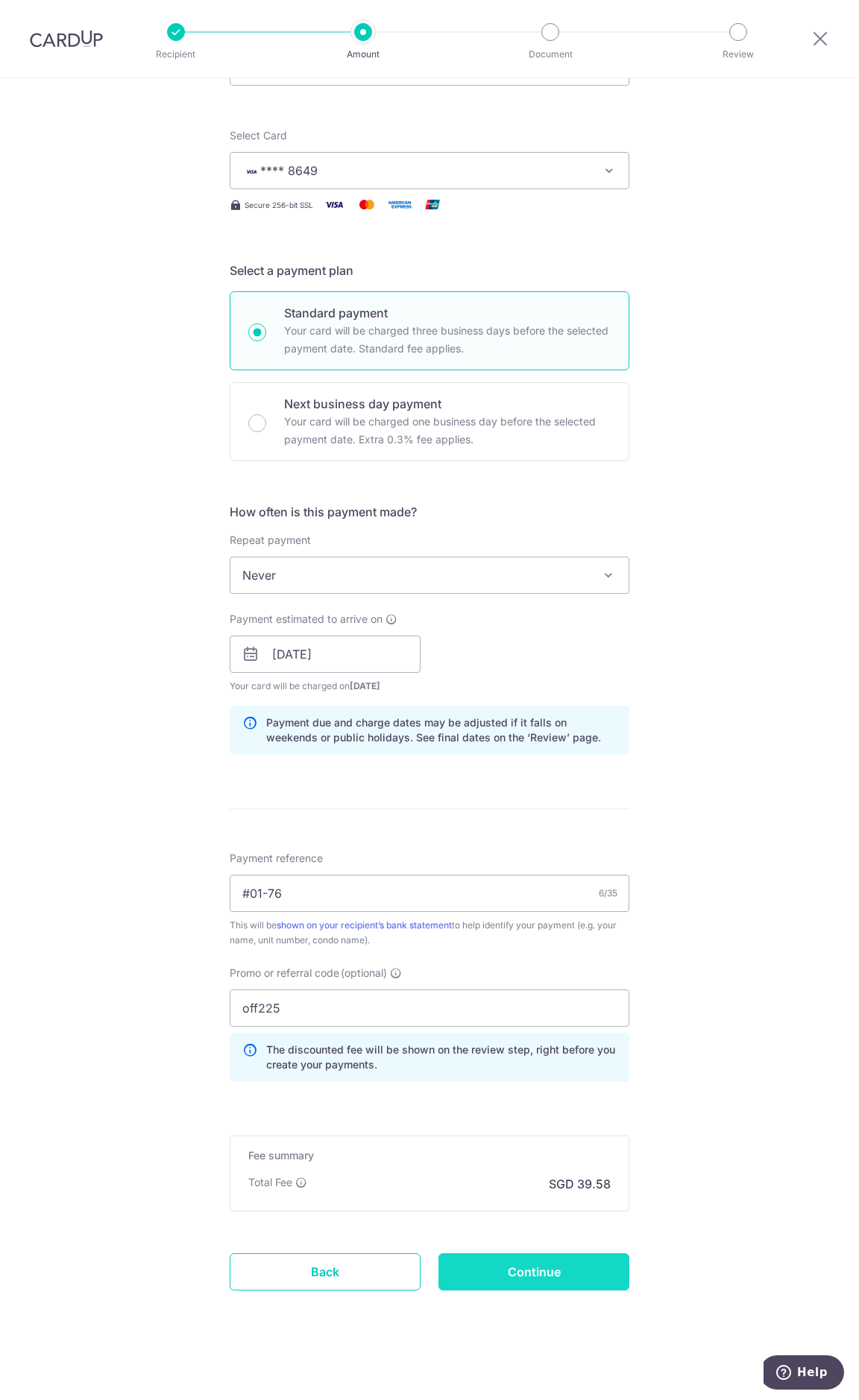
click at [528, 1265] on input "Continue" at bounding box center [533, 1272] width 191 height 37
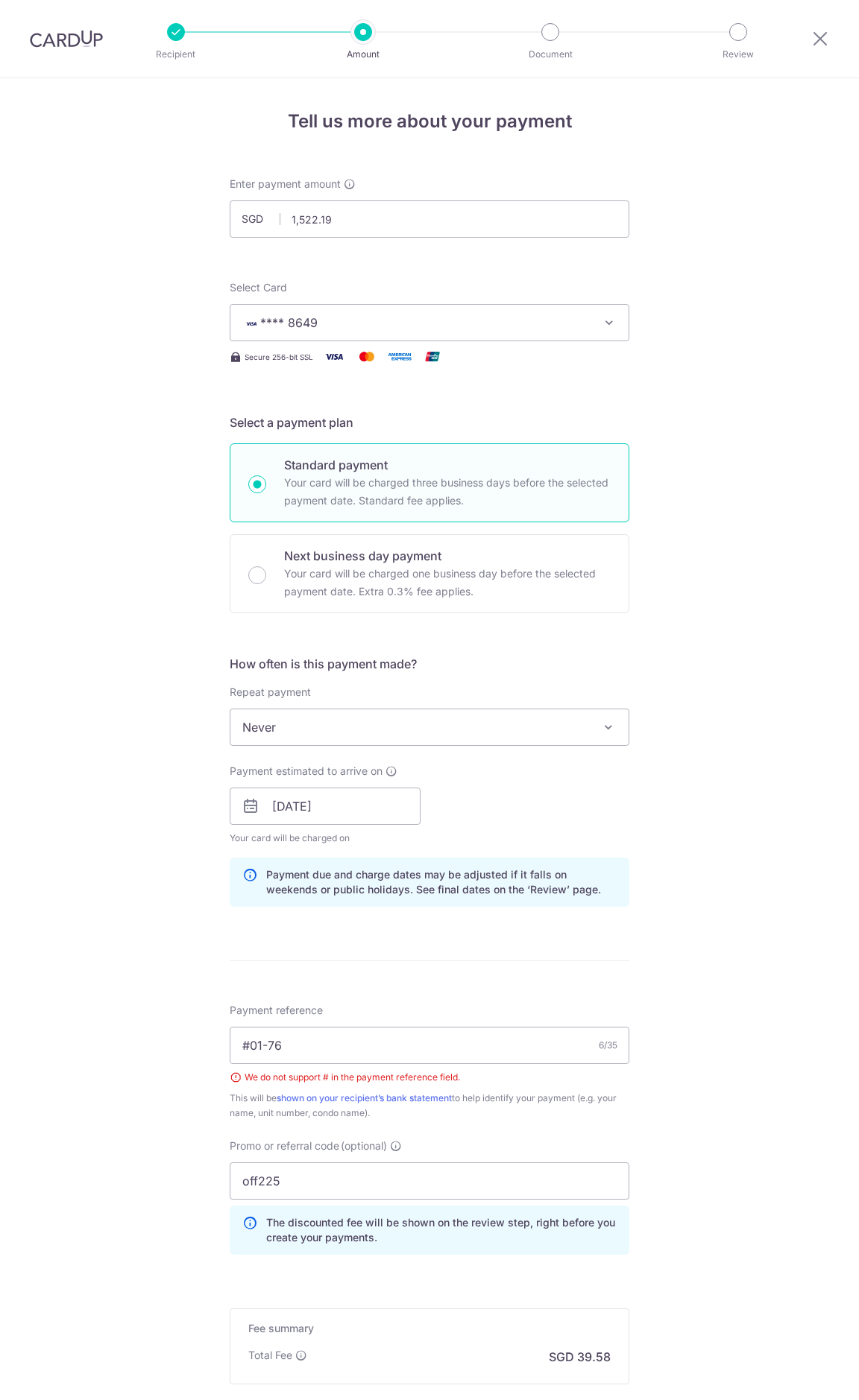
scroll to position [173, 0]
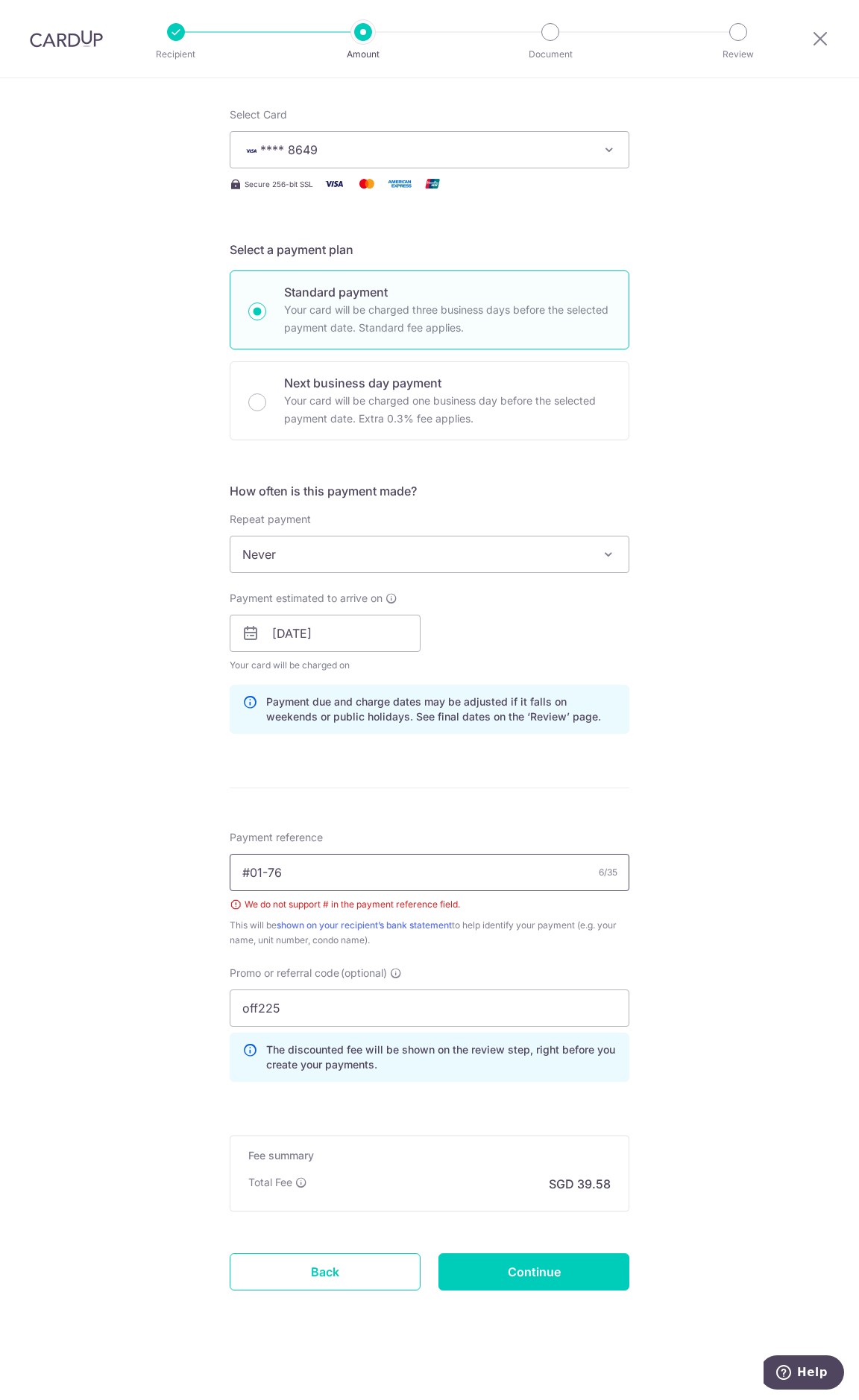
click at [248, 874] on input "#01-76" at bounding box center [430, 873] width 400 height 37
type input "01-76"
click at [179, 899] on div "Tell us more about your payment Enter payment amount SGD 1,522.19 1522.19 Selec…" at bounding box center [430, 654] width 859 height 1497
click at [554, 1279] on input "Continue" at bounding box center [533, 1272] width 191 height 37
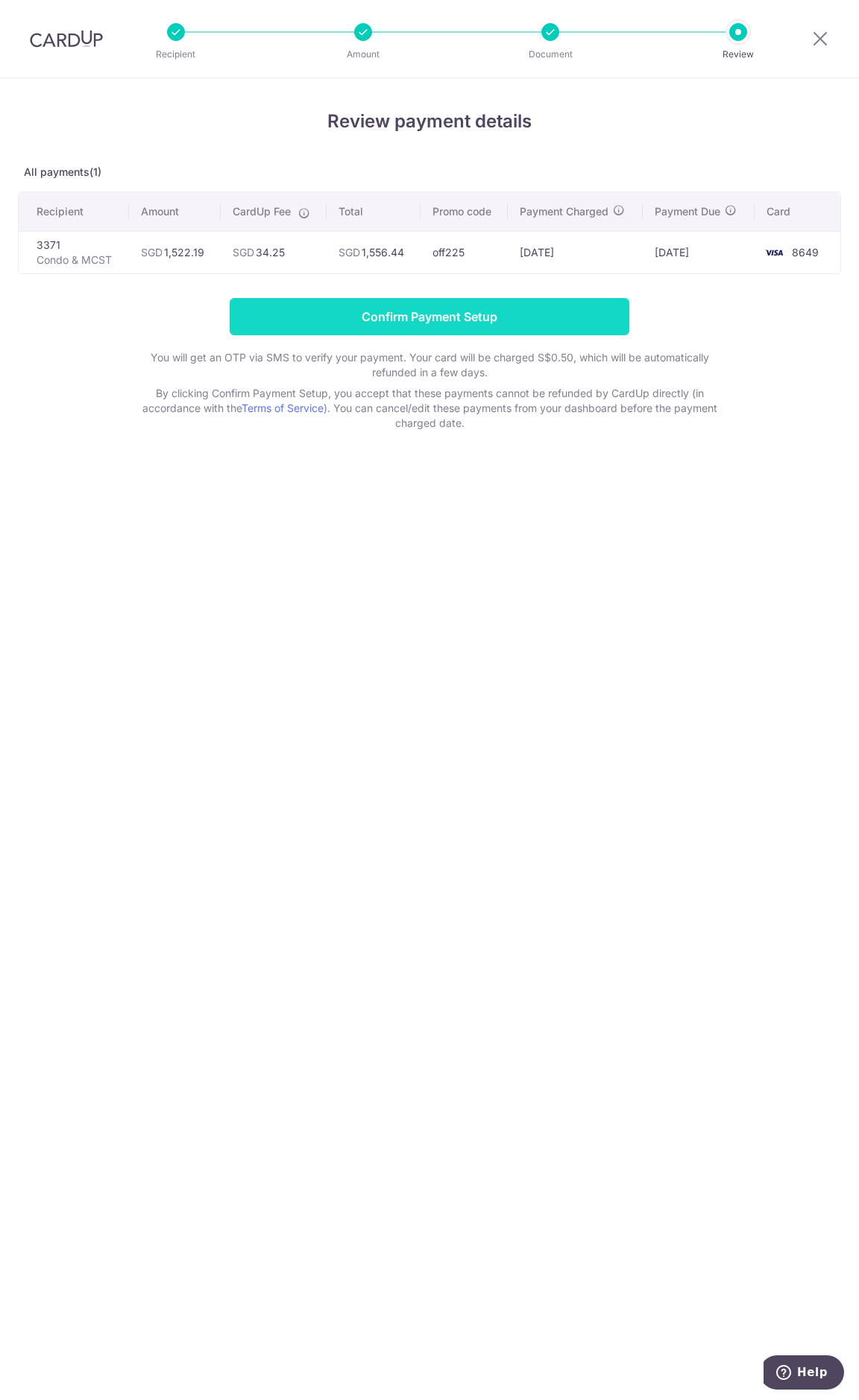
click at [426, 314] on input "Confirm Payment Setup" at bounding box center [430, 317] width 400 height 37
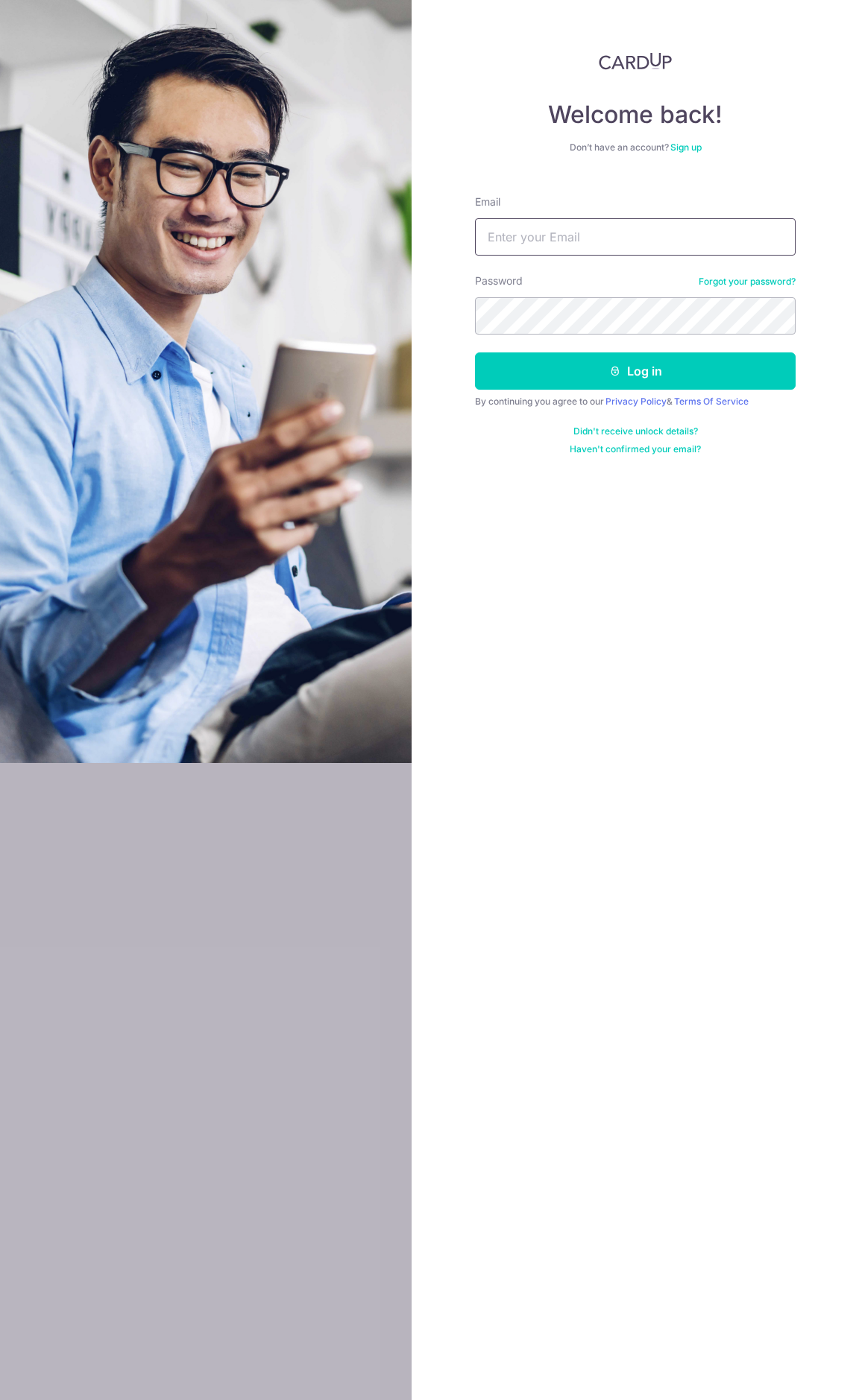
click at [536, 238] on input "Email" at bounding box center [635, 237] width 320 height 37
type input "[EMAIL_ADDRESS][DOMAIN_NAME]"
click at [475, 352] on button "Log in" at bounding box center [635, 371] width 320 height 37
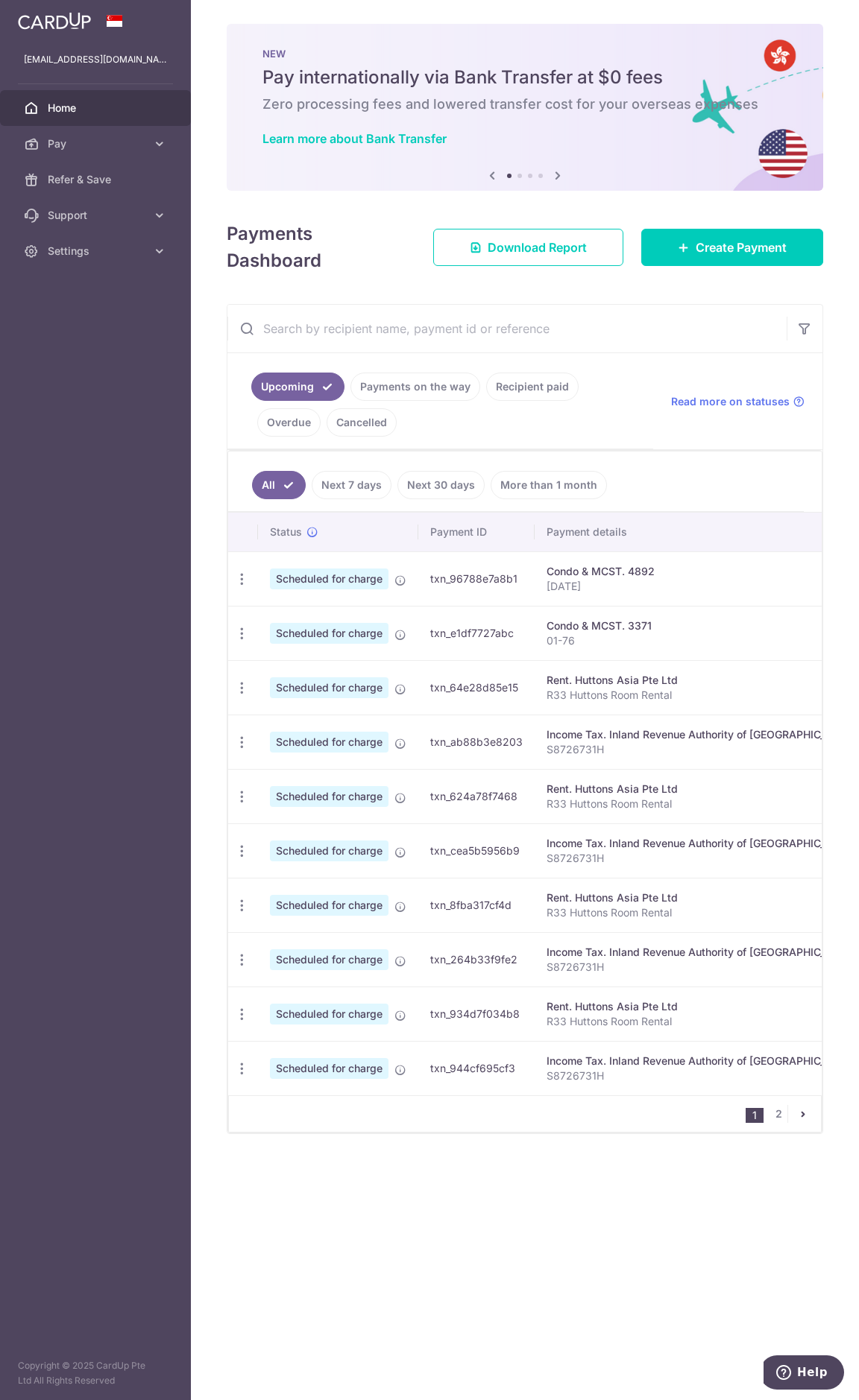
drag, startPoint x: 547, startPoint y: 621, endPoint x: 617, endPoint y: 621, distance: 70.0
click at [617, 621] on div "Condo & MCST. 3371" at bounding box center [701, 626] width 309 height 15
click at [617, 622] on div "Condo & MCST. 3371" at bounding box center [701, 626] width 309 height 15
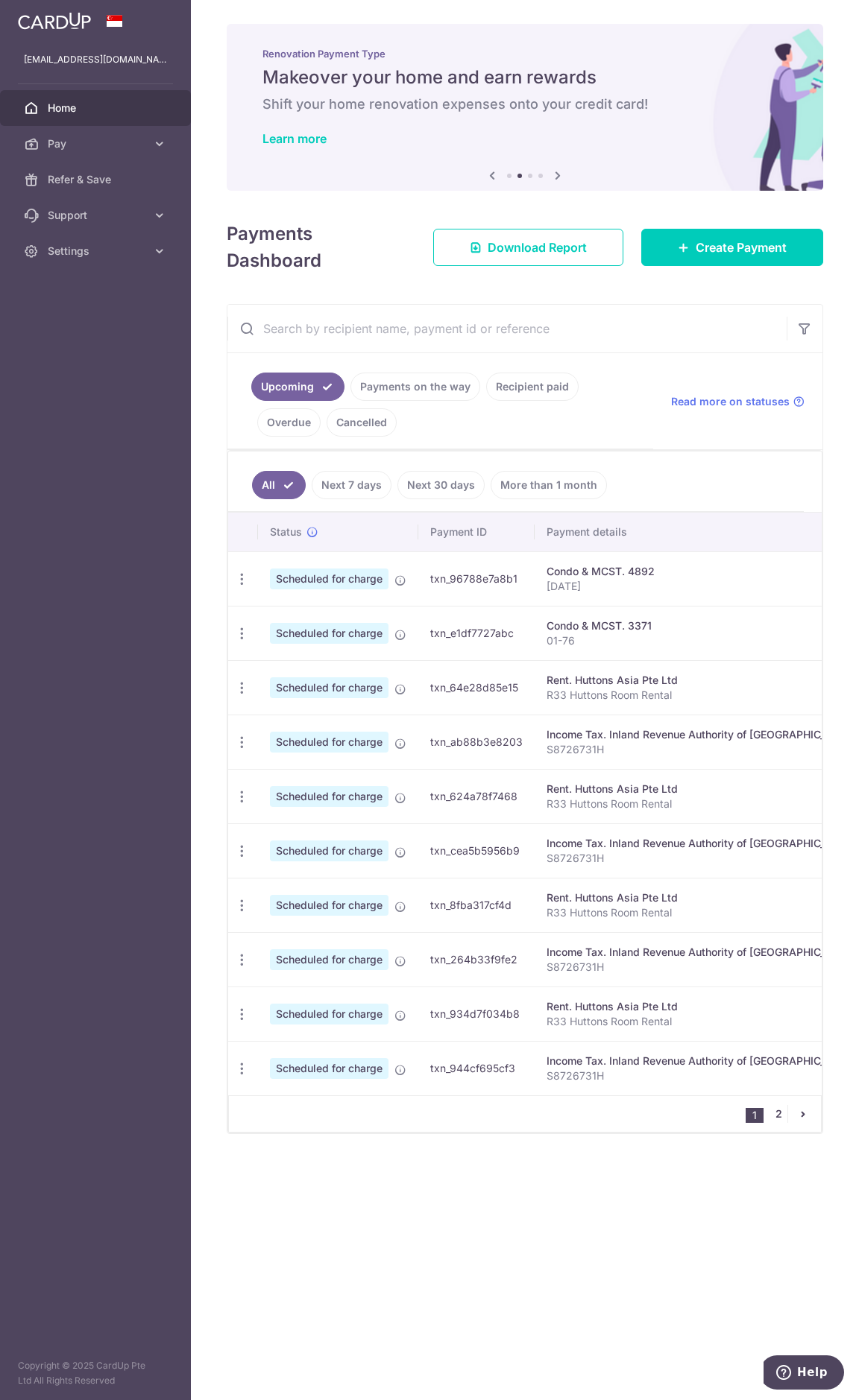
click at [781, 1118] on link "2" at bounding box center [778, 1113] width 18 height 18
